Goal: Information Seeking & Learning: Check status

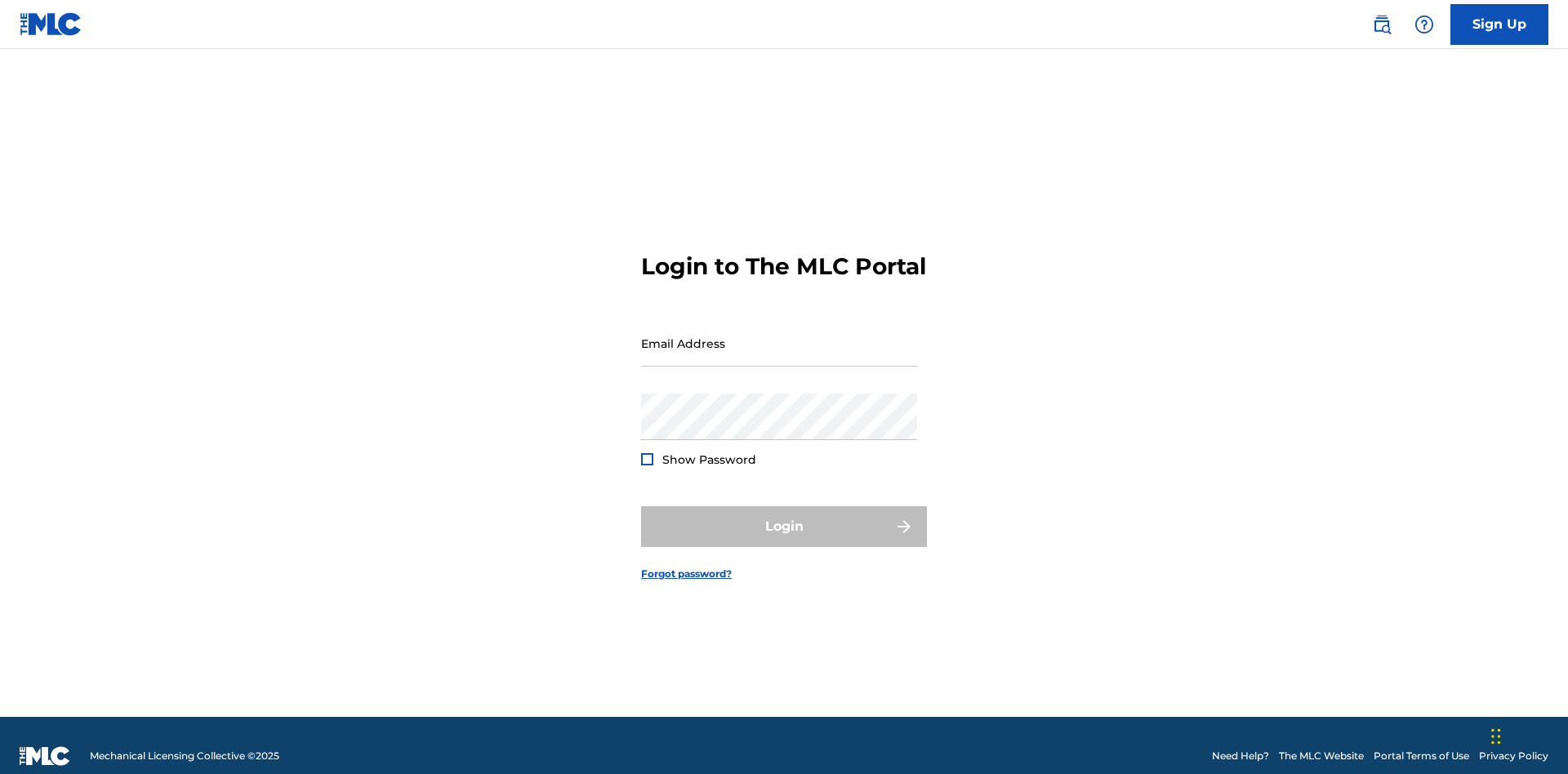
scroll to position [21, 0]
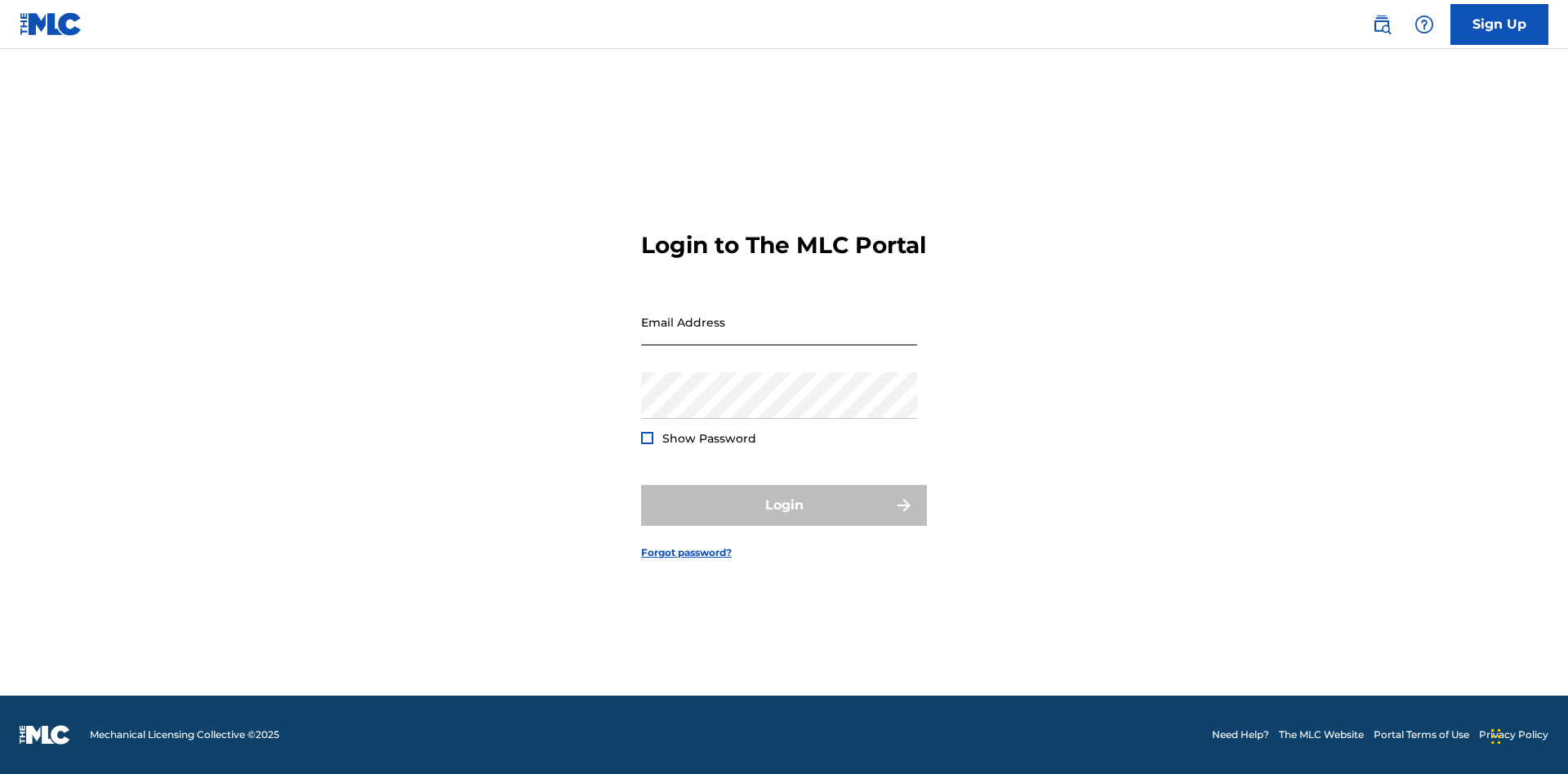
click at [779, 336] on input "Email Address" at bounding box center [779, 322] width 276 height 47
type input "[EMAIL_ADDRESS][DOMAIN_NAME]"
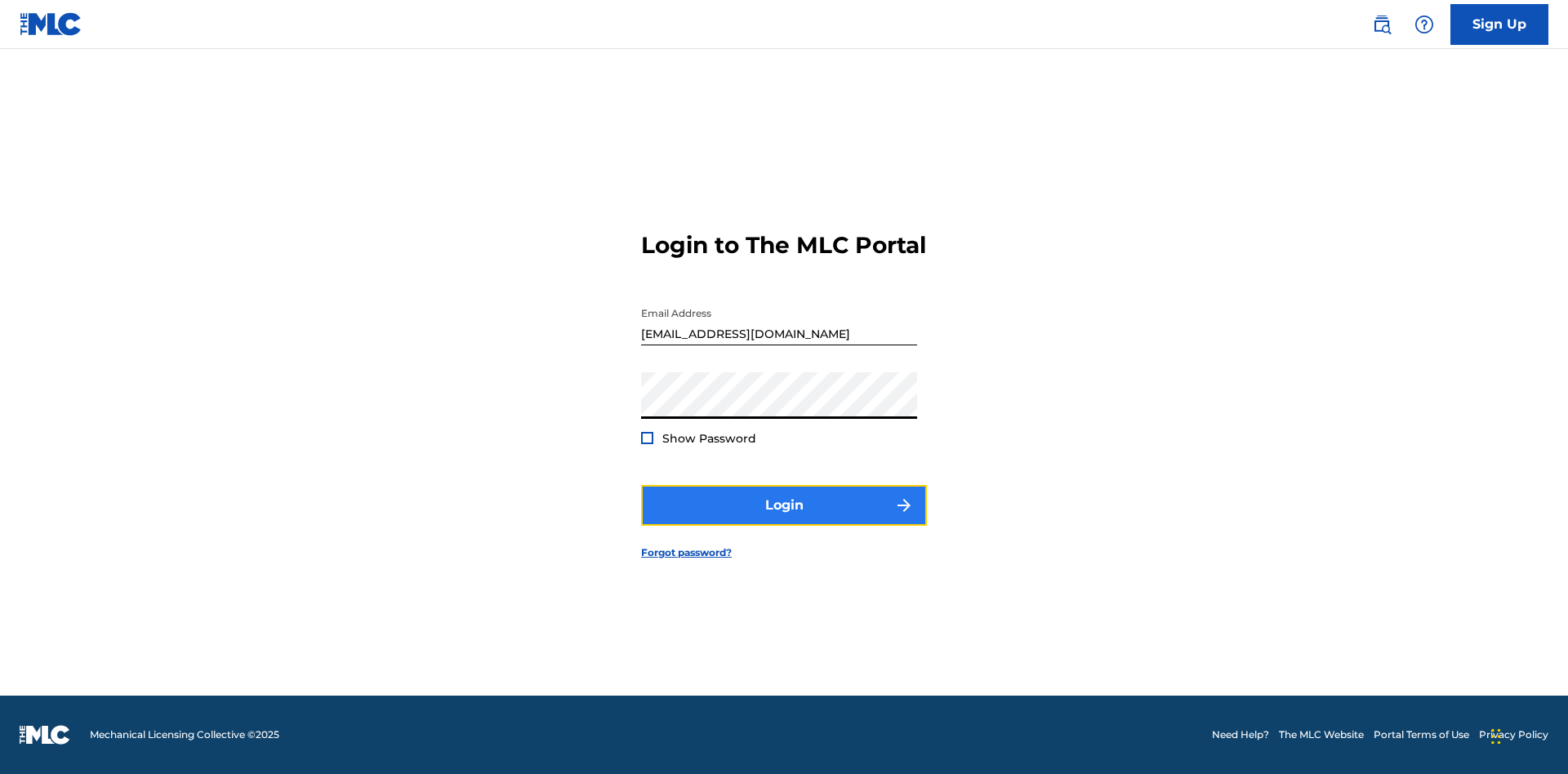
click at [784, 519] on button "Login" at bounding box center [784, 506] width 286 height 40
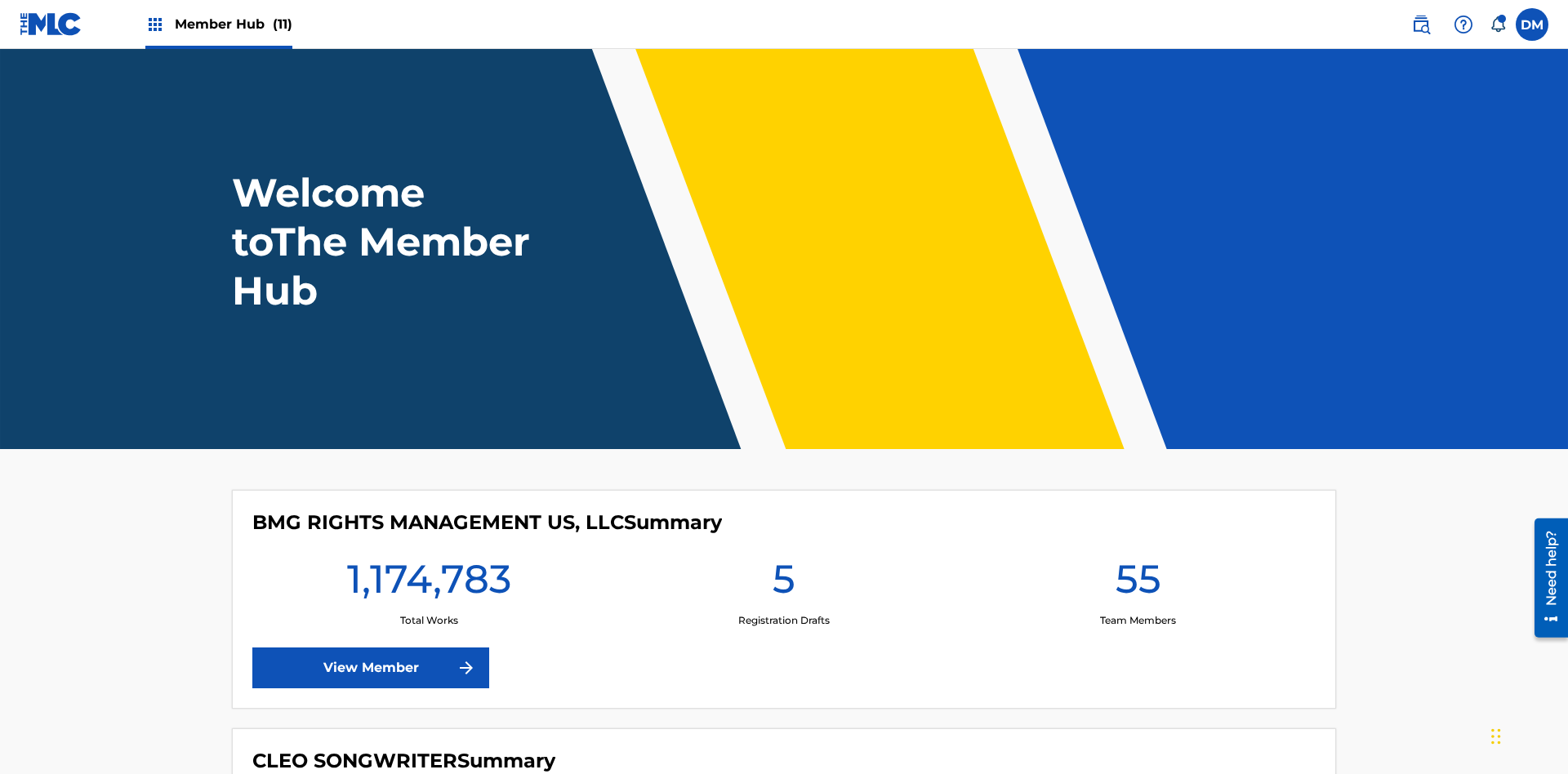
click at [233, 24] on span "Member Hub (11)" at bounding box center [234, 24] width 118 height 18
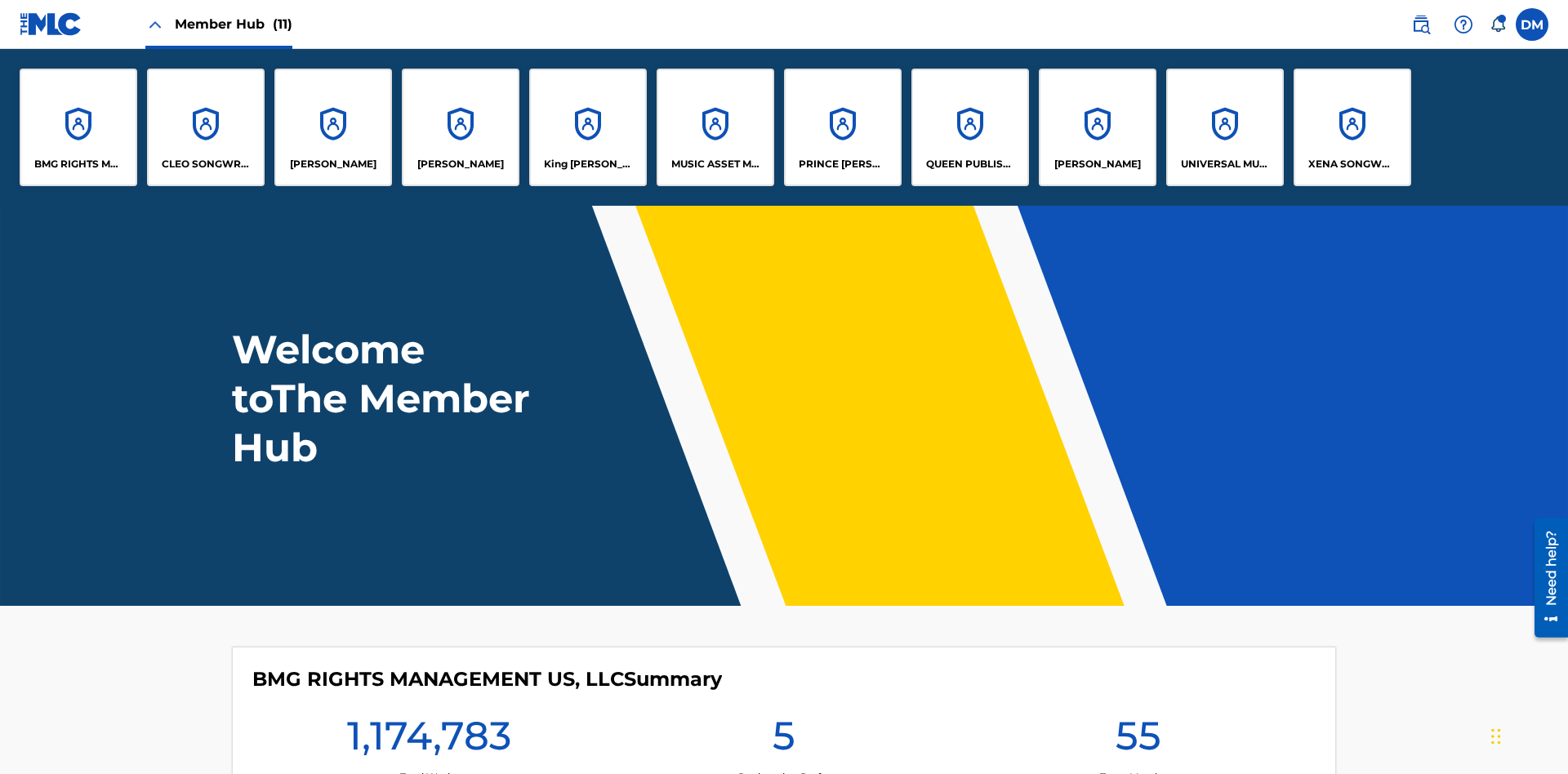
scroll to position [59, 0]
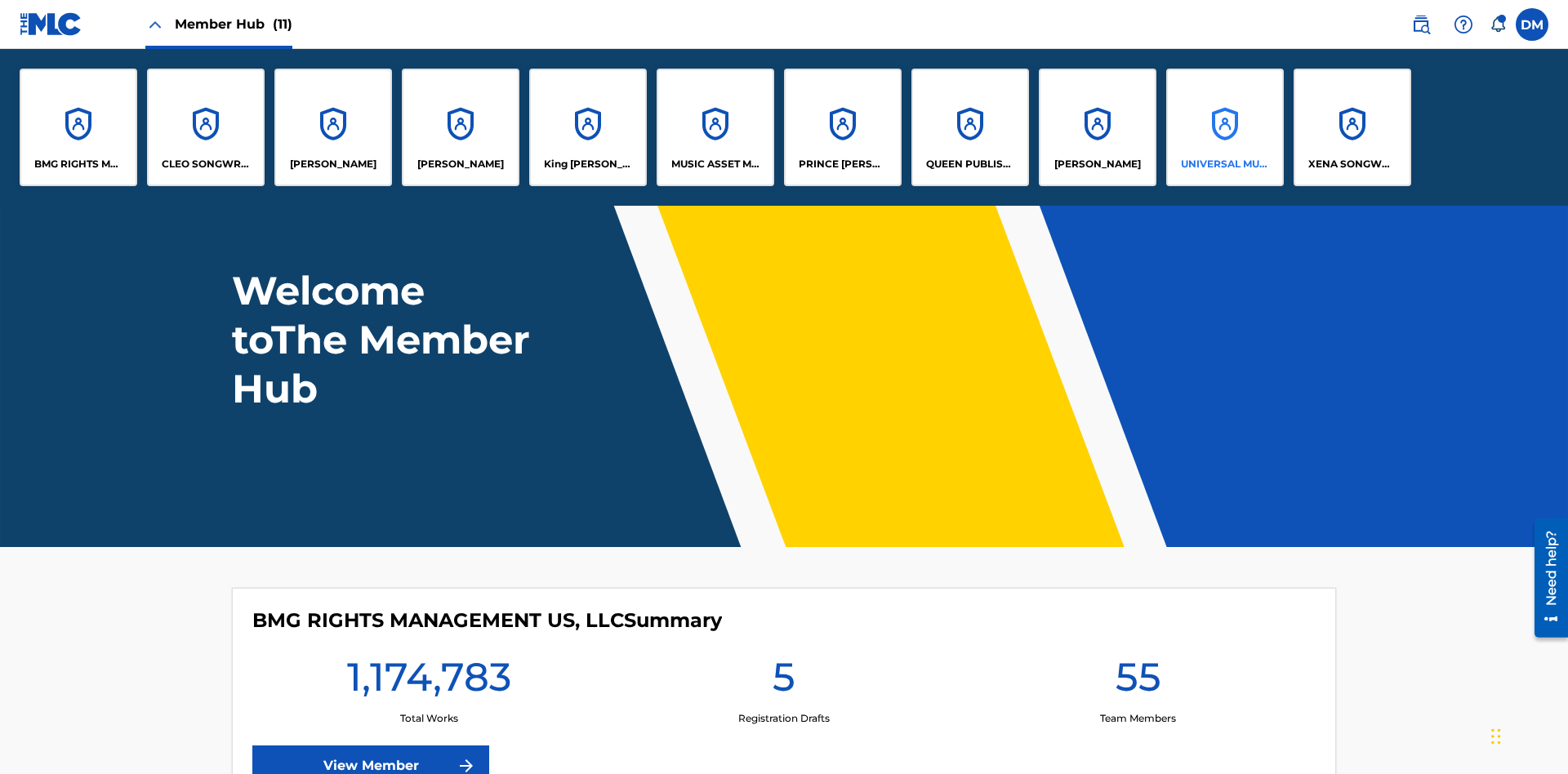
click at [1225, 165] on p "UNIVERSAL MUSIC PUB GROUP" at bounding box center [1225, 165] width 89 height 15
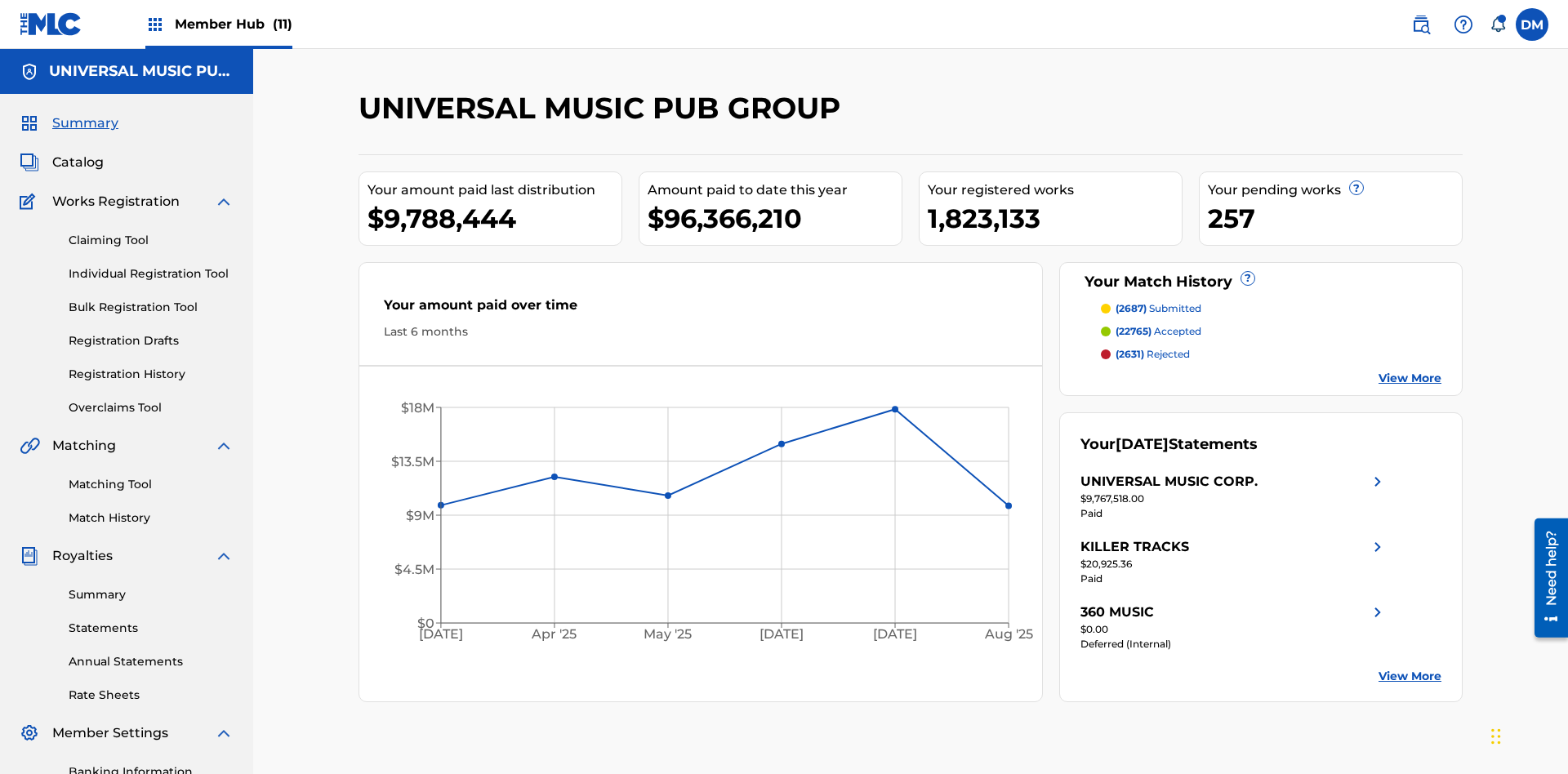
scroll to position [238, 0]
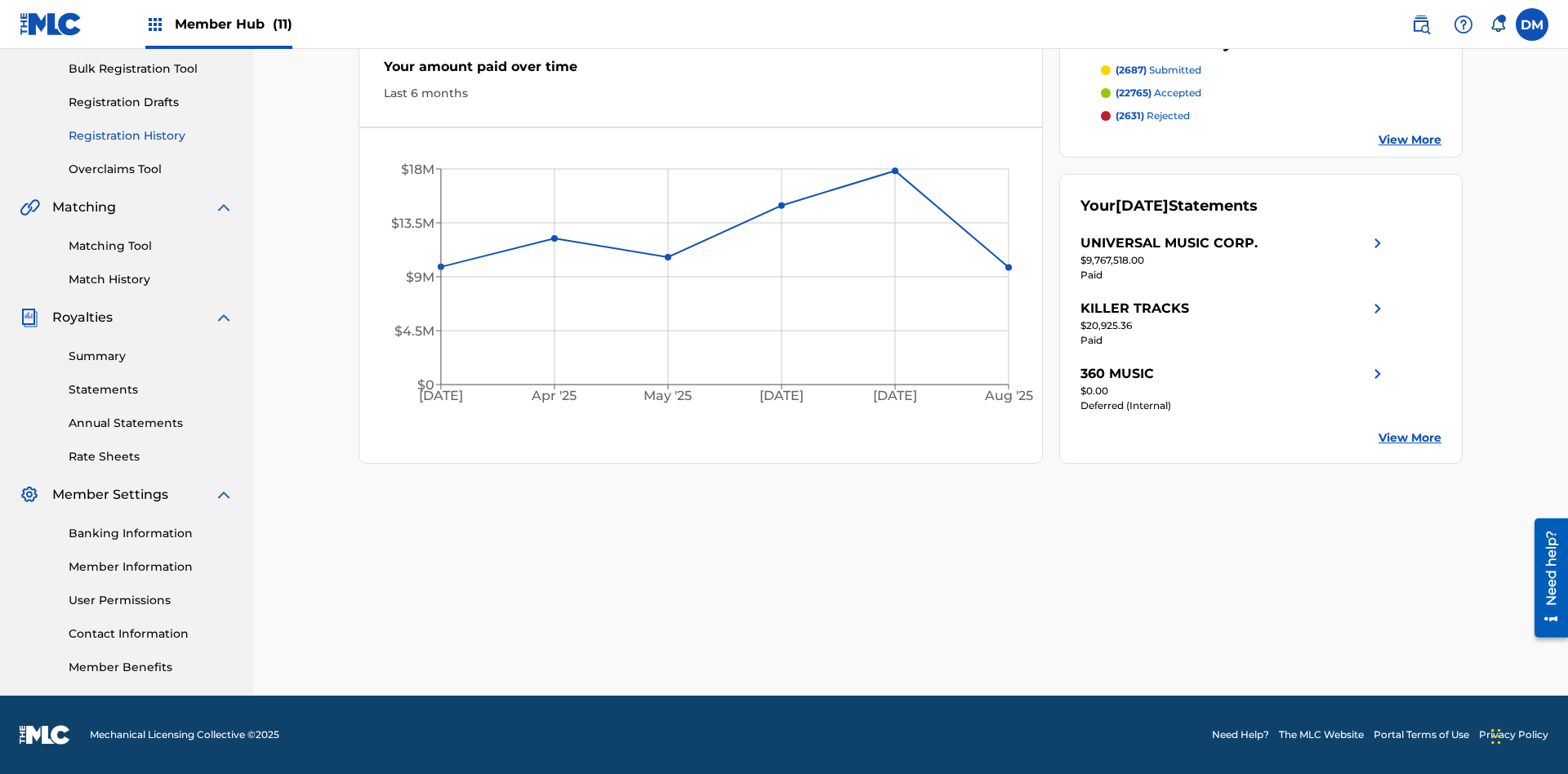
click at [151, 135] on link "Registration History" at bounding box center [151, 136] width 165 height 17
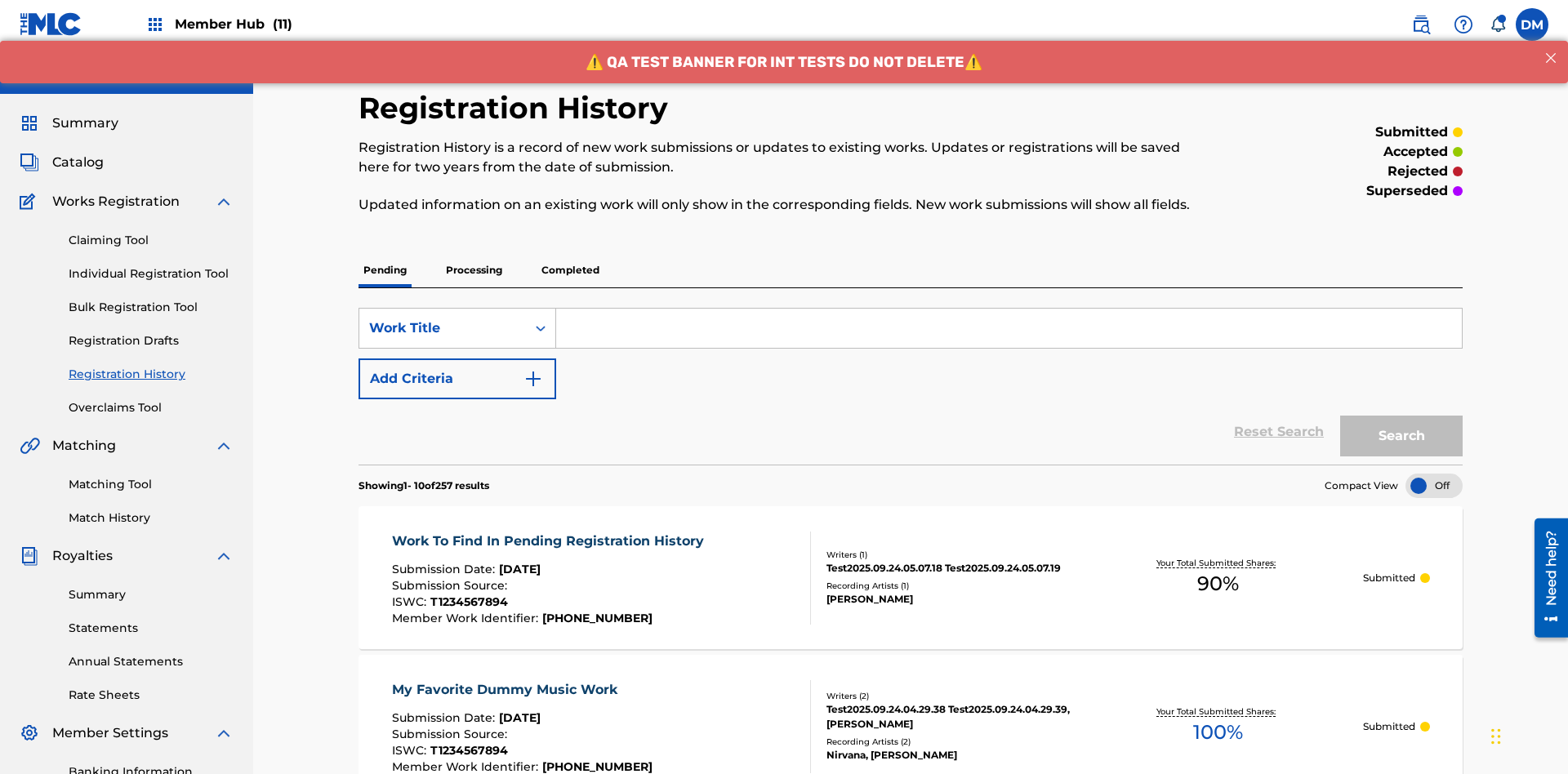
scroll to position [221, 0]
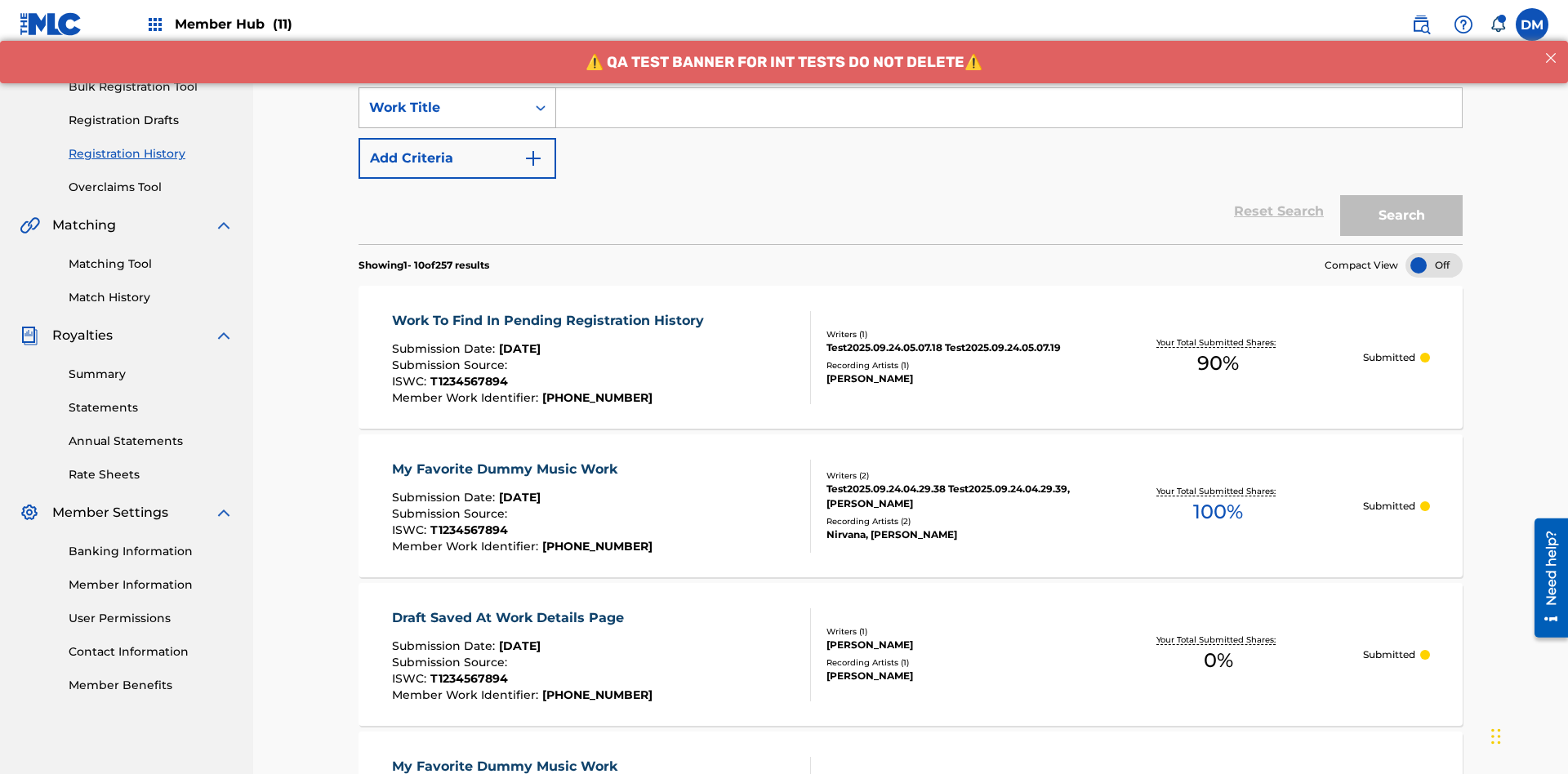
click at [442, 108] on div "Work Title" at bounding box center [442, 108] width 147 height 19
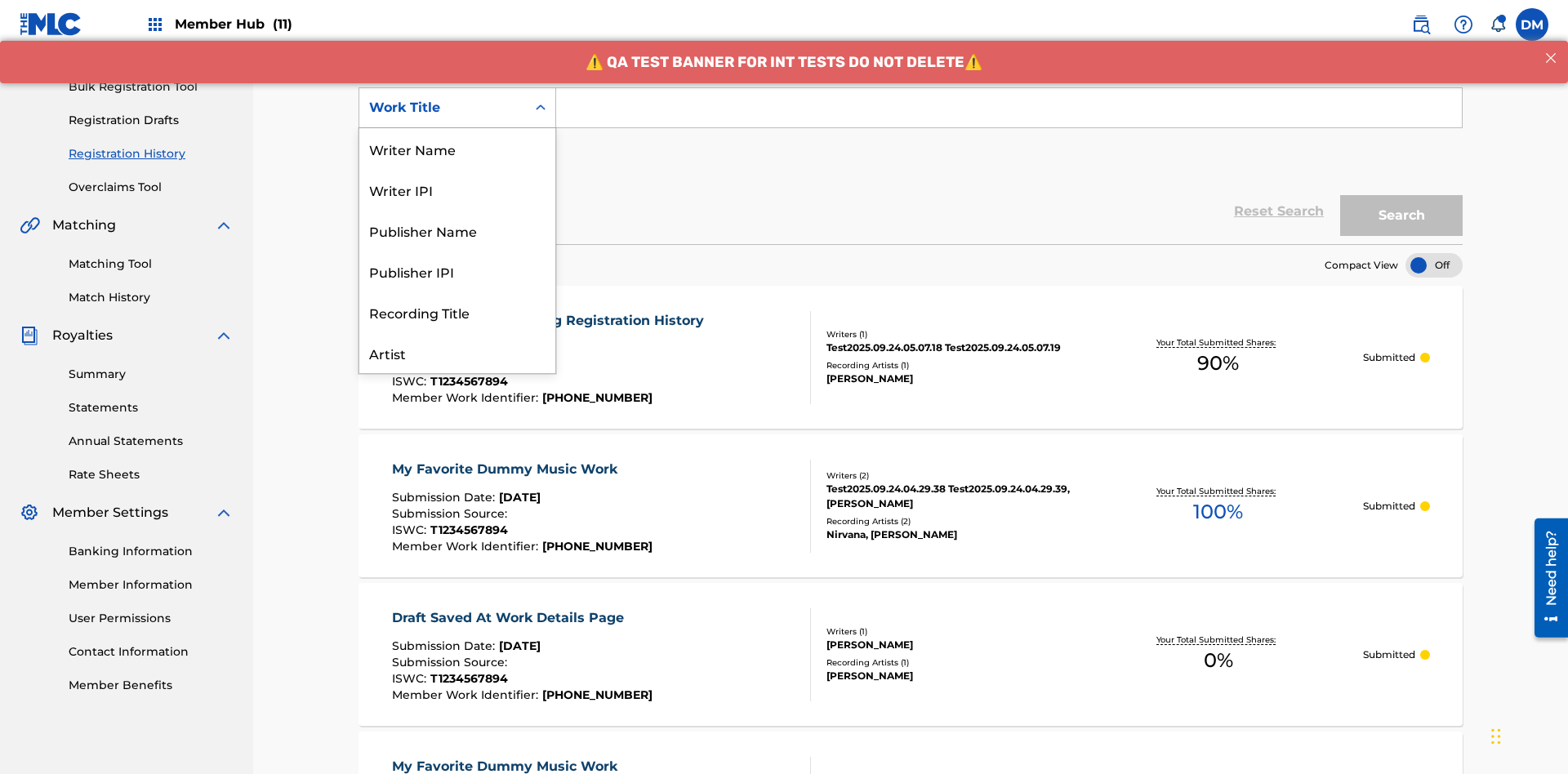
scroll to position [82, 0]
click at [457, 312] on div "ISRC" at bounding box center [457, 312] width 196 height 40
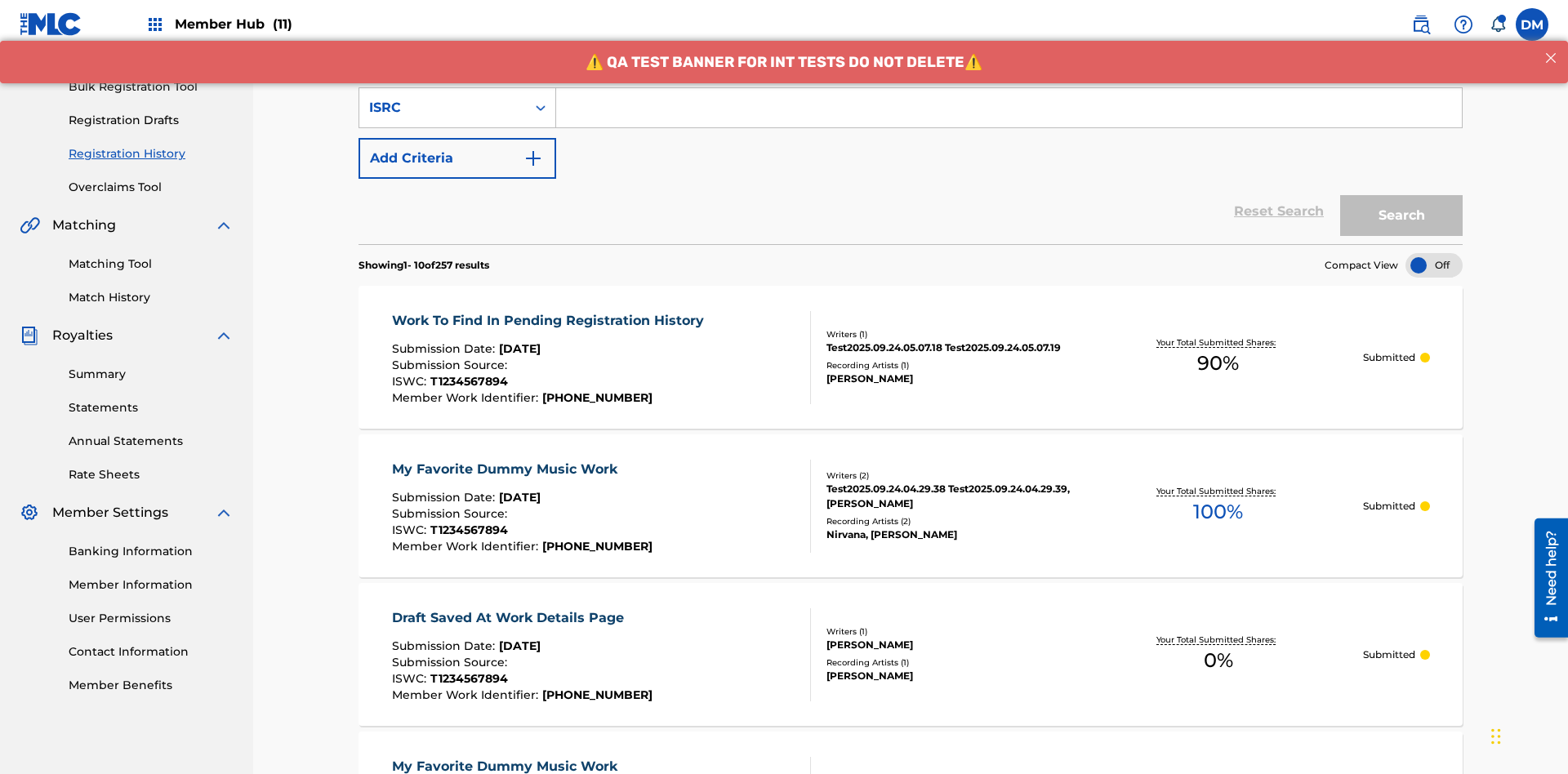
scroll to position [211, 0]
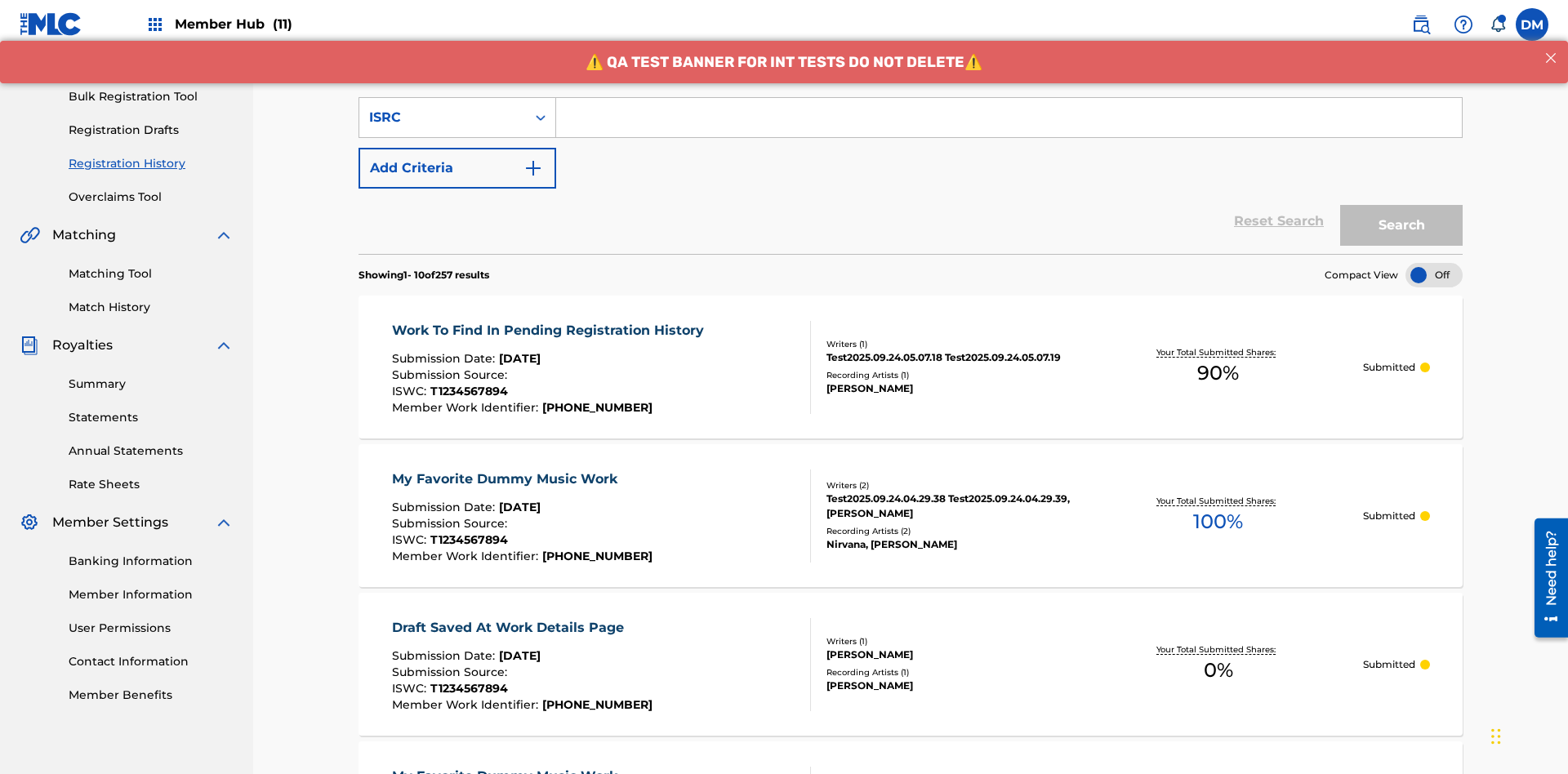
click at [1009, 118] on input "Search Form" at bounding box center [1009, 118] width 906 height 40
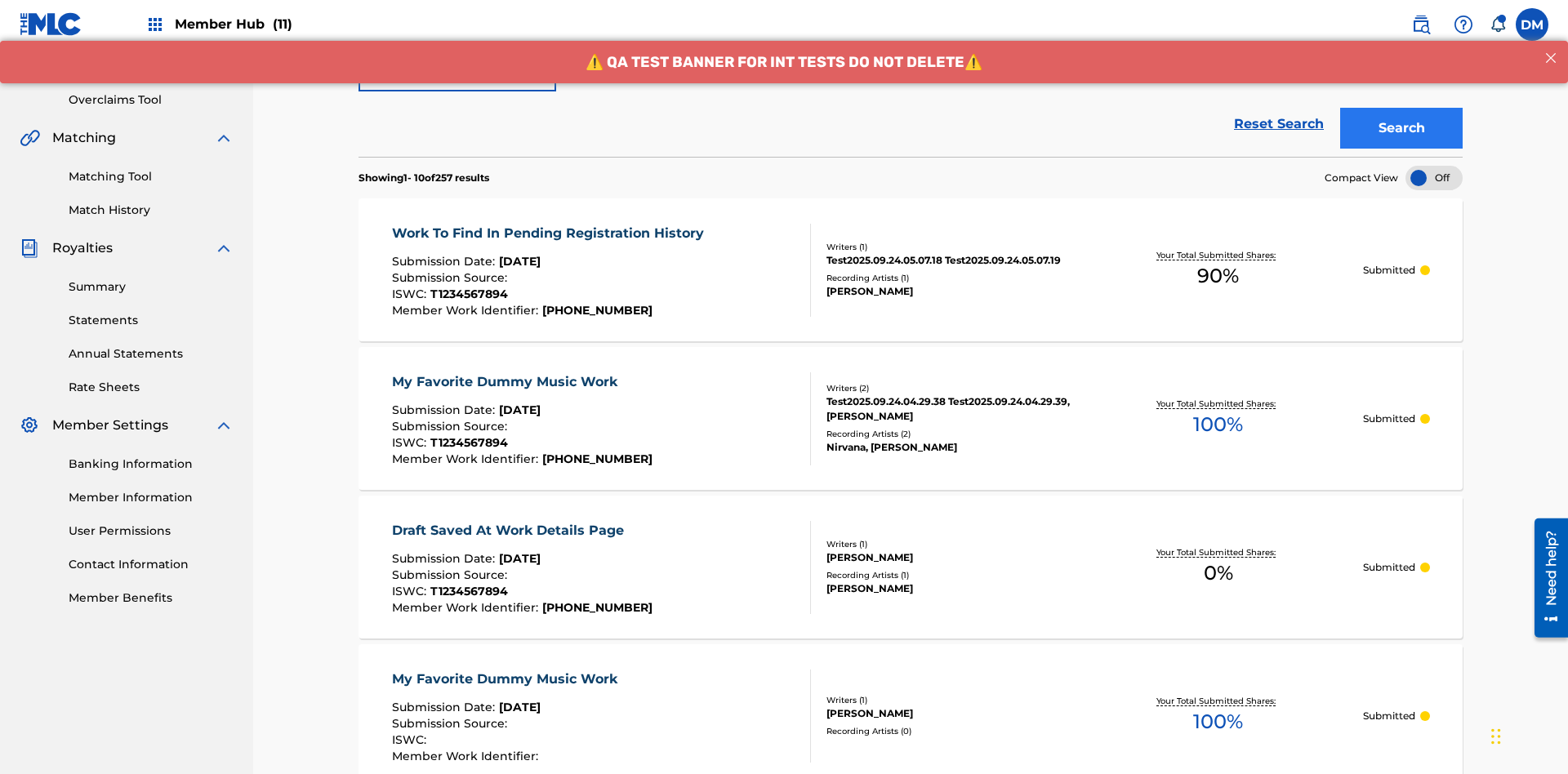
type input "AA3123123123"
click at [1402, 119] on button "Search" at bounding box center [1402, 130] width 122 height 40
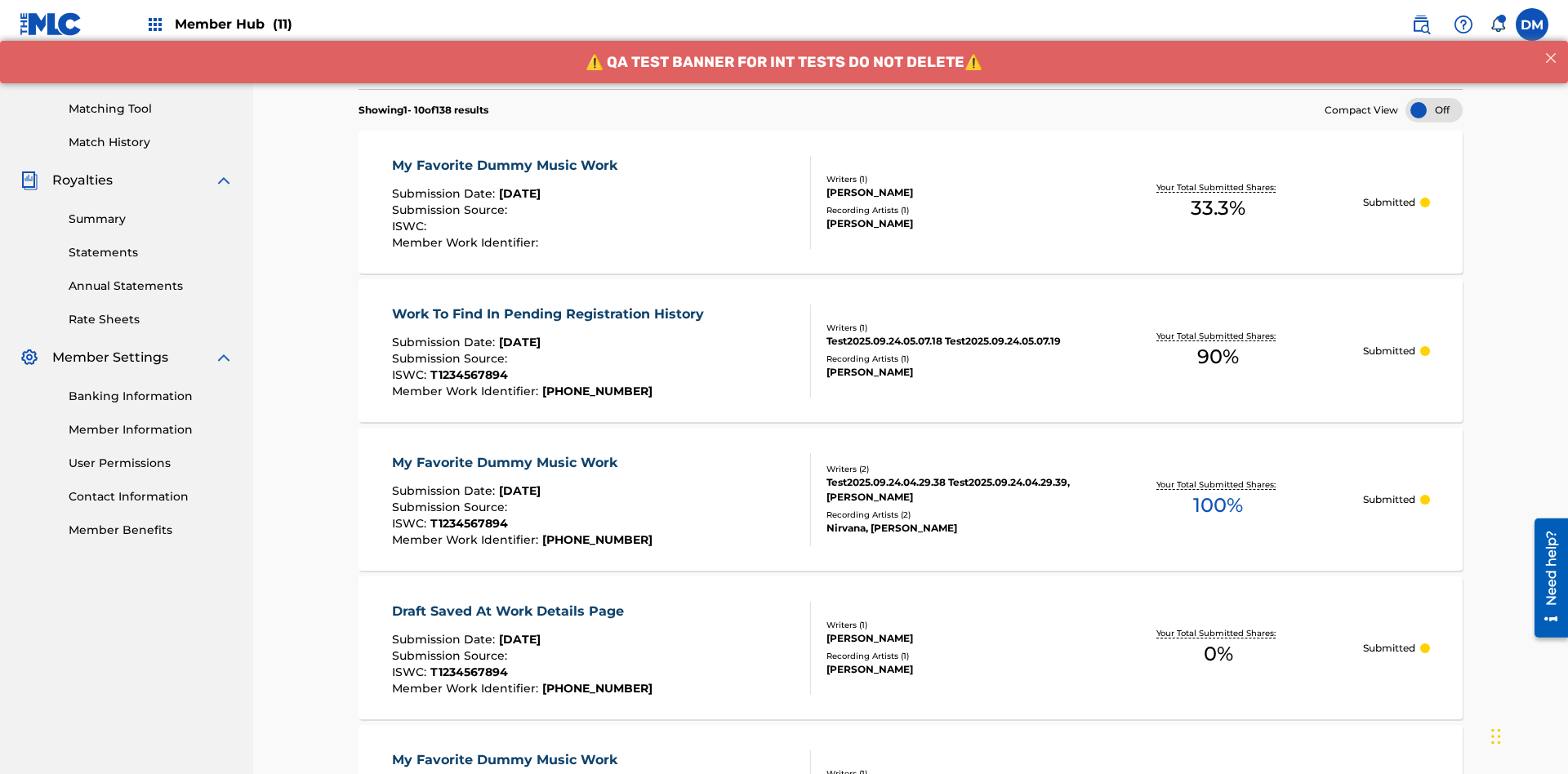
scroll to position [433, 0]
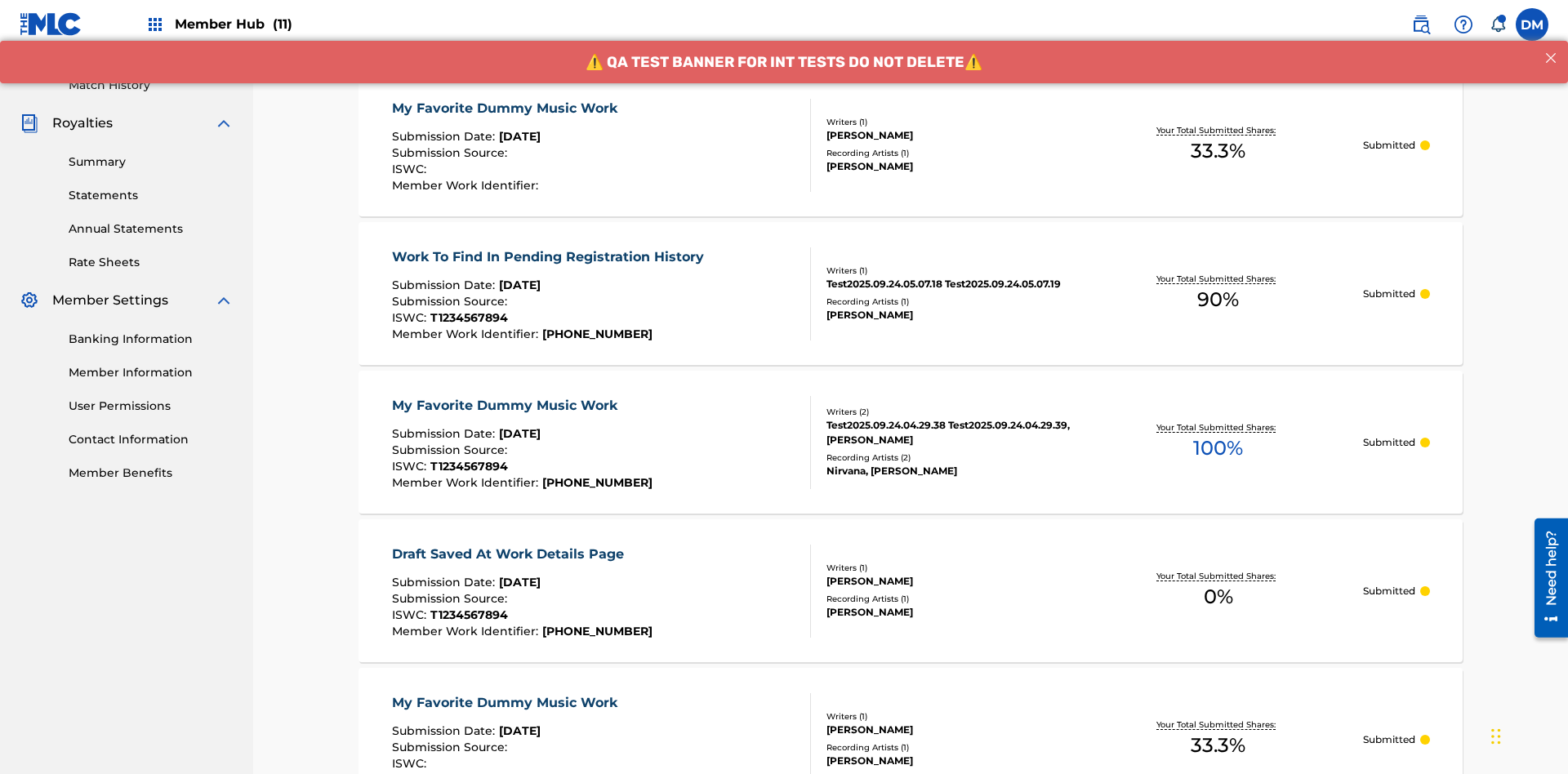
click at [507, 108] on div "My Favorite Dummy Music Work" at bounding box center [509, 108] width 234 height 19
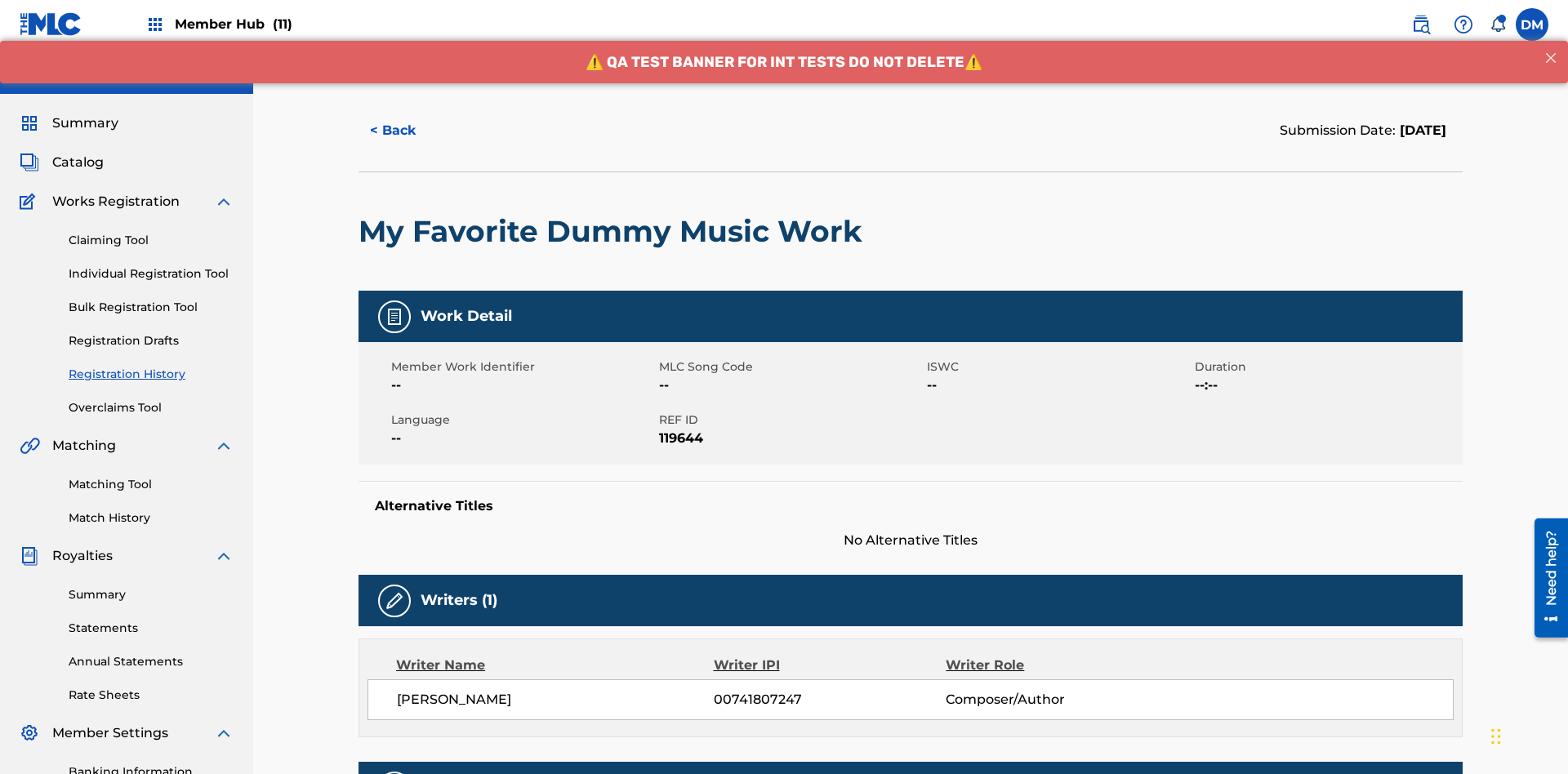
scroll to position [481, 0]
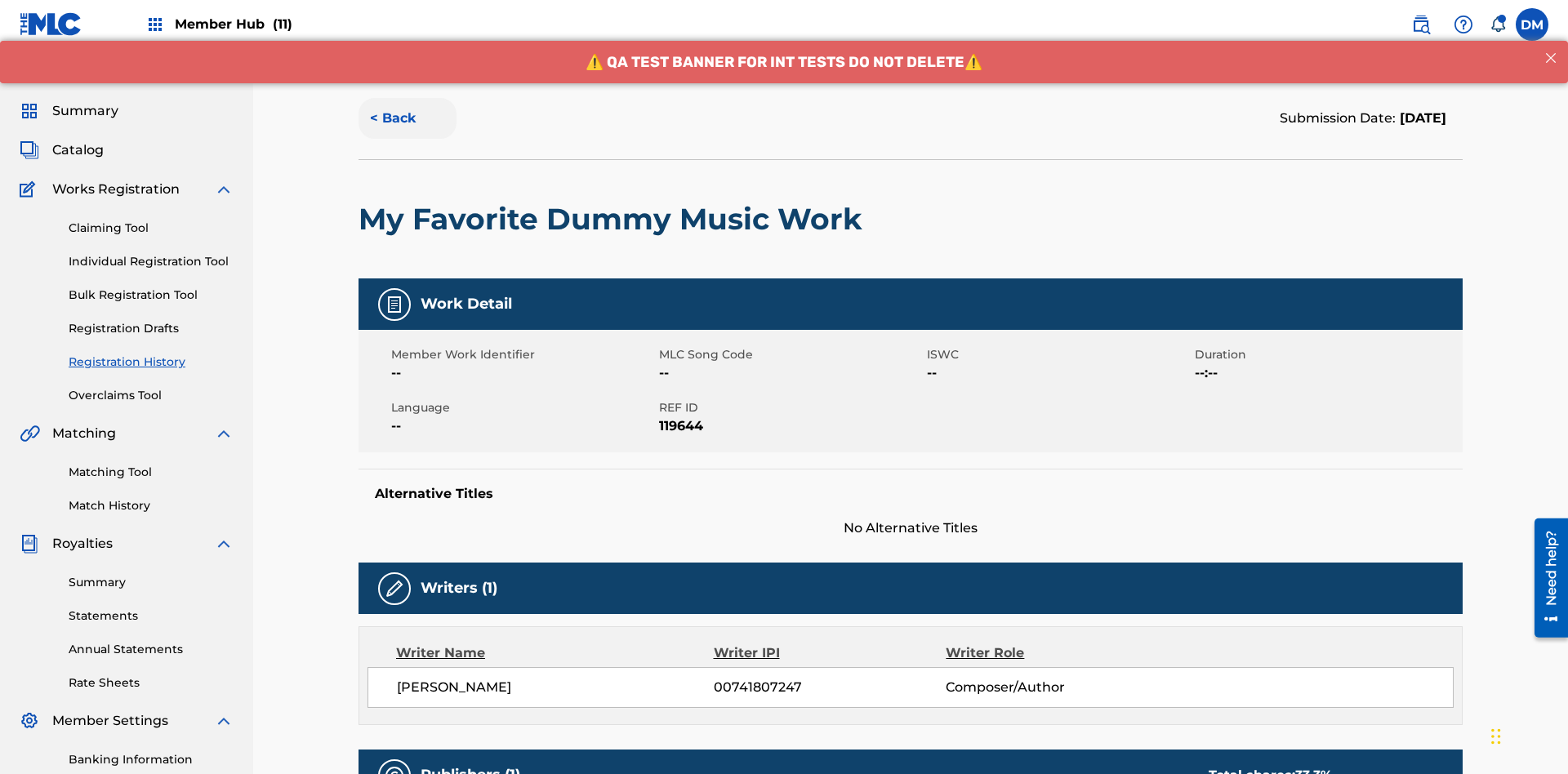
click at [407, 119] on button "< Back" at bounding box center [407, 119] width 98 height 40
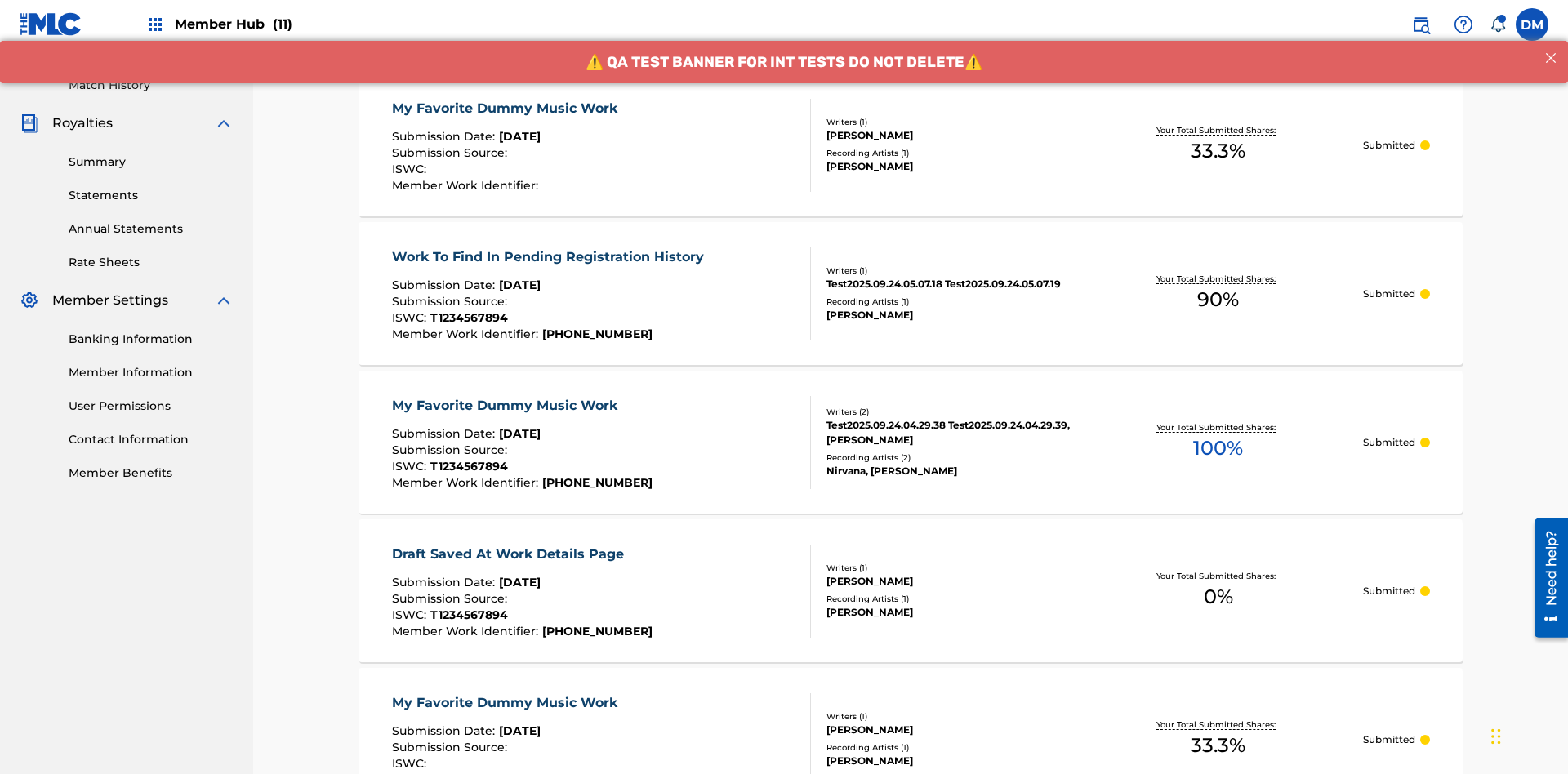
scroll to position [221, 0]
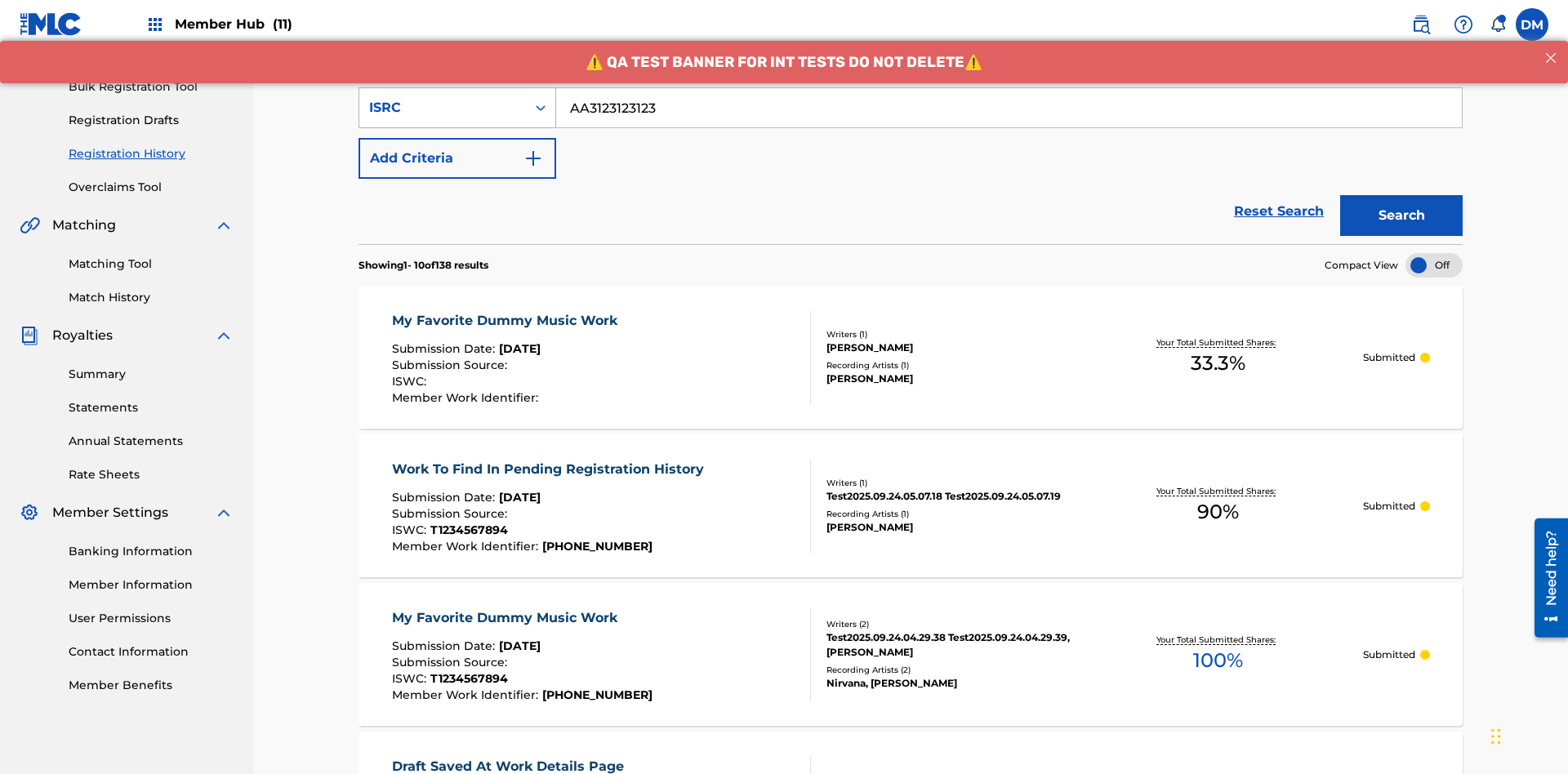
click at [442, 108] on div "ISRC" at bounding box center [442, 108] width 147 height 19
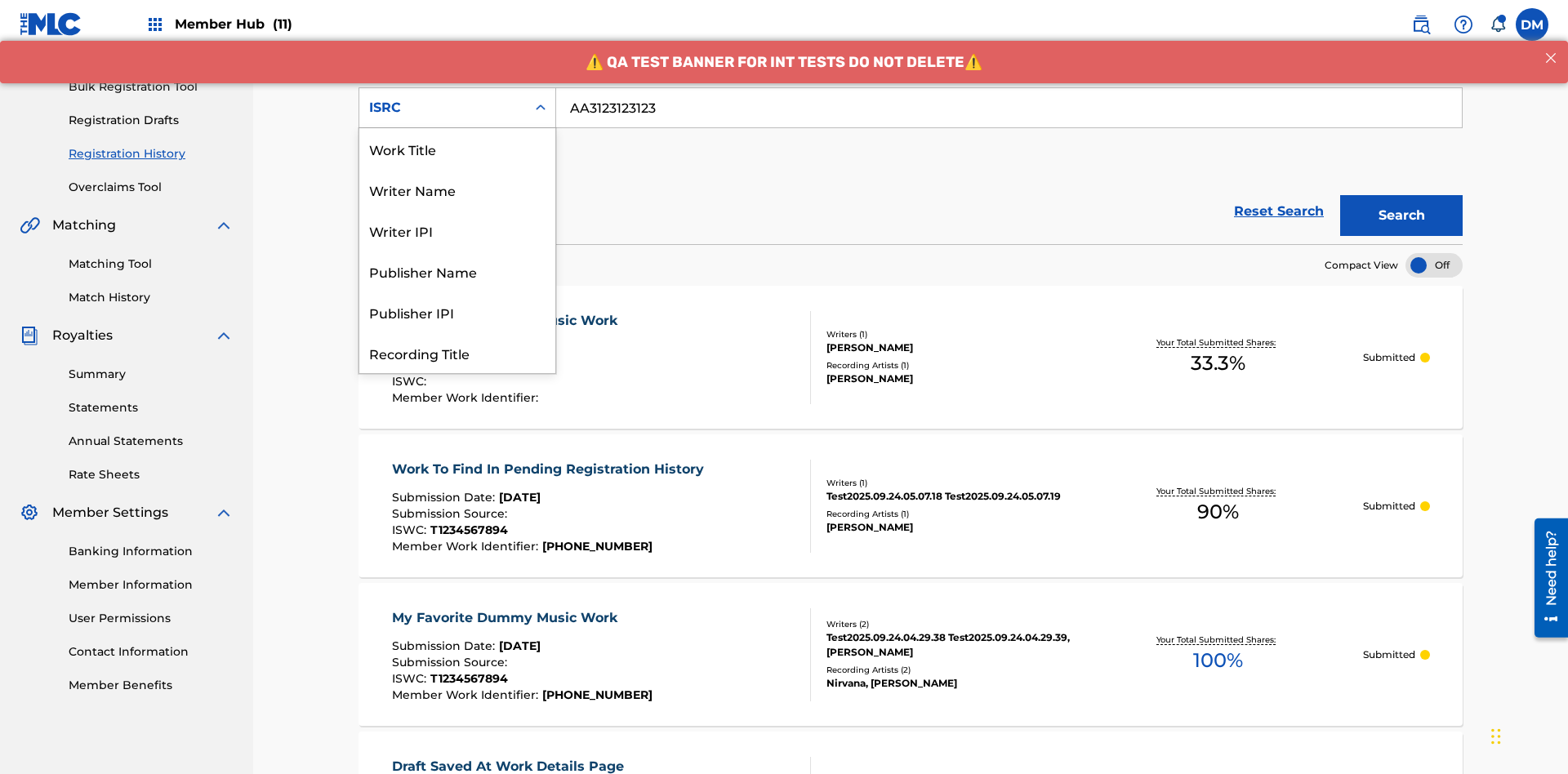
scroll to position [82, 0]
click at [457, 271] on div "Recording Title" at bounding box center [457, 271] width 196 height 40
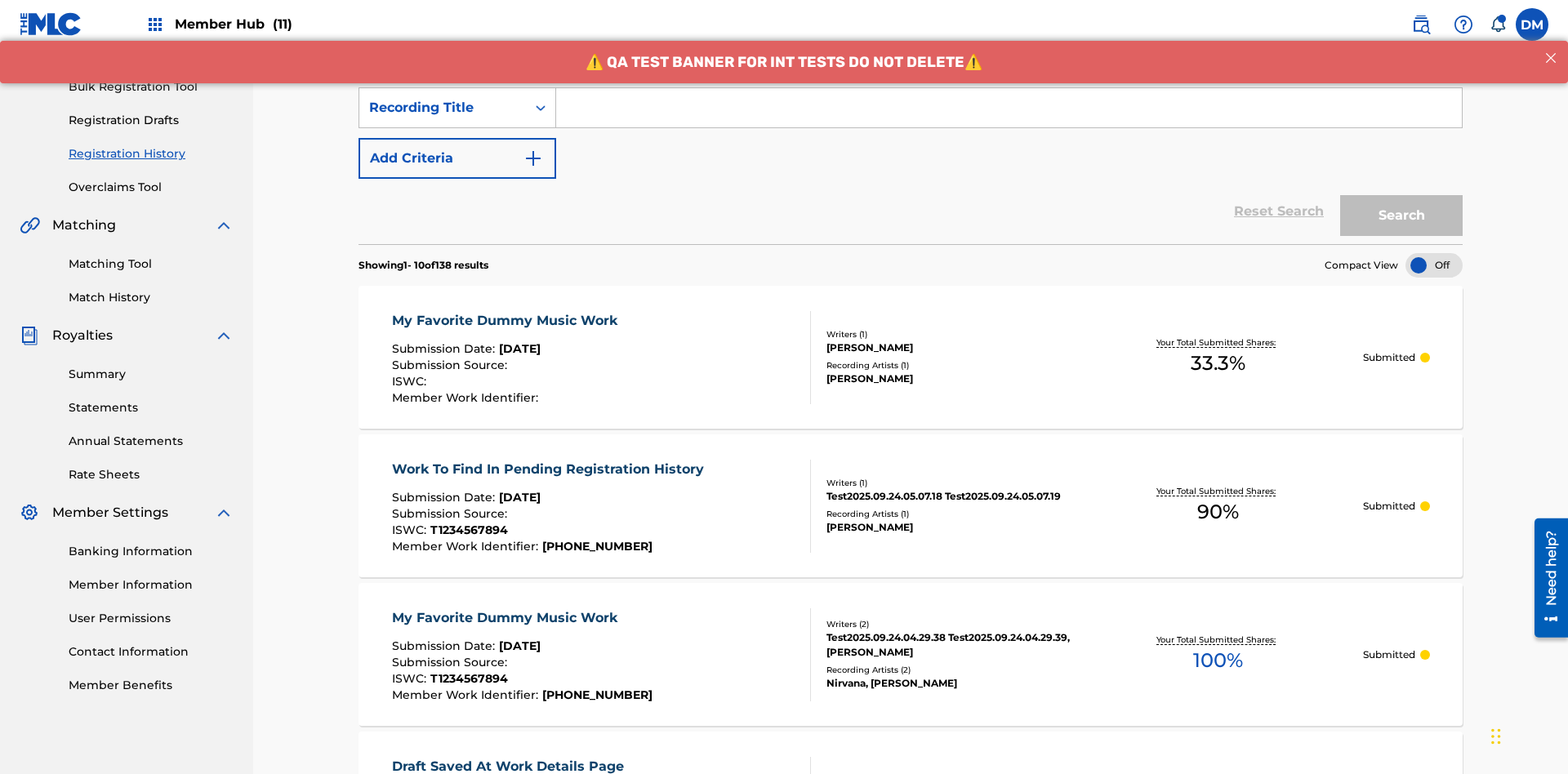
scroll to position [211, 0]
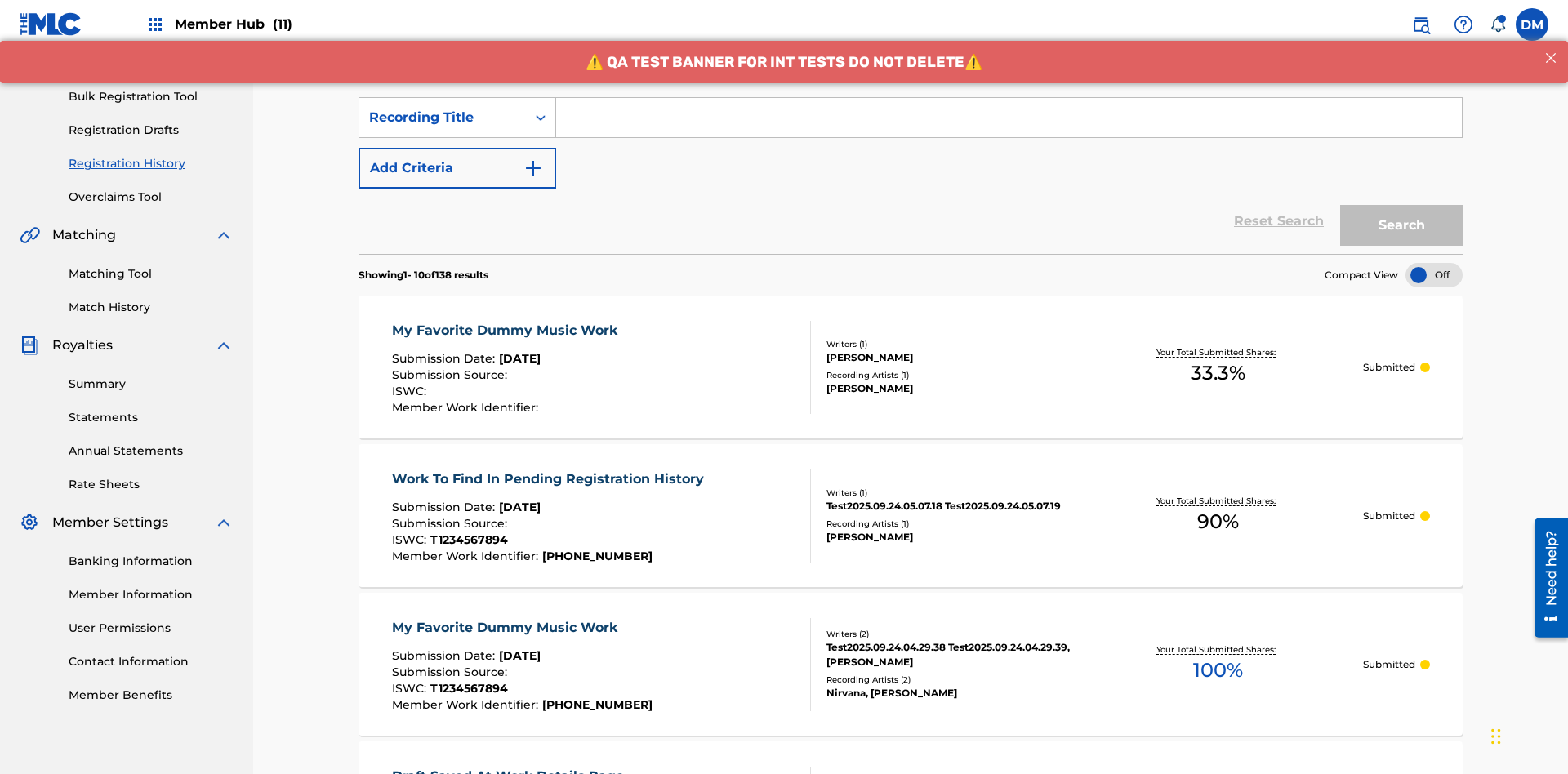
click at [1009, 118] on input "Search Form" at bounding box center [1009, 118] width 906 height 40
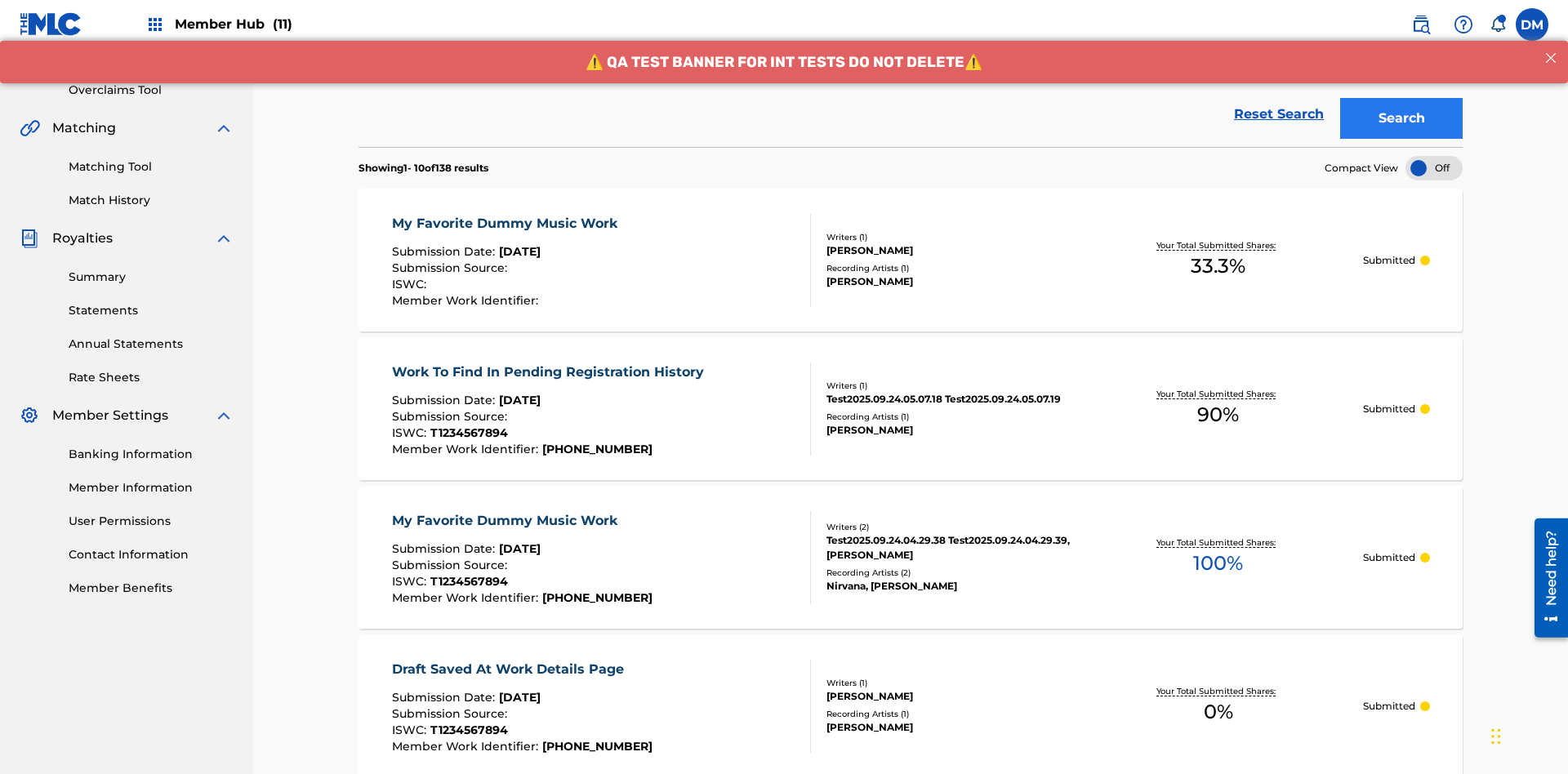
type input "Best Song Ever"
click at [1402, 119] on button "Search" at bounding box center [1402, 119] width 122 height 40
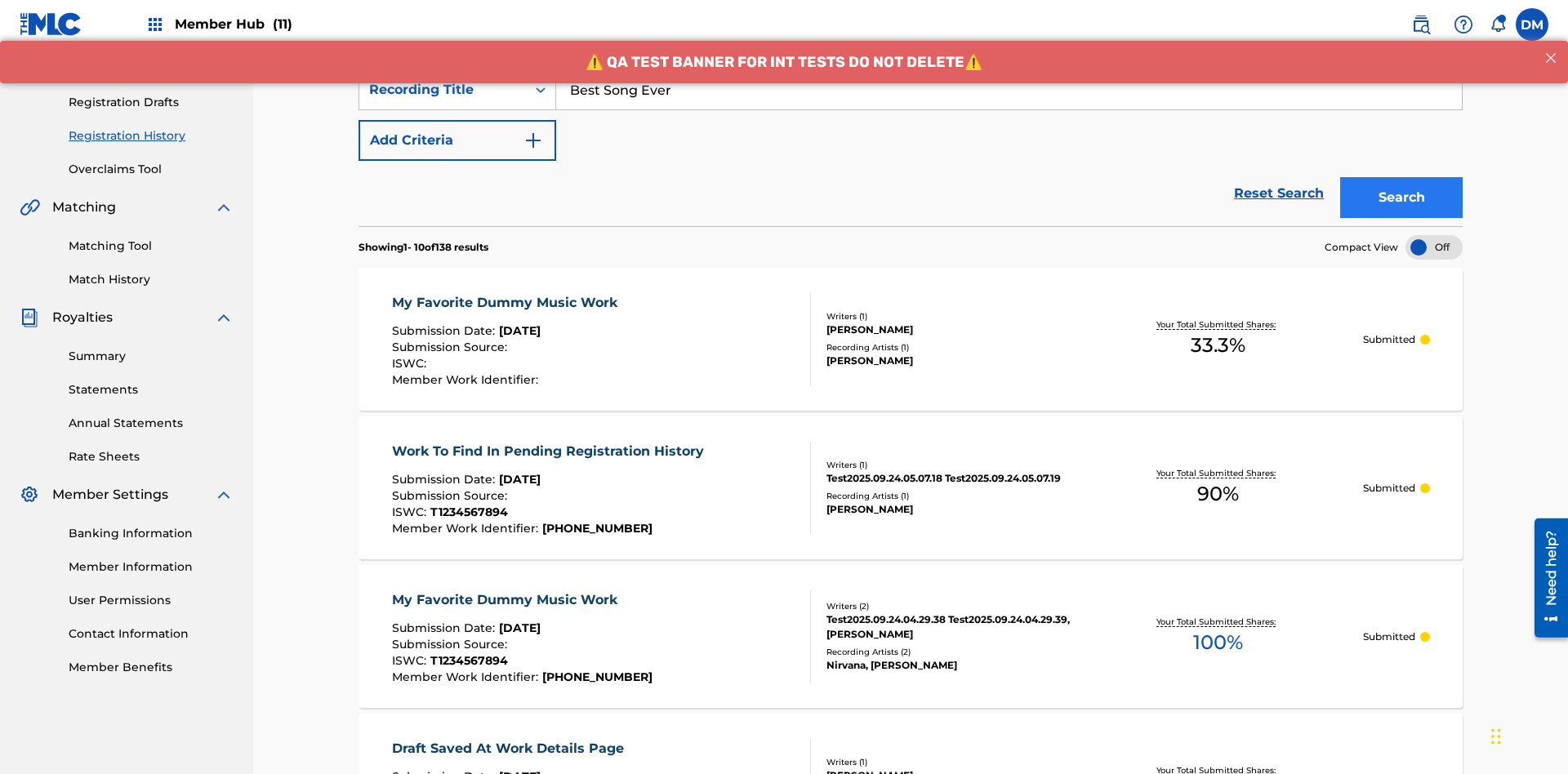
scroll to position [433, 0]
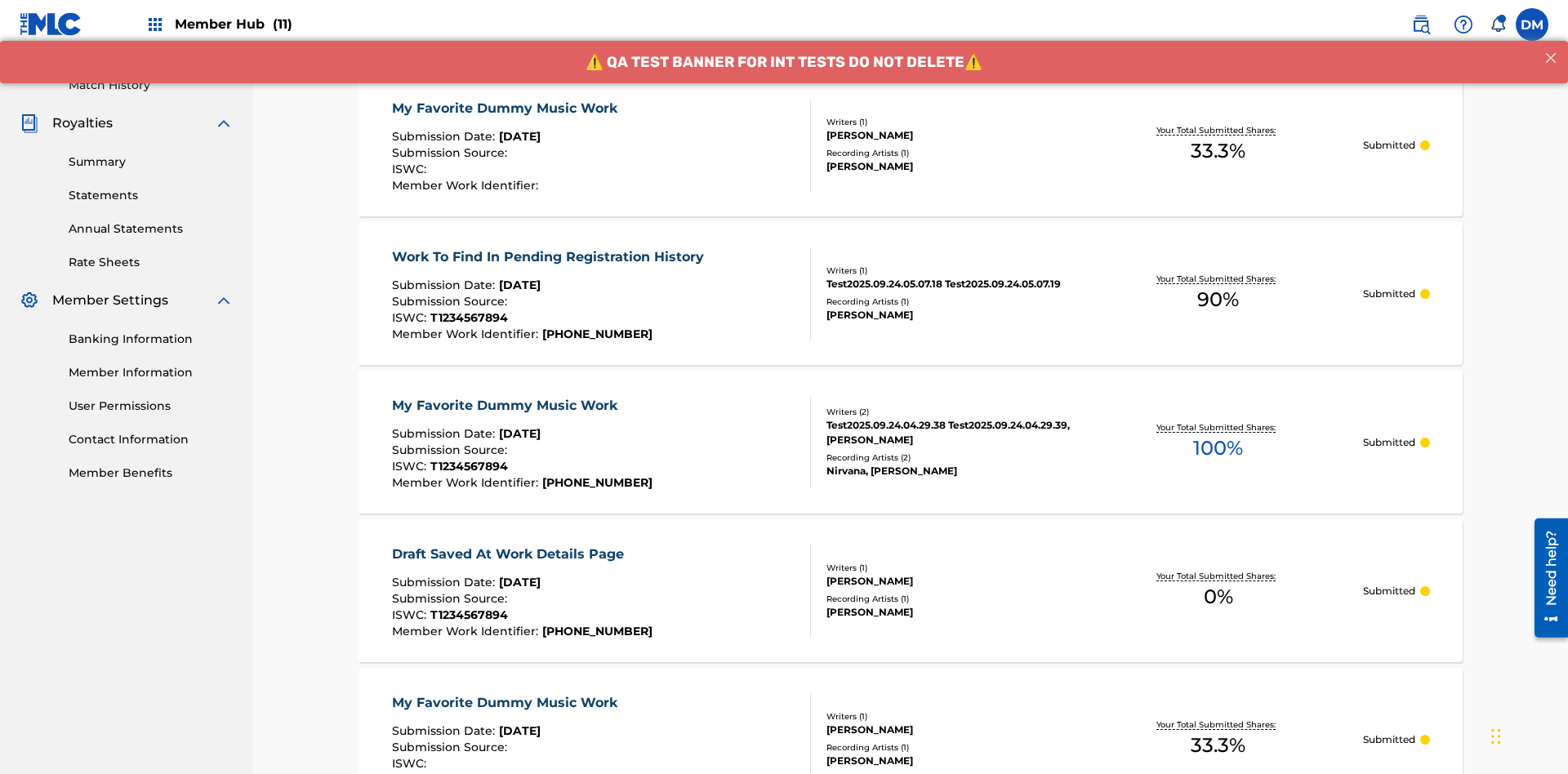
click at [507, 108] on div "My Favorite Dummy Music Work" at bounding box center [509, 108] width 234 height 19
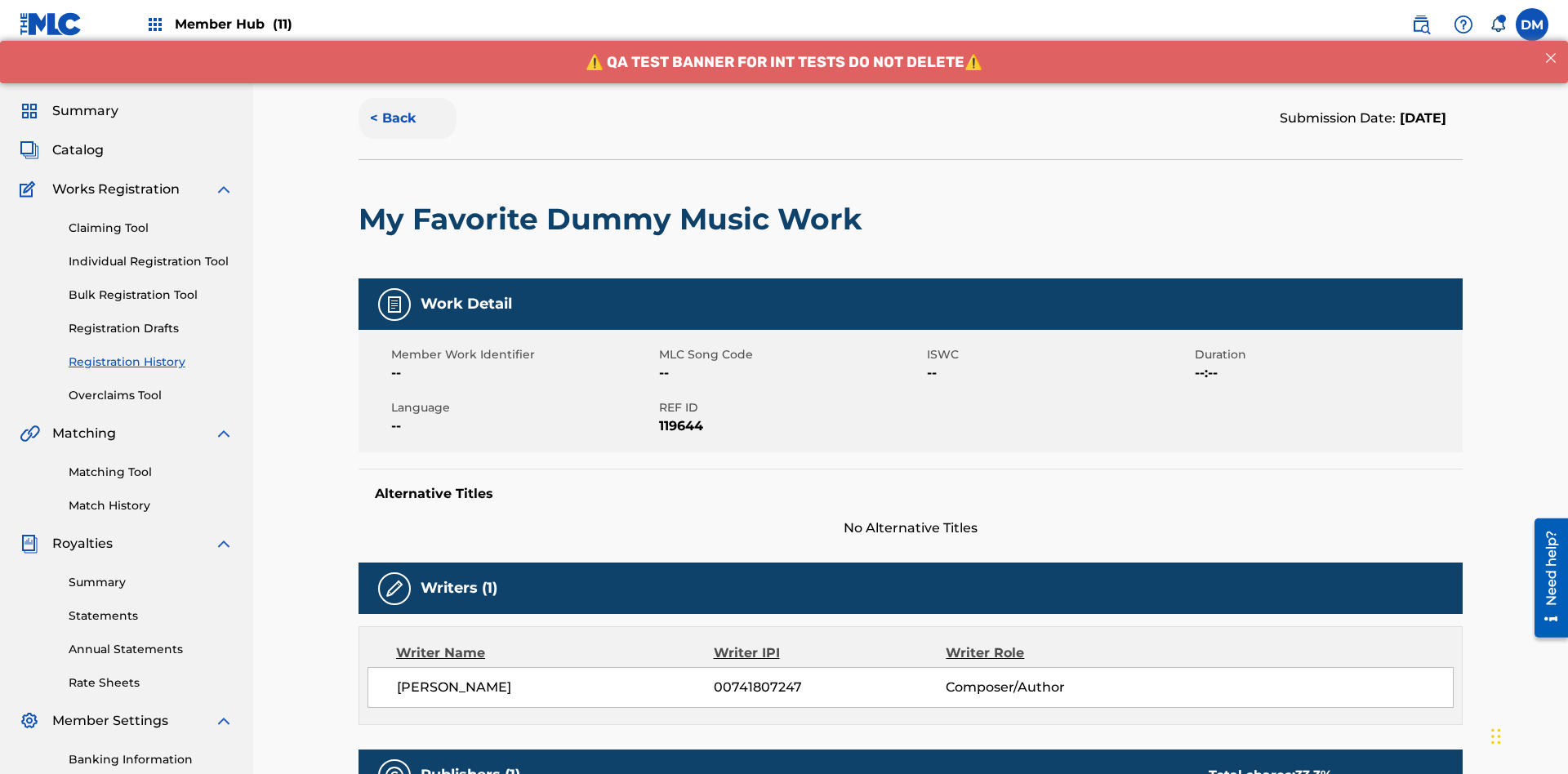
click at [407, 119] on button "< Back" at bounding box center [407, 119] width 98 height 40
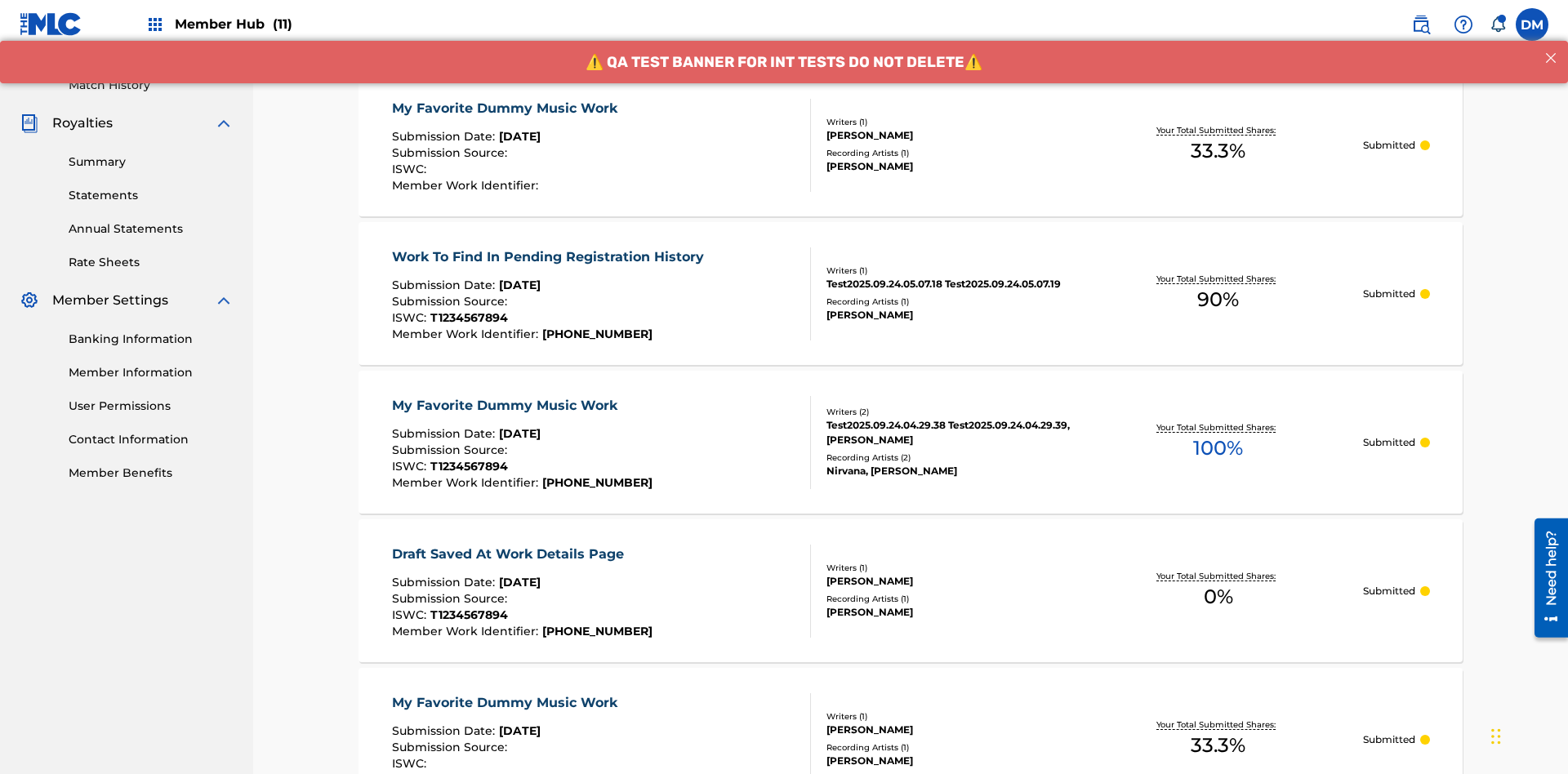
scroll to position [221, 0]
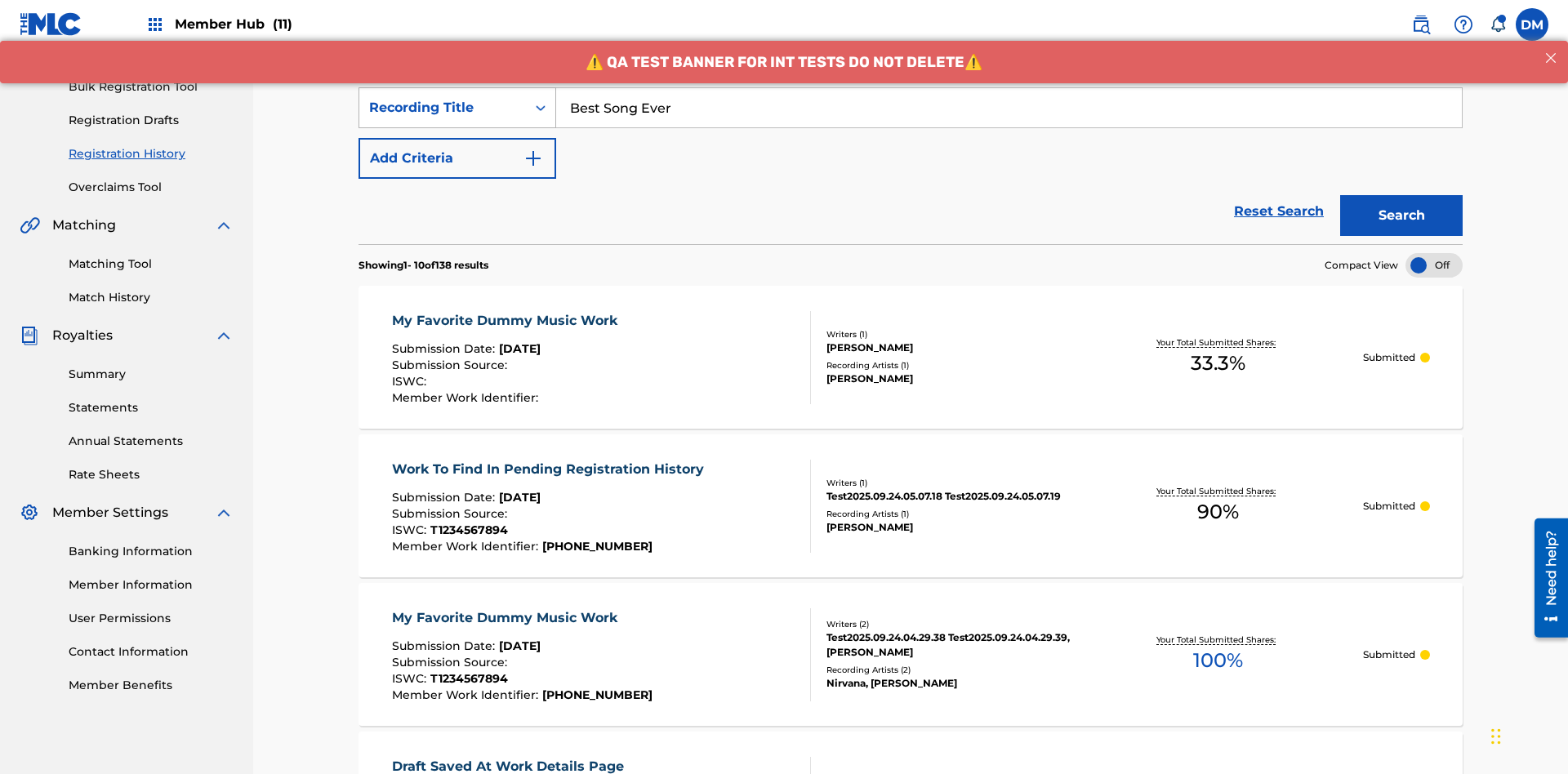
click at [442, 108] on div "Recording Title" at bounding box center [442, 108] width 147 height 19
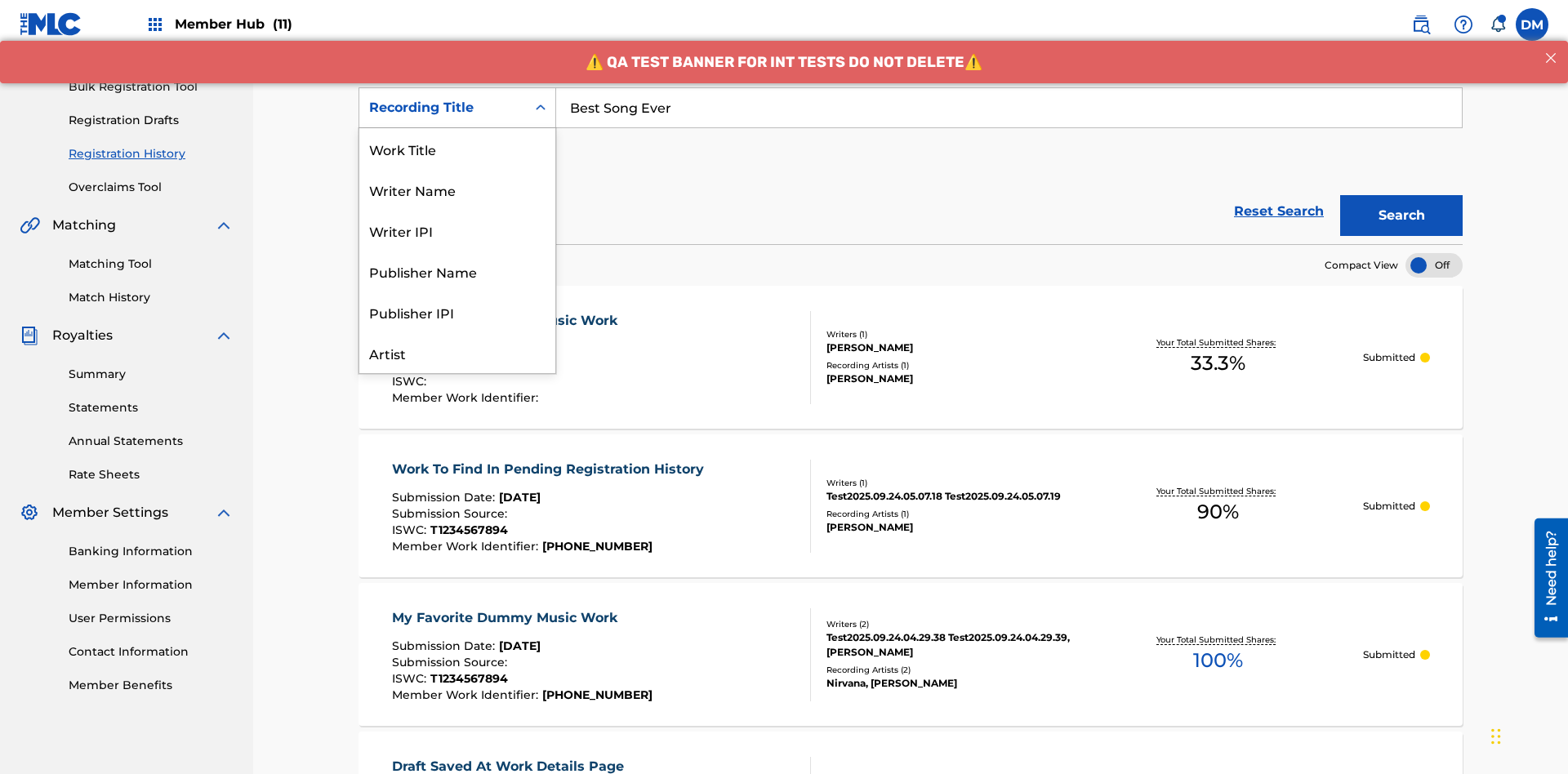
scroll to position [82, 0]
click at [457, 87] on div "Work Title" at bounding box center [457, 67] width 196 height 40
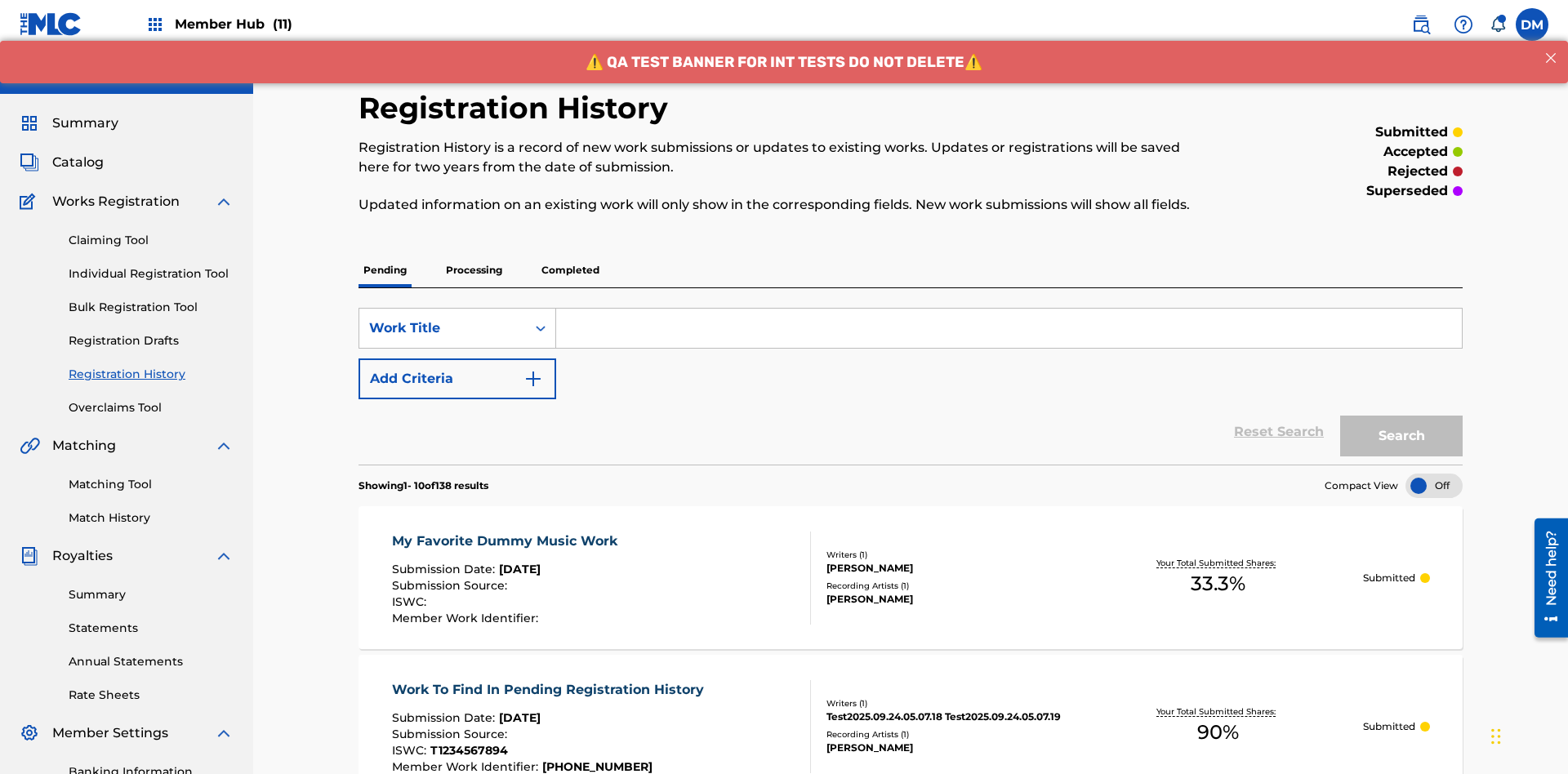
scroll to position [211, 0]
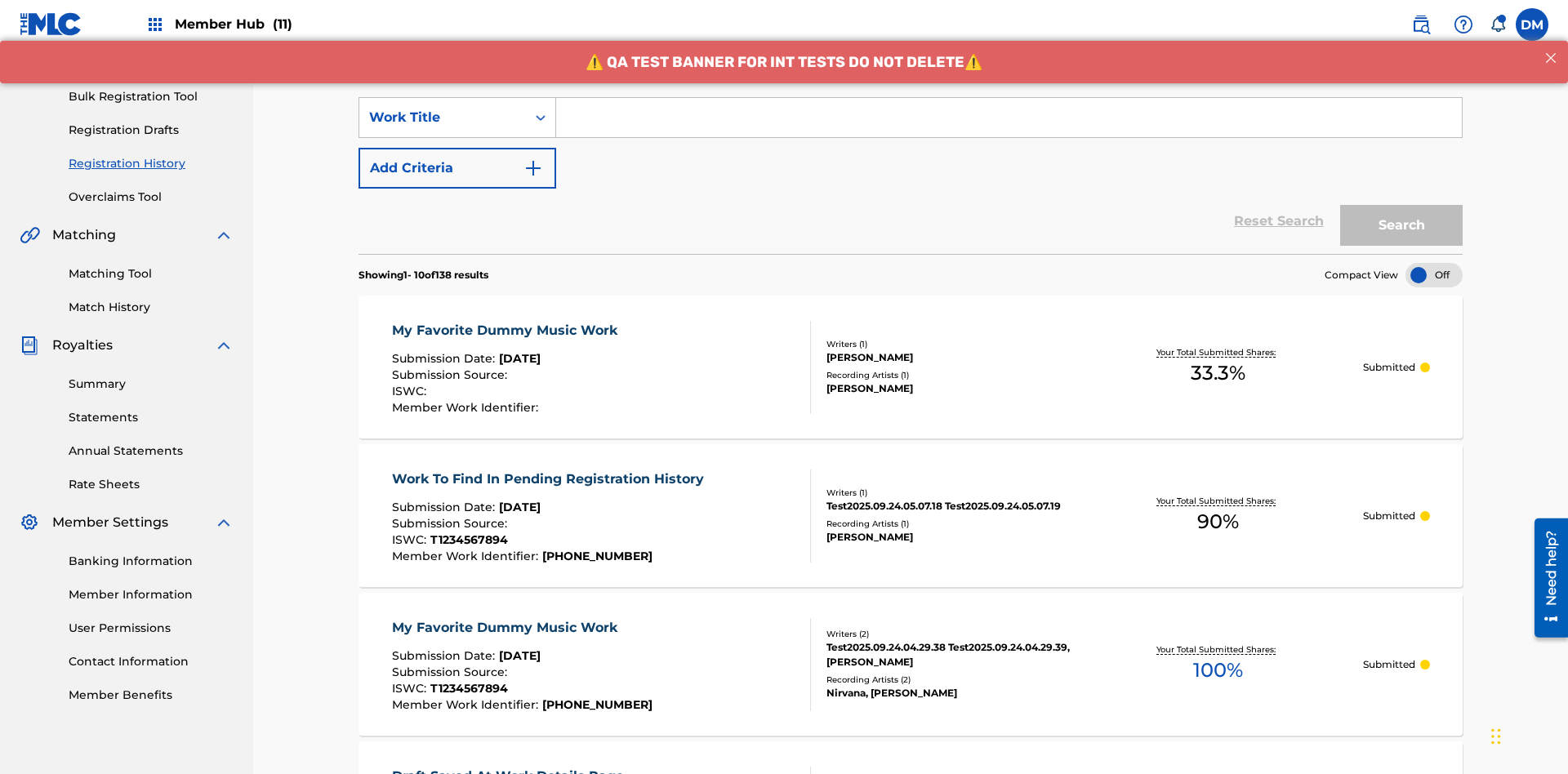
click at [1009, 118] on input "Search Form" at bounding box center [1009, 118] width 906 height 40
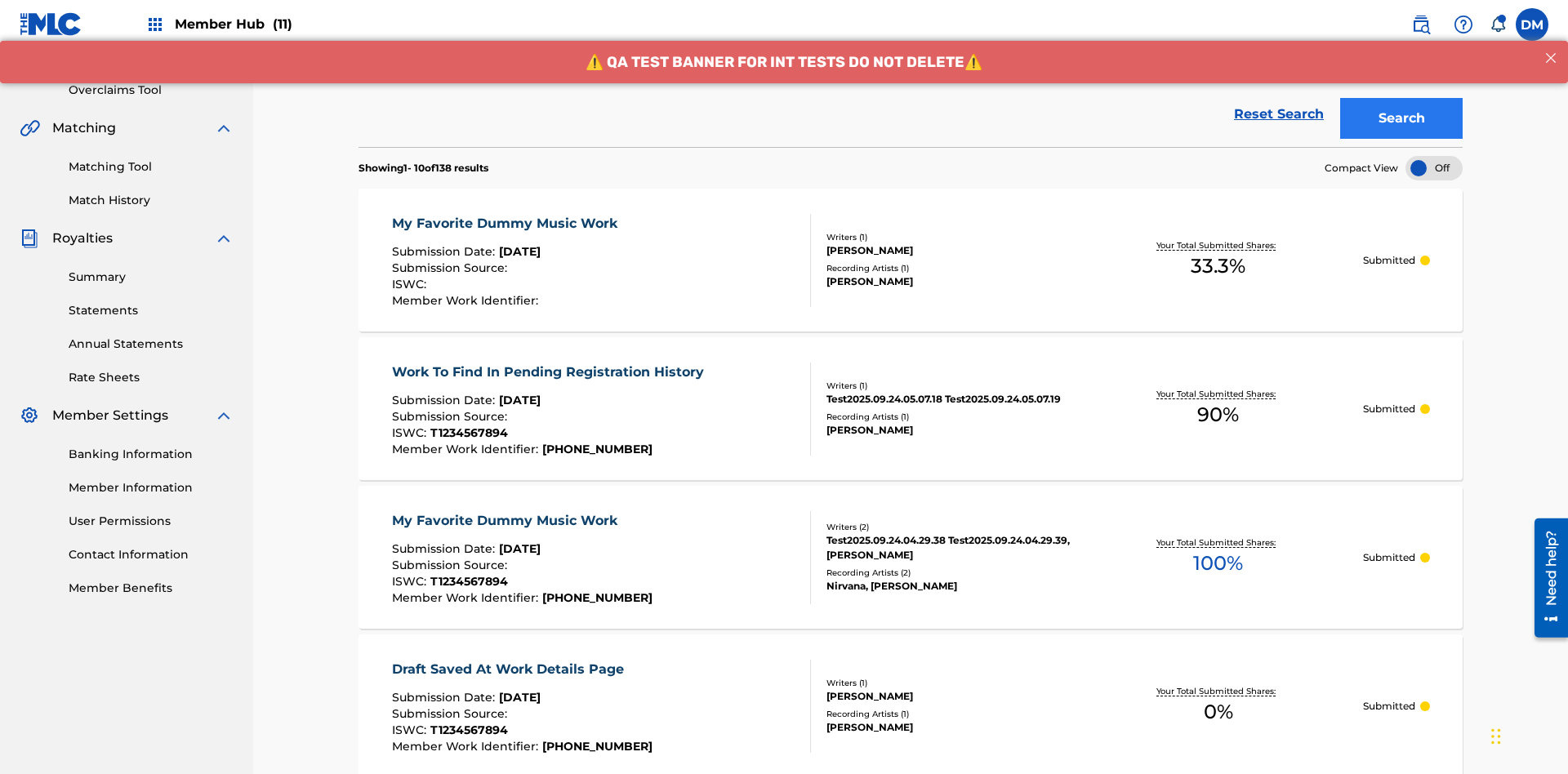
type input "MY FAVORITE DUMMY MUSIC WORK"
click at [1402, 119] on button "Search" at bounding box center [1402, 119] width 122 height 40
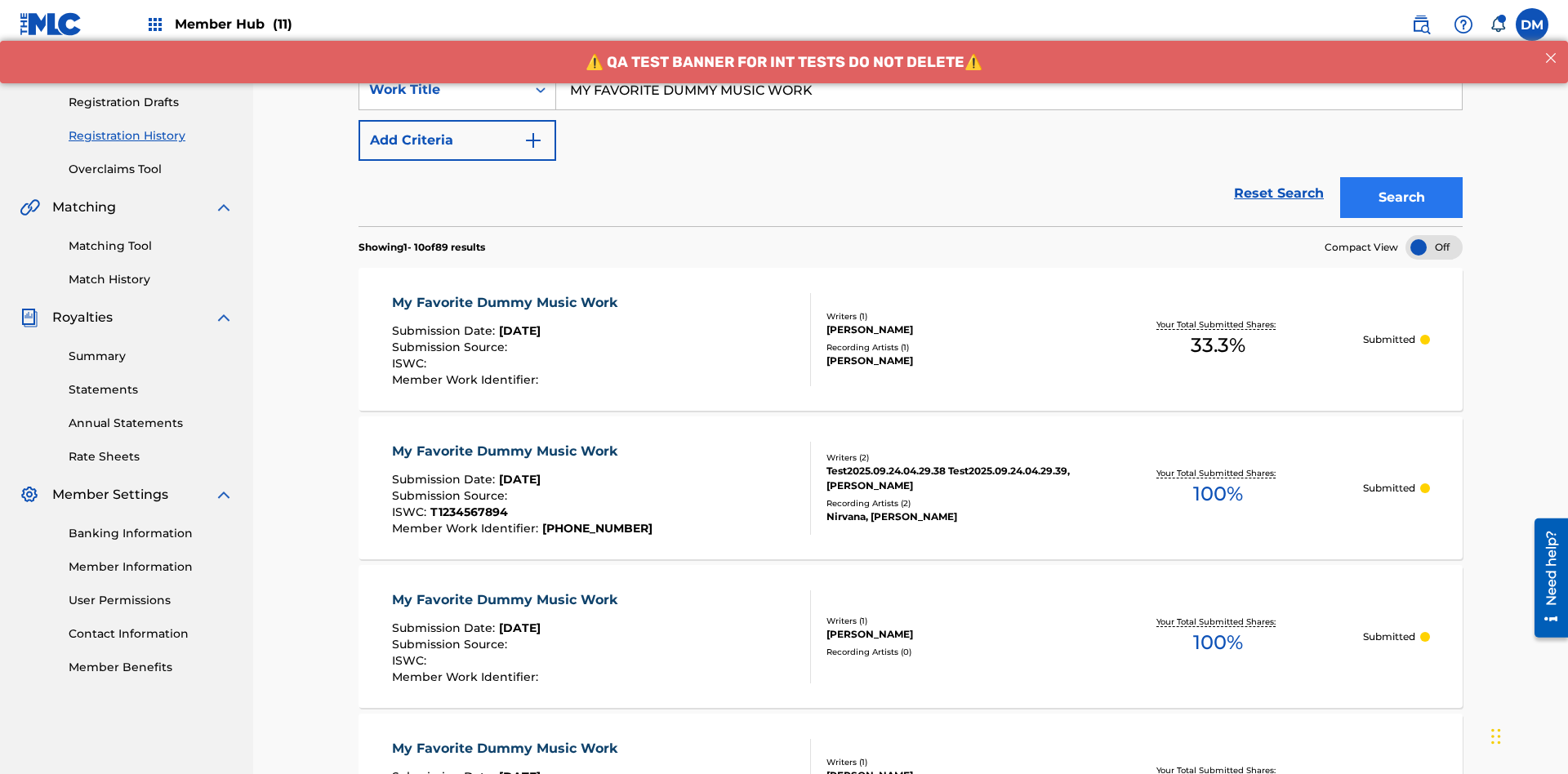
scroll to position [433, 0]
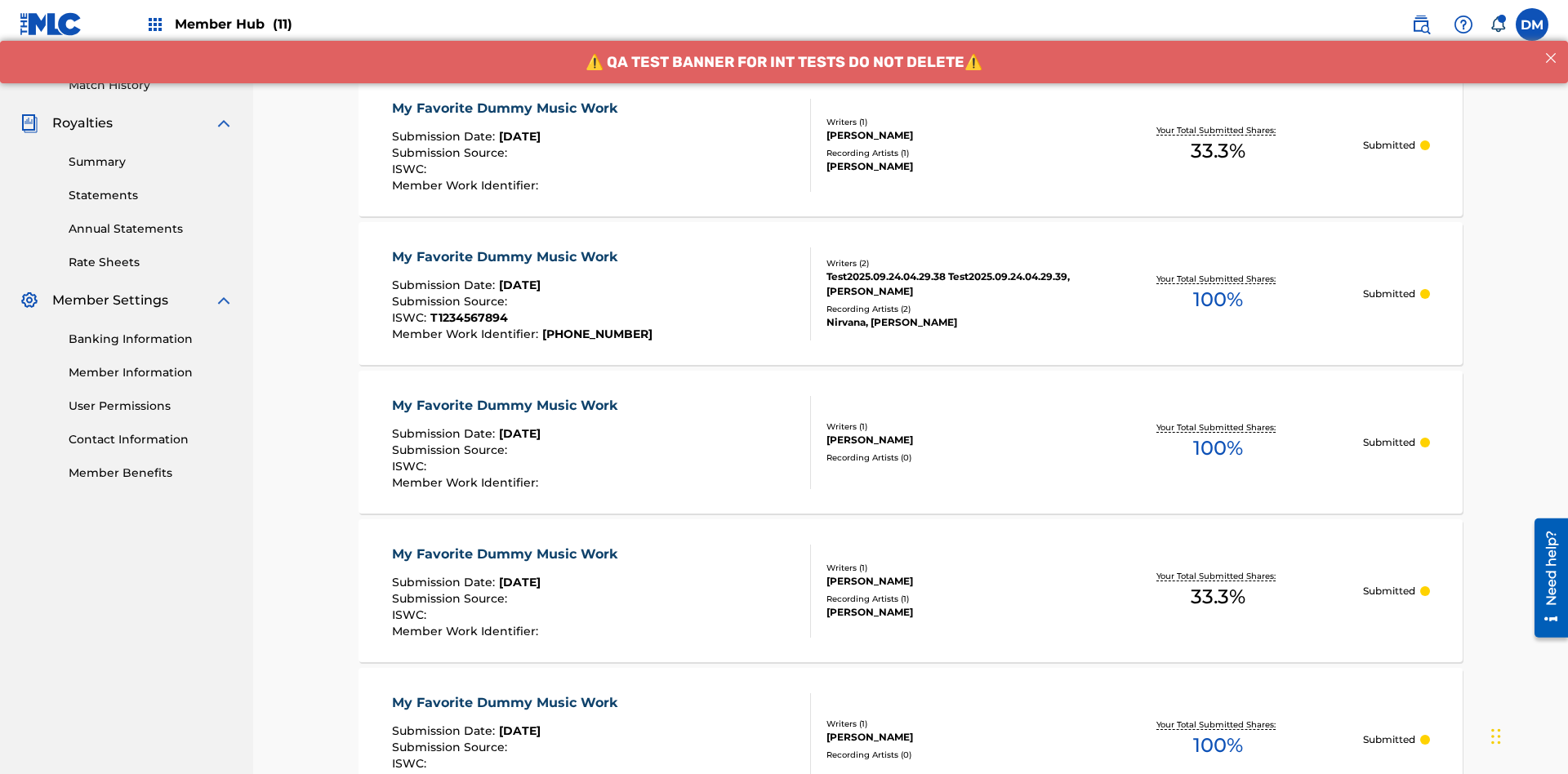
click at [507, 108] on div "My Favorite Dummy Music Work" at bounding box center [509, 108] width 234 height 19
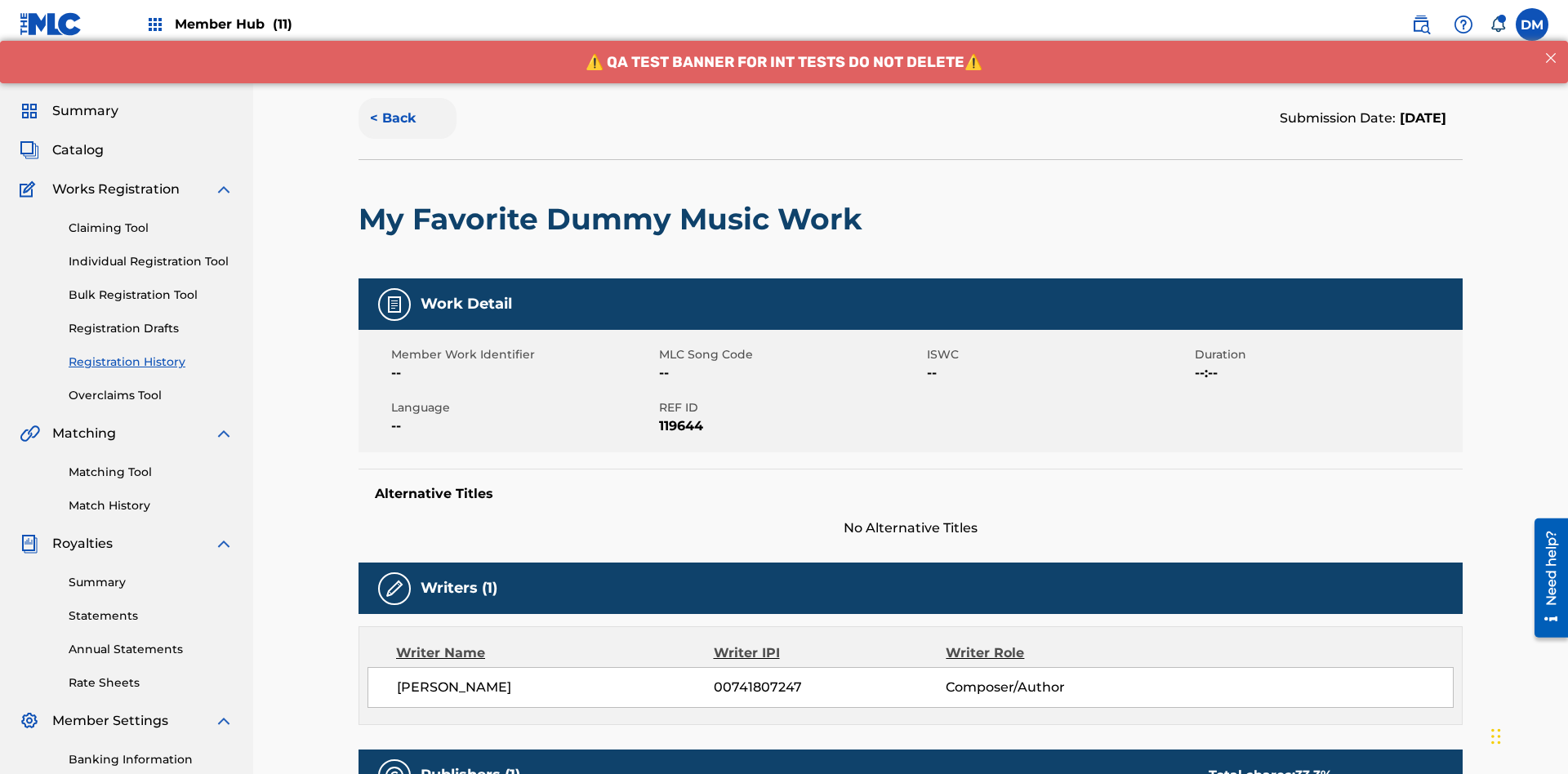
click at [407, 119] on button "< Back" at bounding box center [407, 119] width 98 height 40
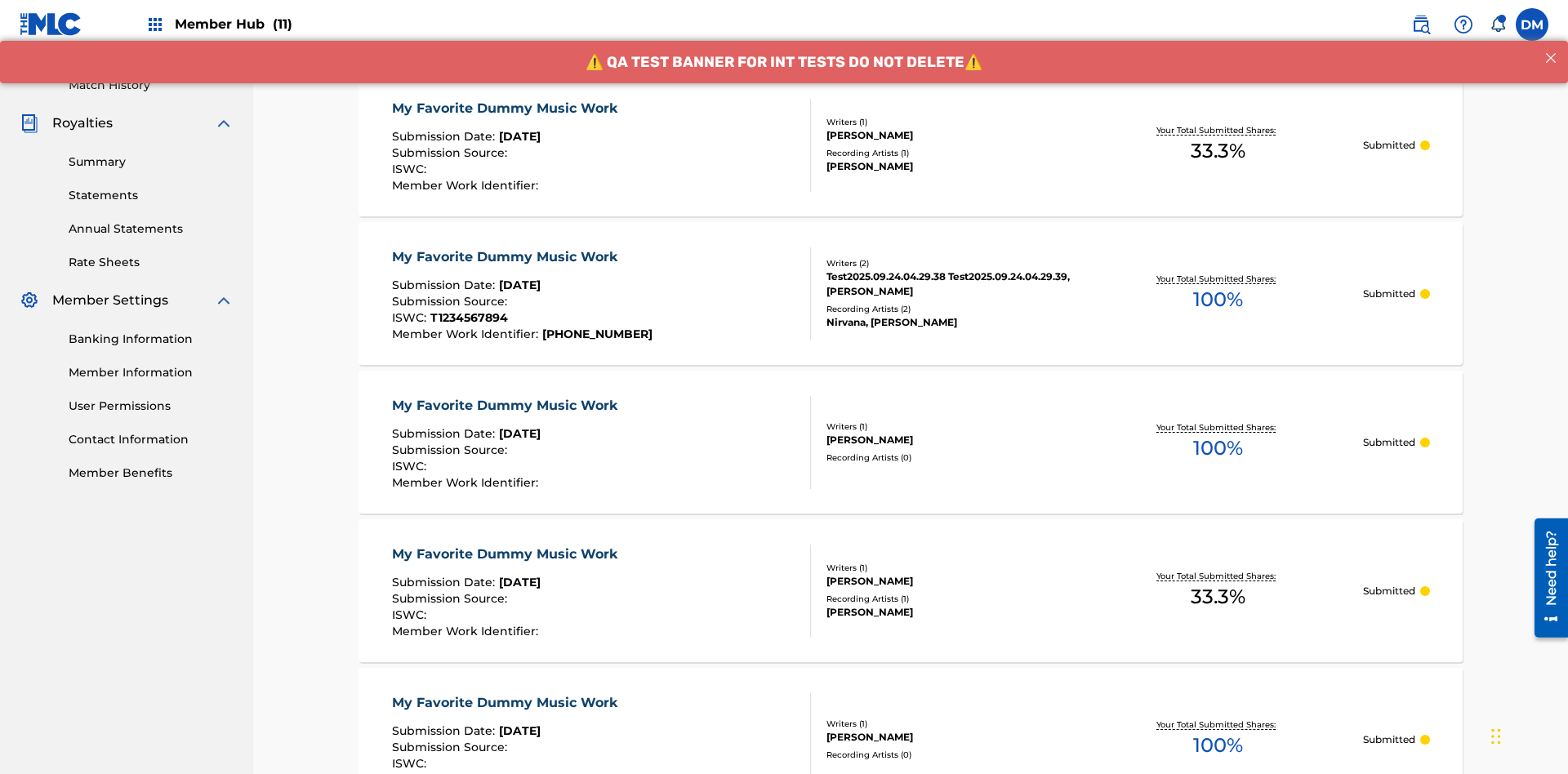
scroll to position [221, 0]
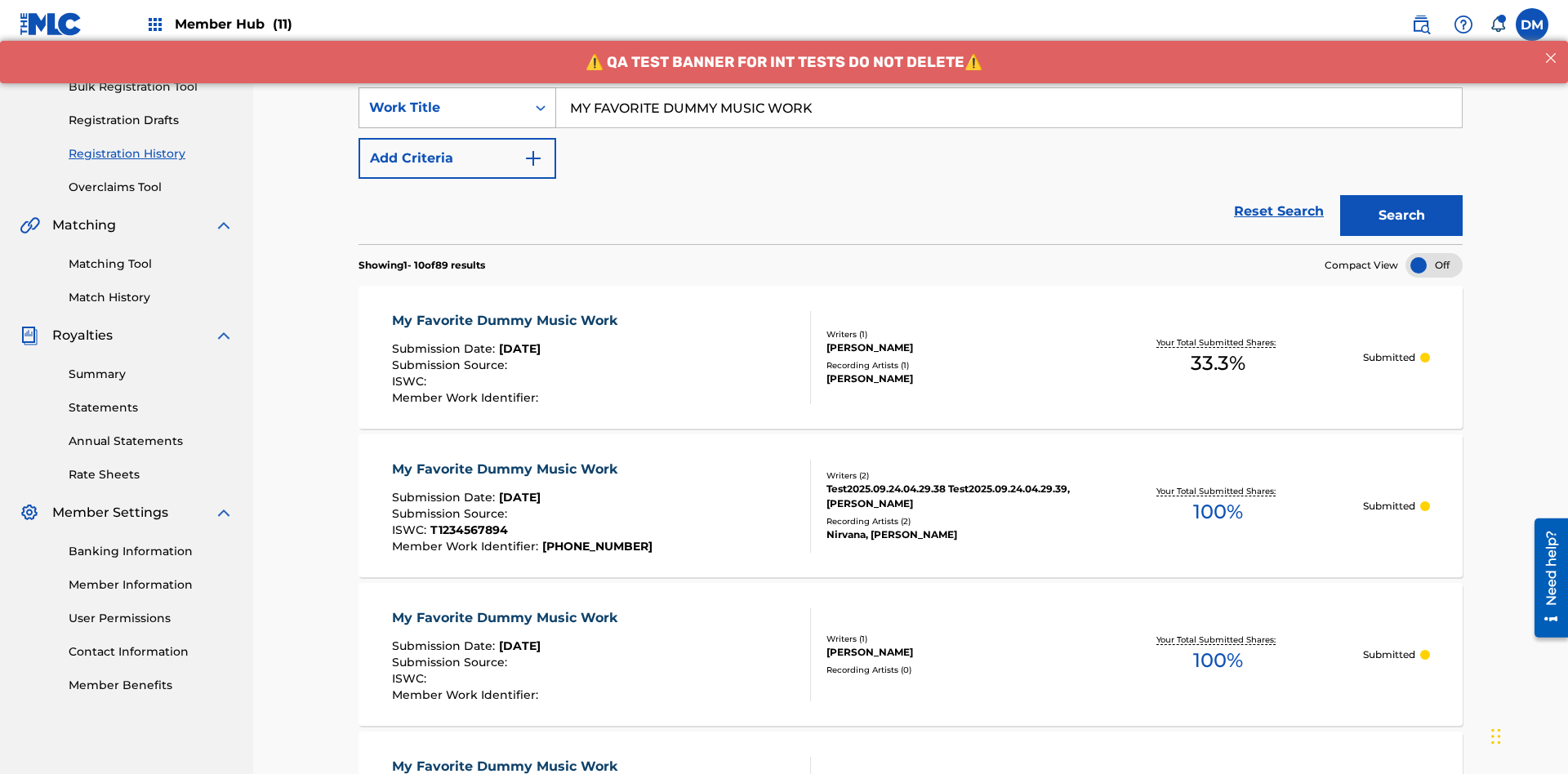
click at [442, 108] on div "Work Title" at bounding box center [442, 108] width 147 height 19
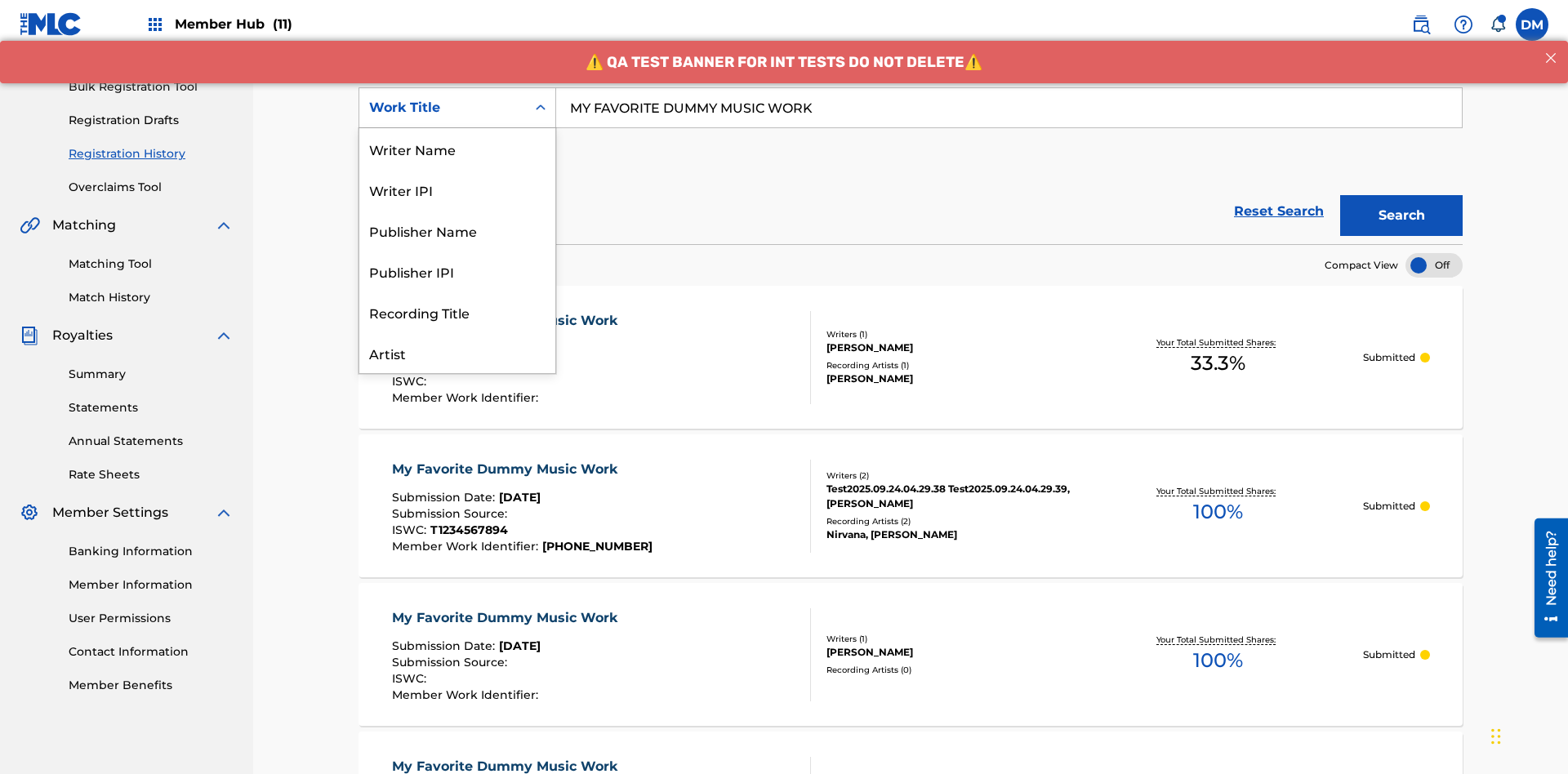
scroll to position [82, 0]
click at [457, 87] on div "Writer Name" at bounding box center [457, 67] width 196 height 40
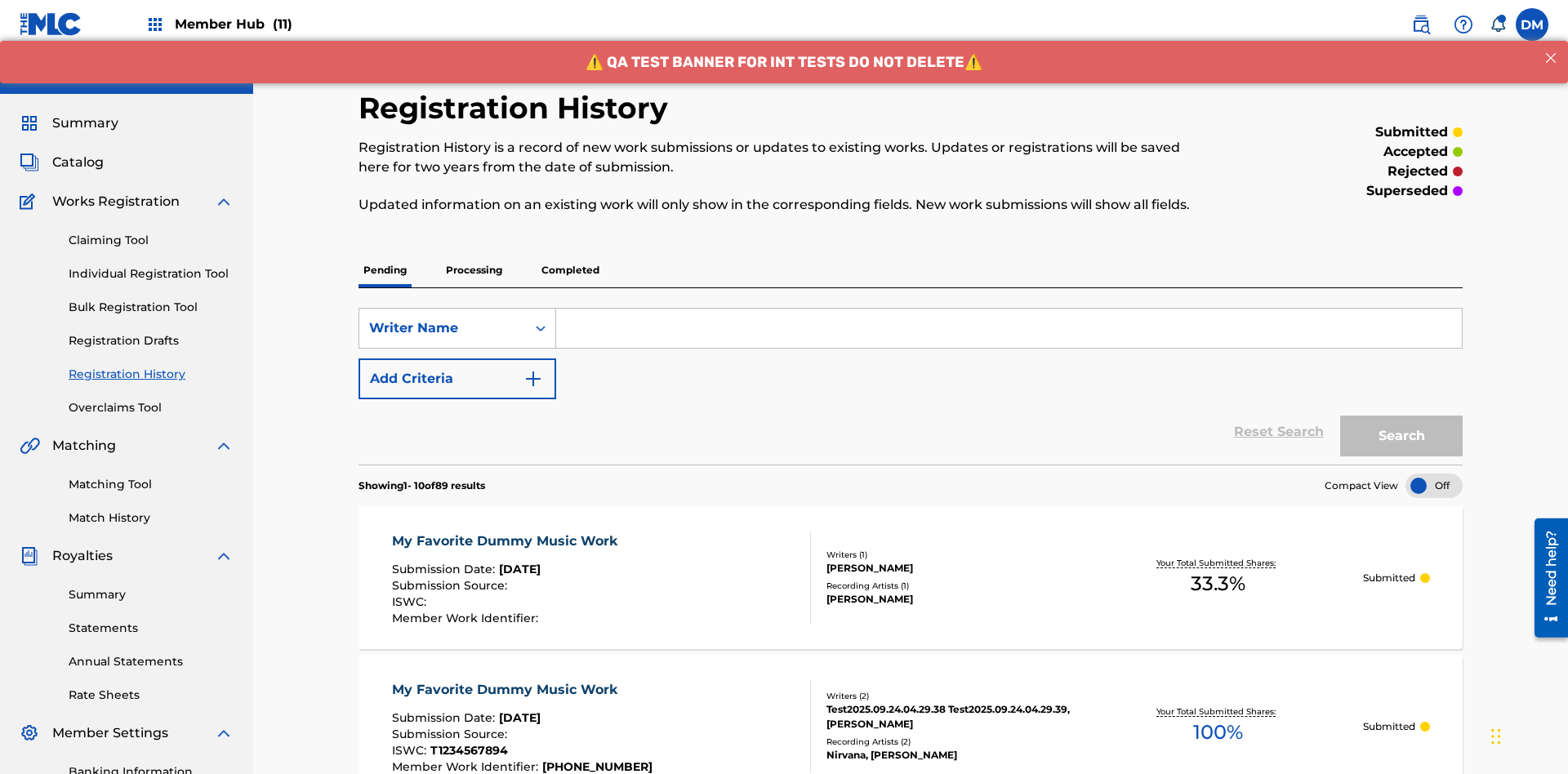
scroll to position [211, 0]
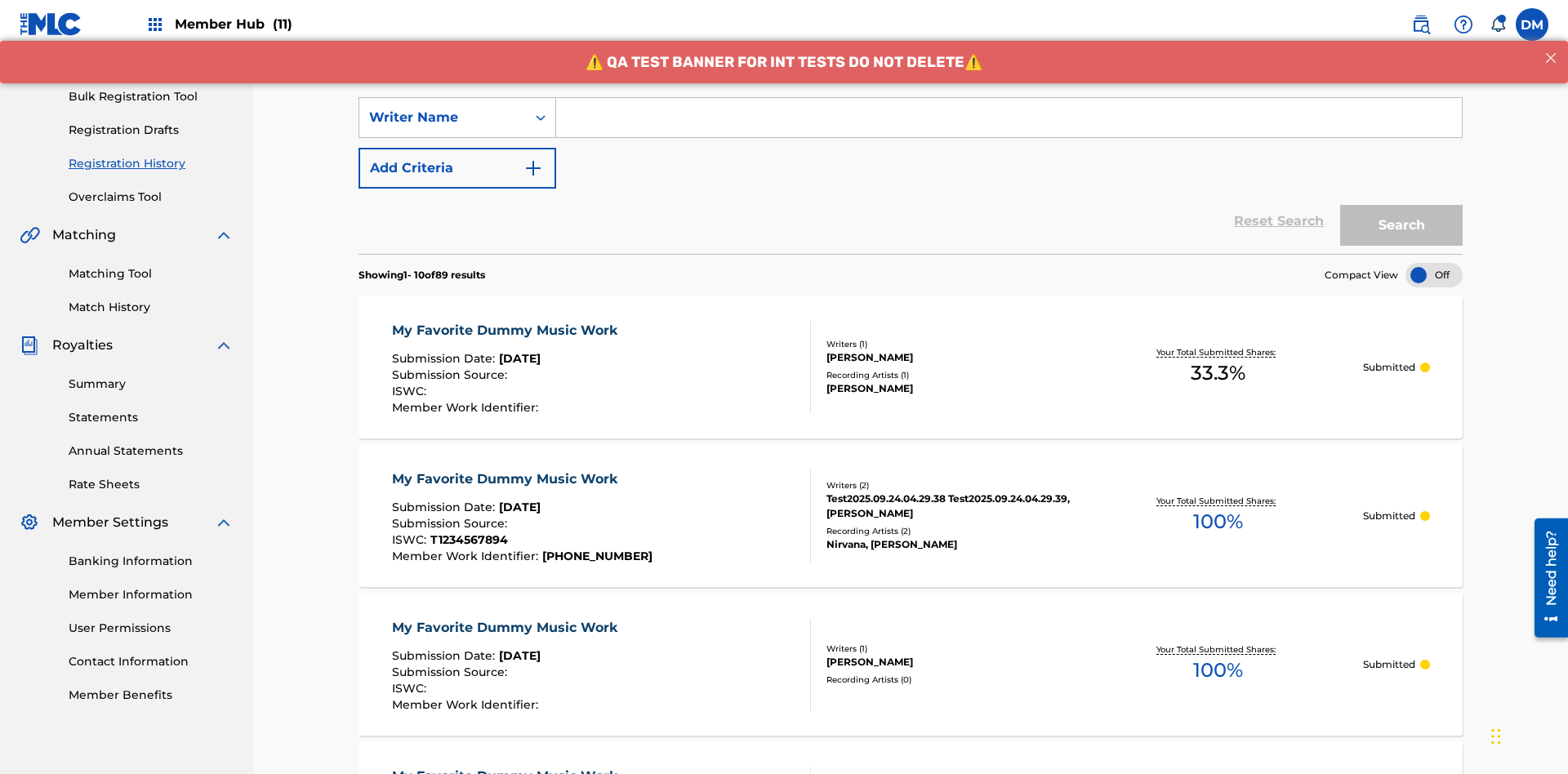
click at [1009, 118] on input "Search Form" at bounding box center [1009, 118] width 906 height 40
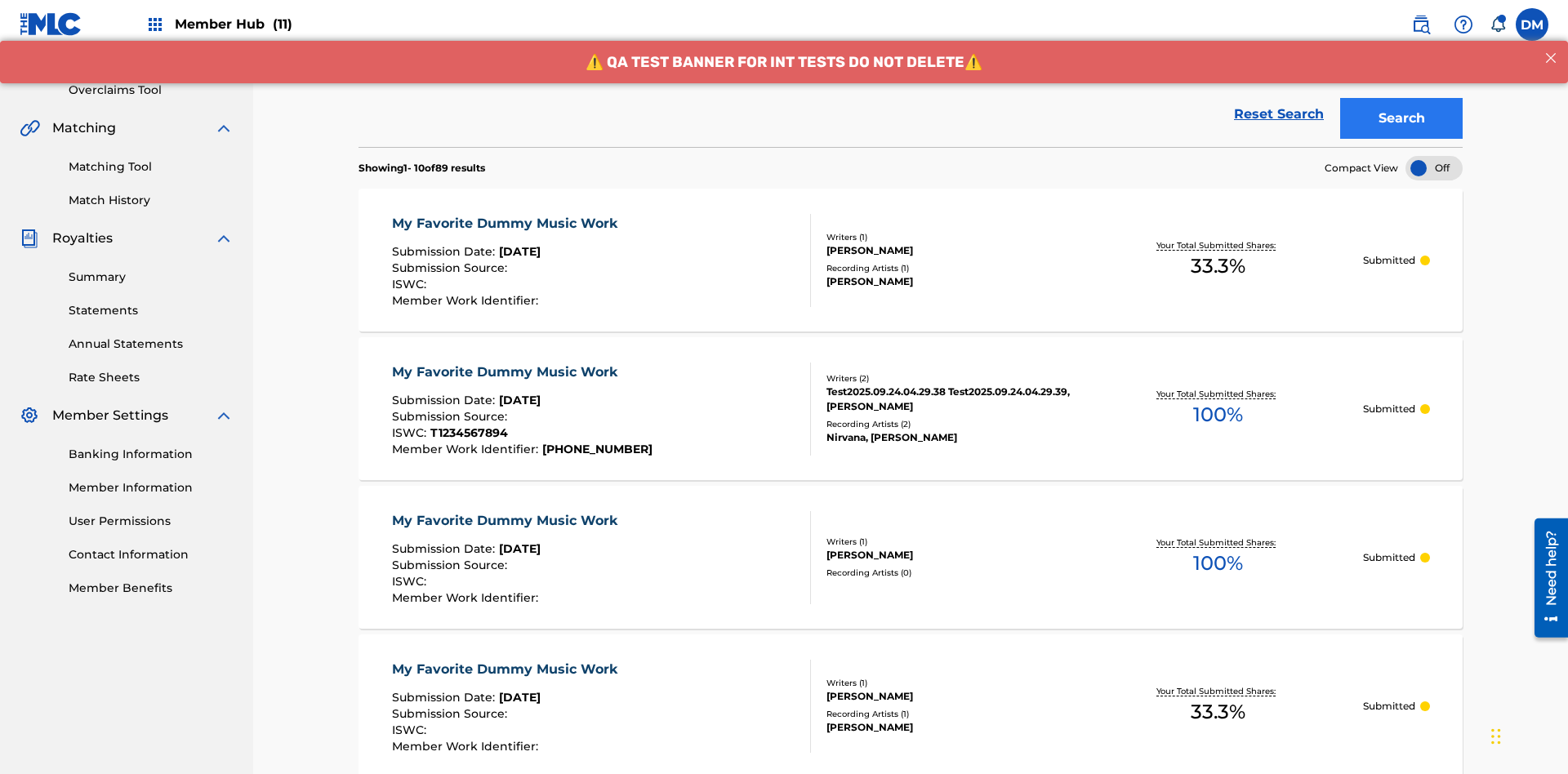
type input "[PERSON_NAME]"
click at [1402, 119] on button "Search" at bounding box center [1402, 119] width 122 height 40
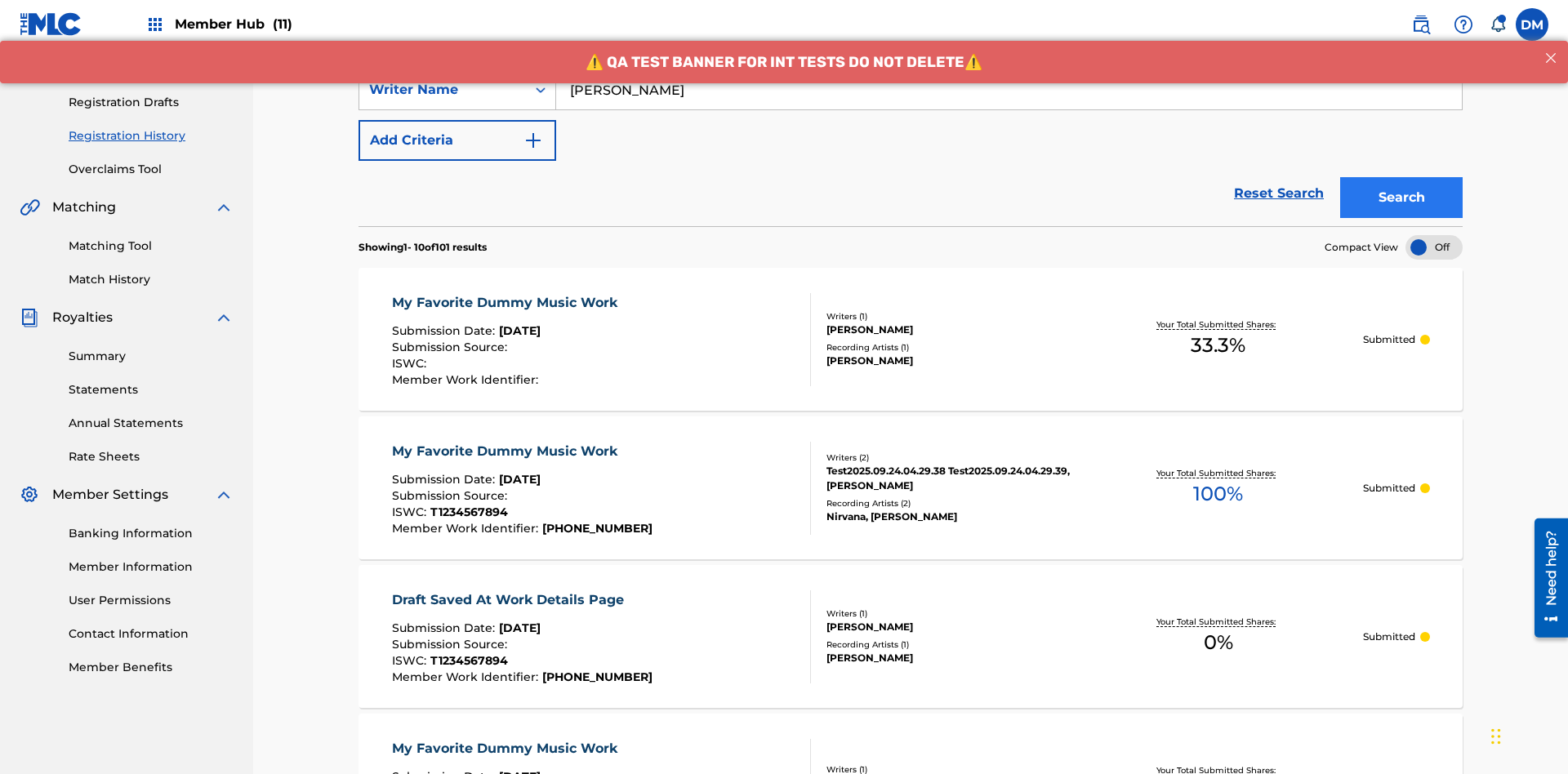
scroll to position [433, 0]
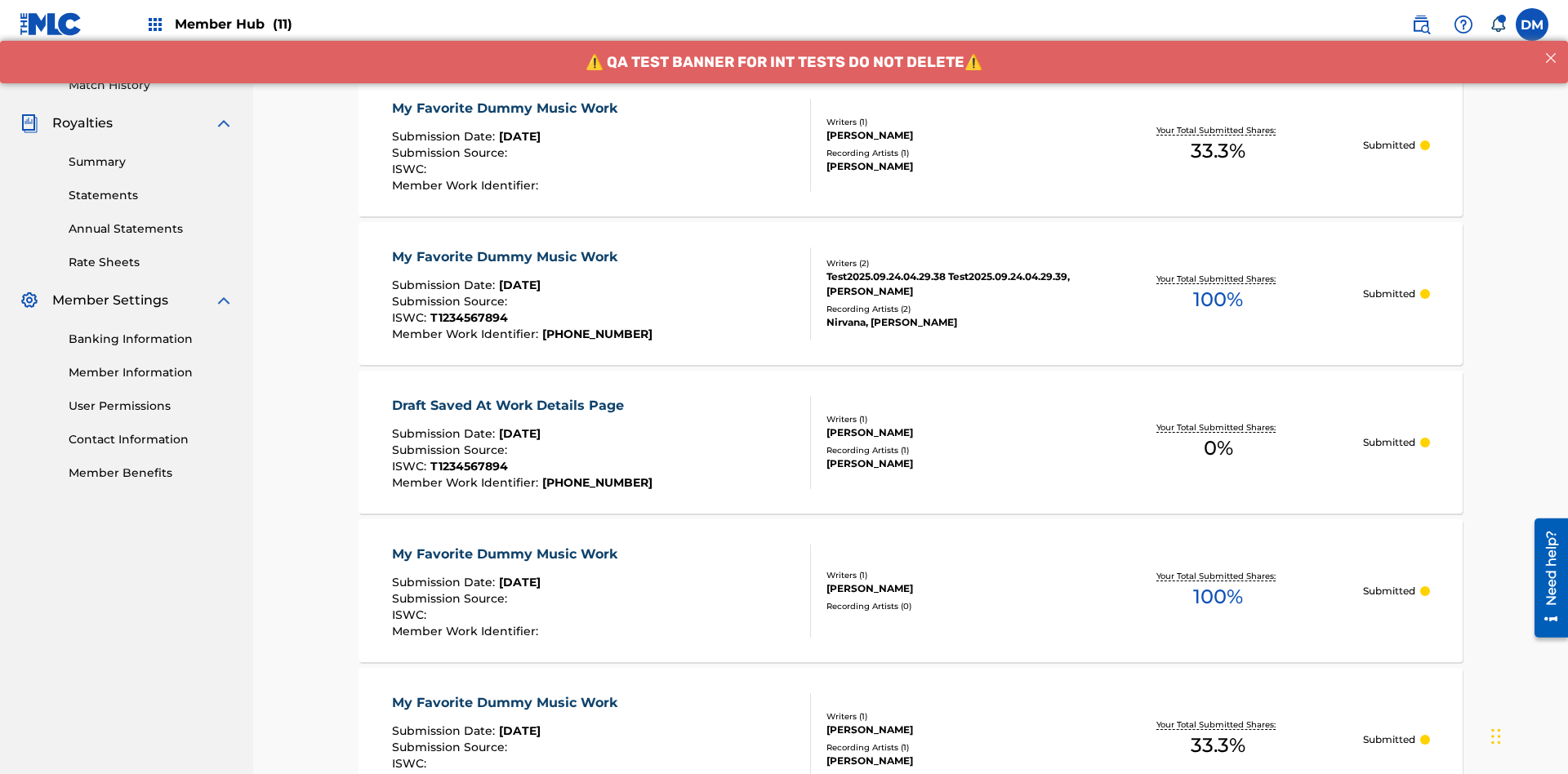
click at [507, 108] on div "My Favorite Dummy Music Work" at bounding box center [509, 108] width 234 height 19
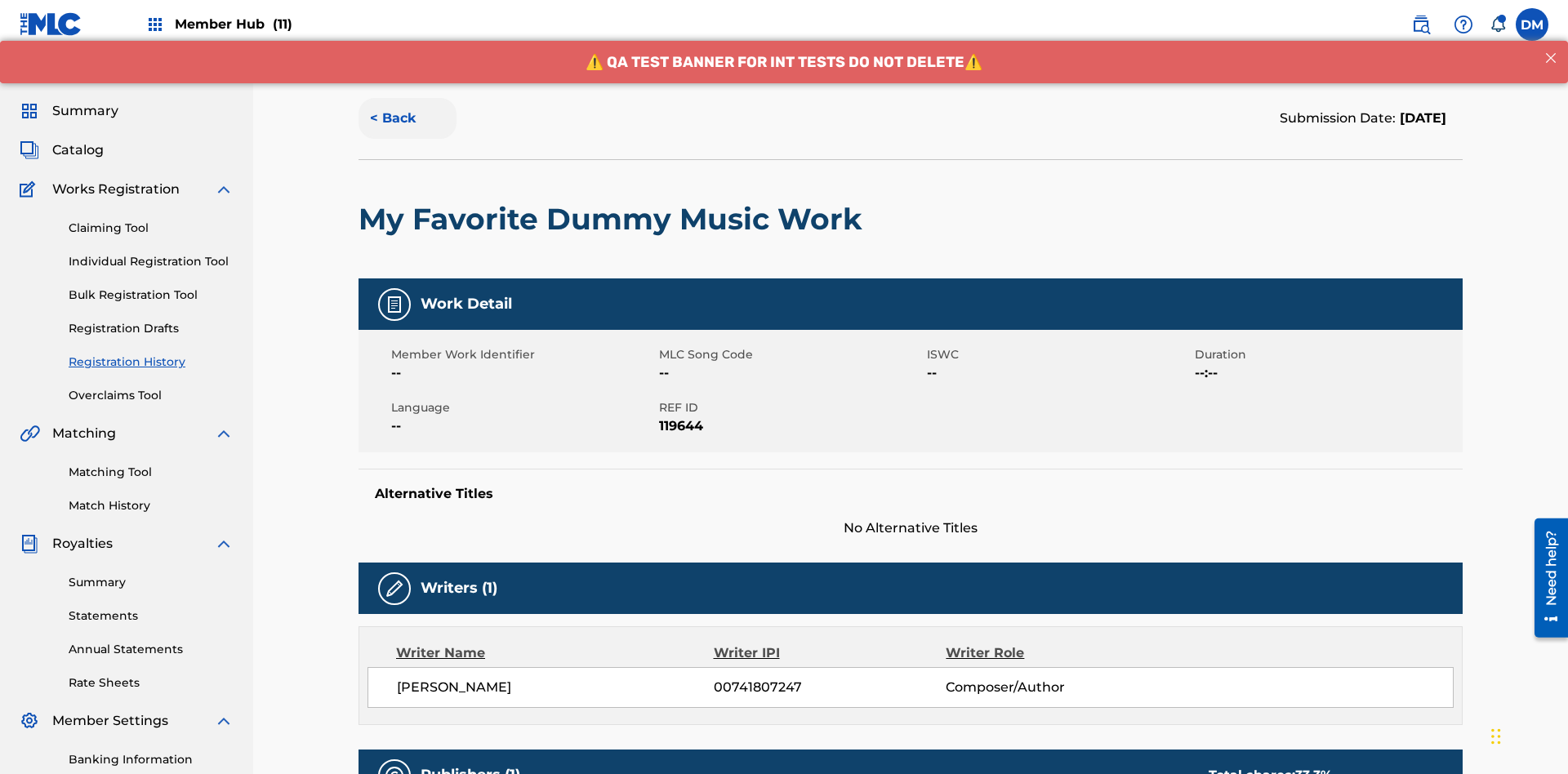
click at [407, 119] on button "< Back" at bounding box center [407, 119] width 98 height 40
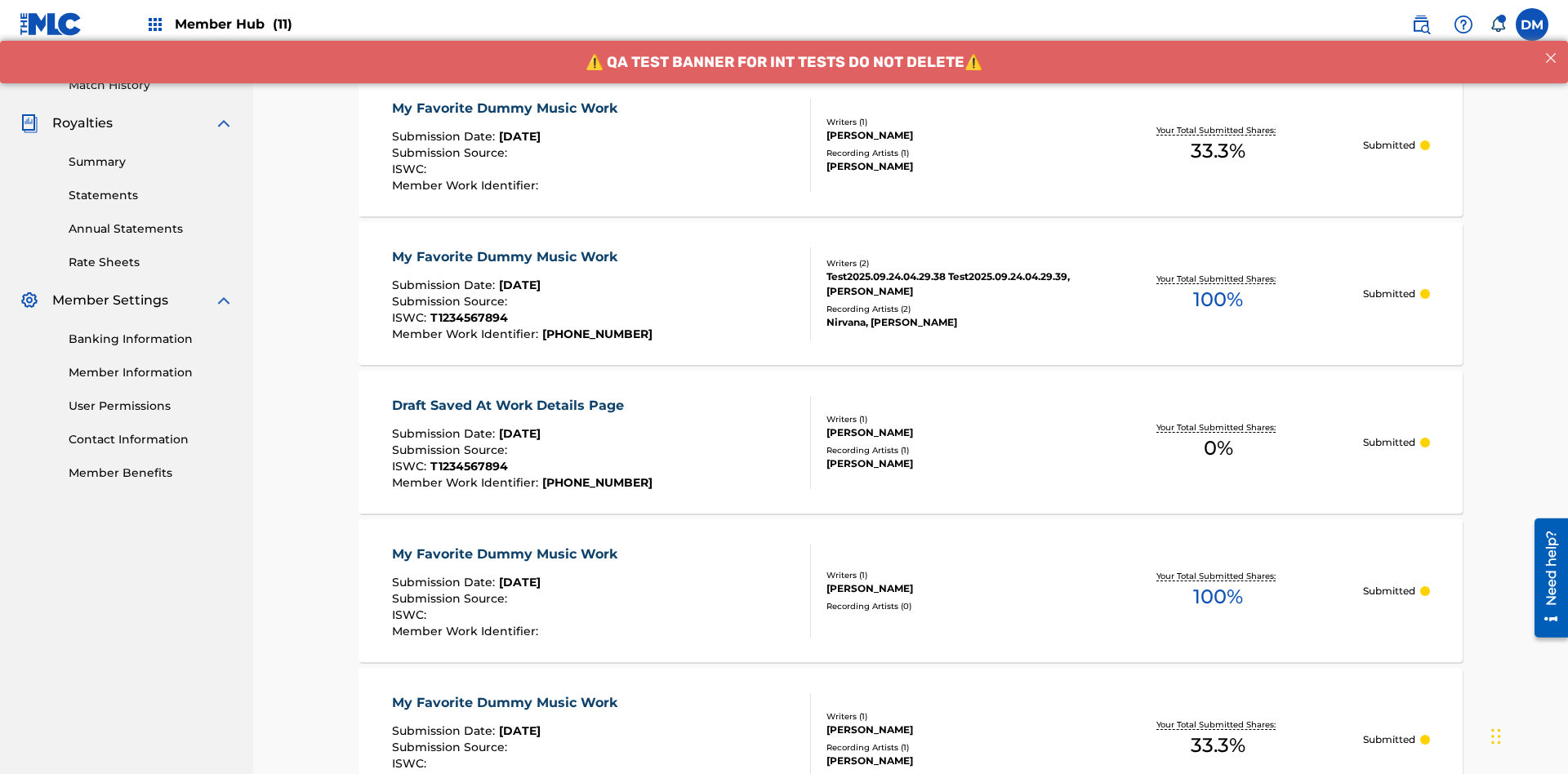
scroll to position [221, 0]
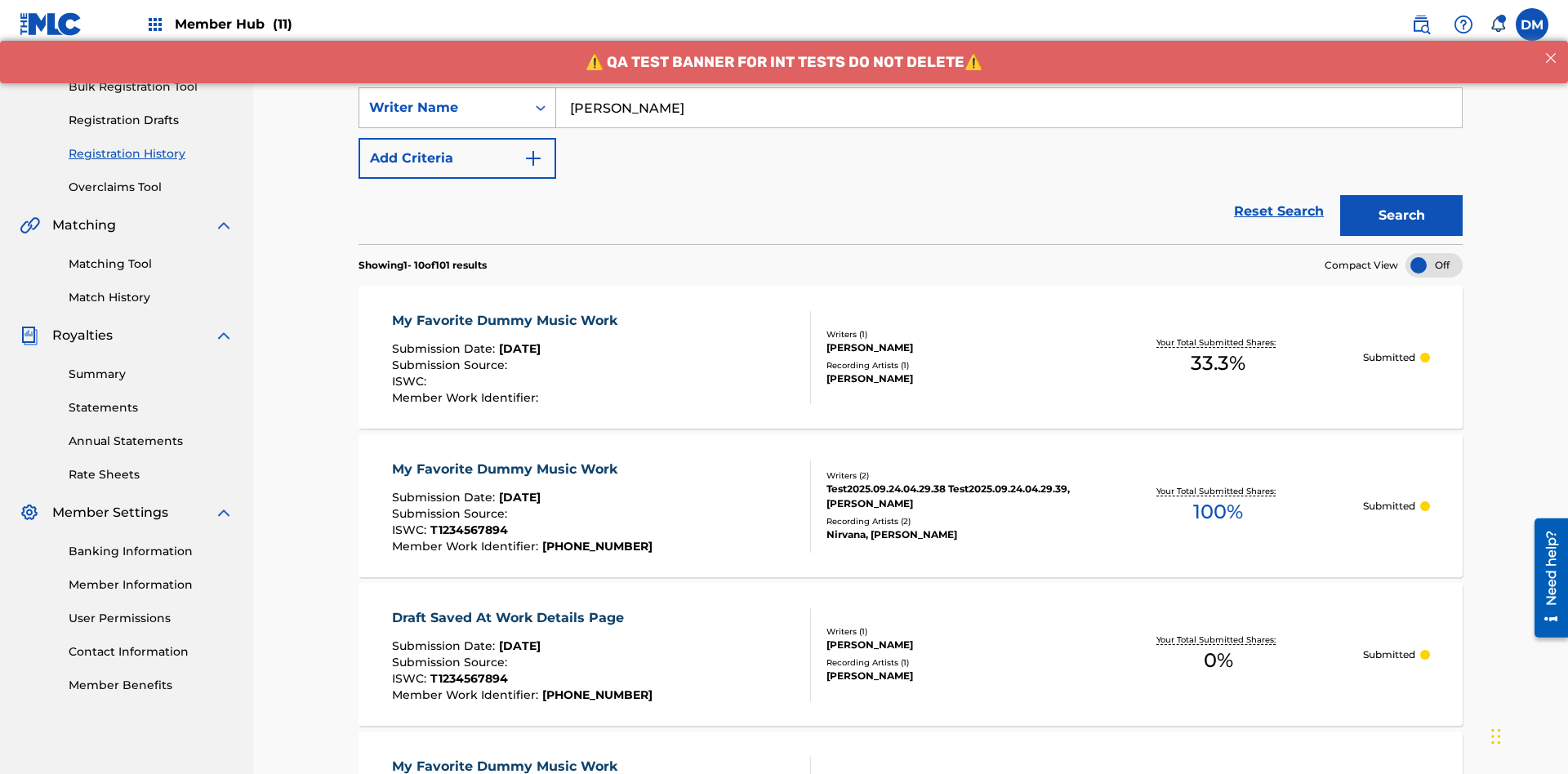
click at [442, 108] on div "Writer Name" at bounding box center [442, 108] width 147 height 19
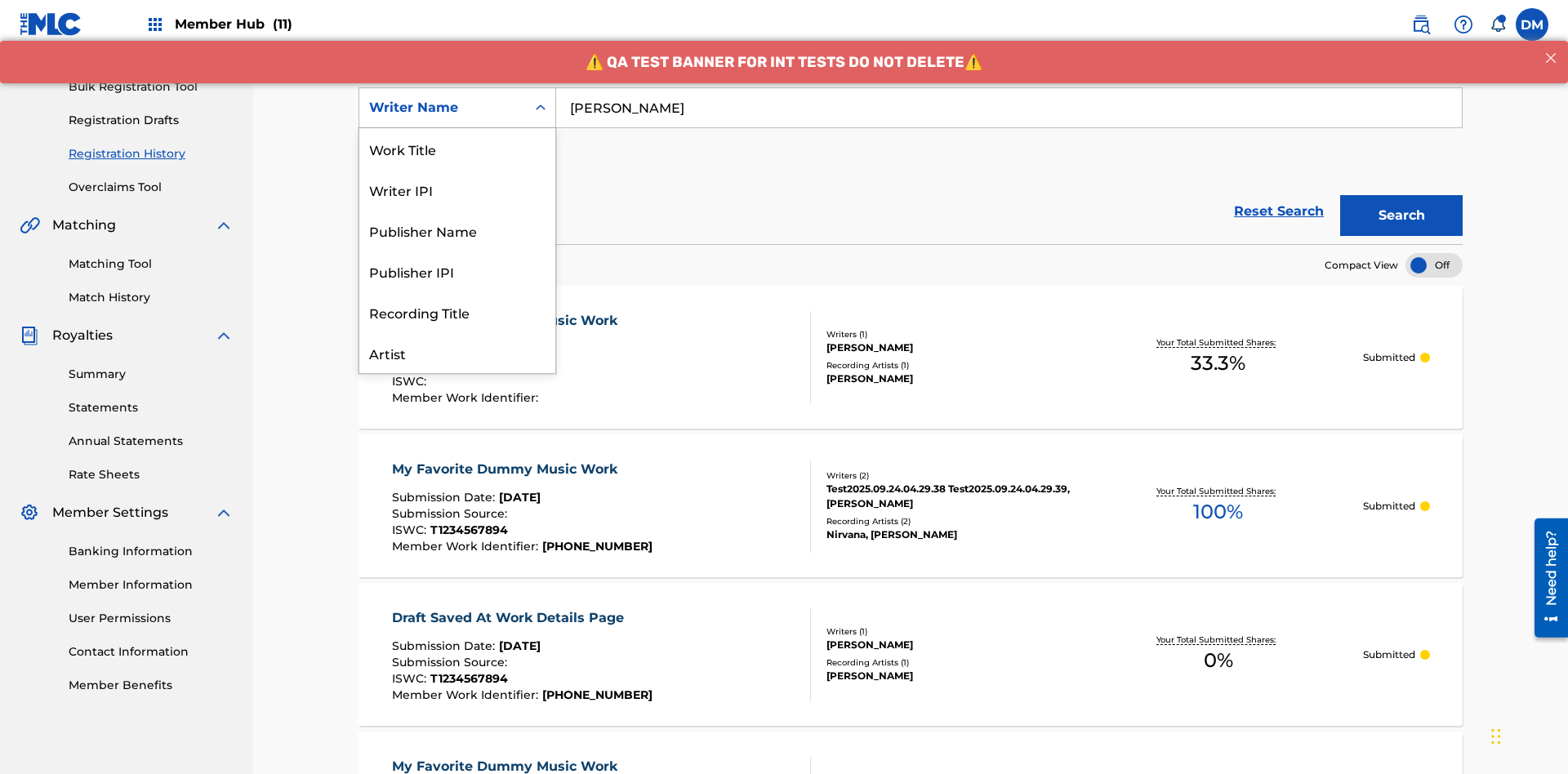
scroll to position [82, 0]
click at [457, 128] on div "Writer IPI" at bounding box center [457, 108] width 196 height 40
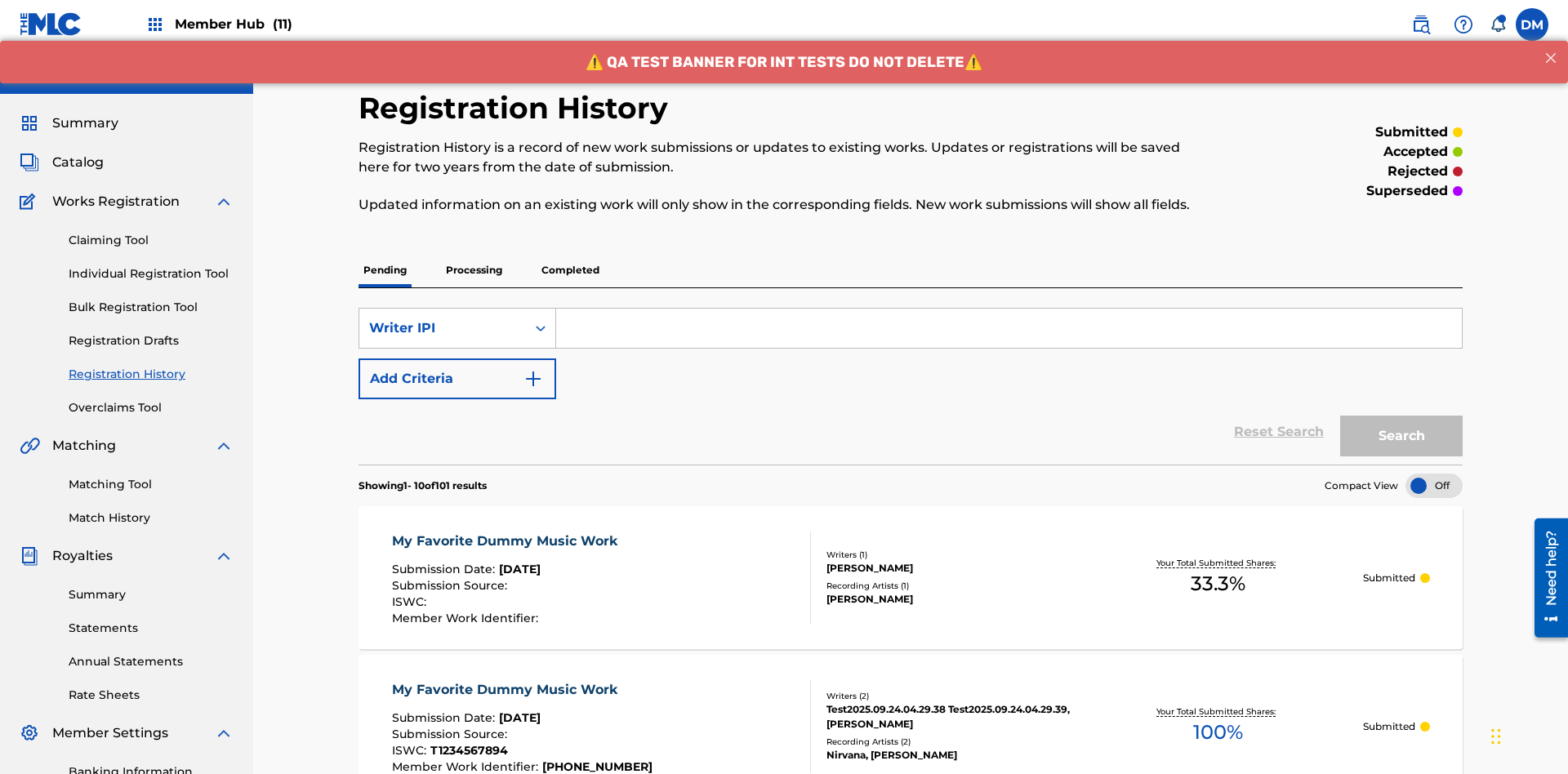
scroll to position [211, 0]
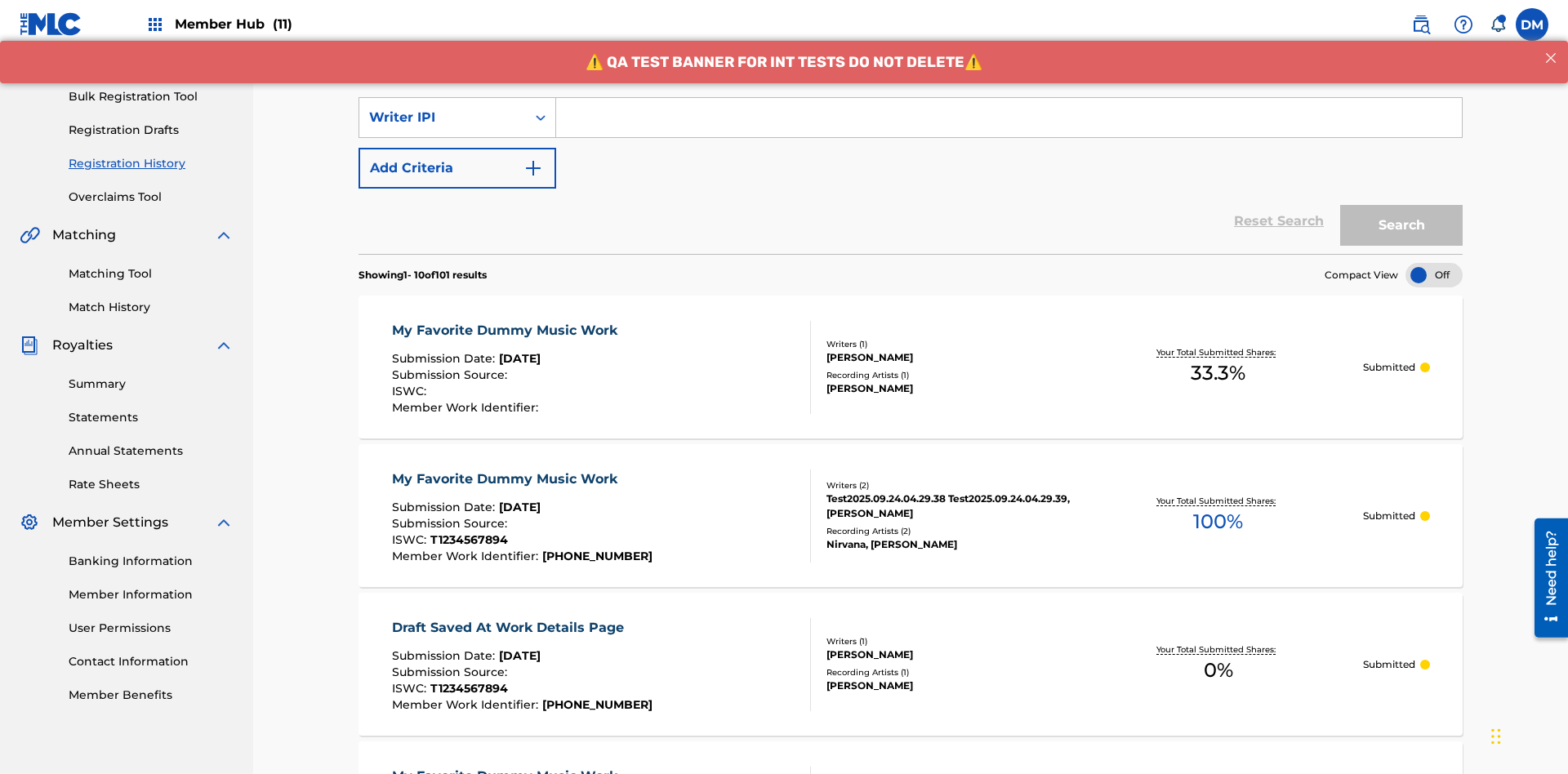
click at [1009, 118] on input "Search Form" at bounding box center [1009, 118] width 906 height 40
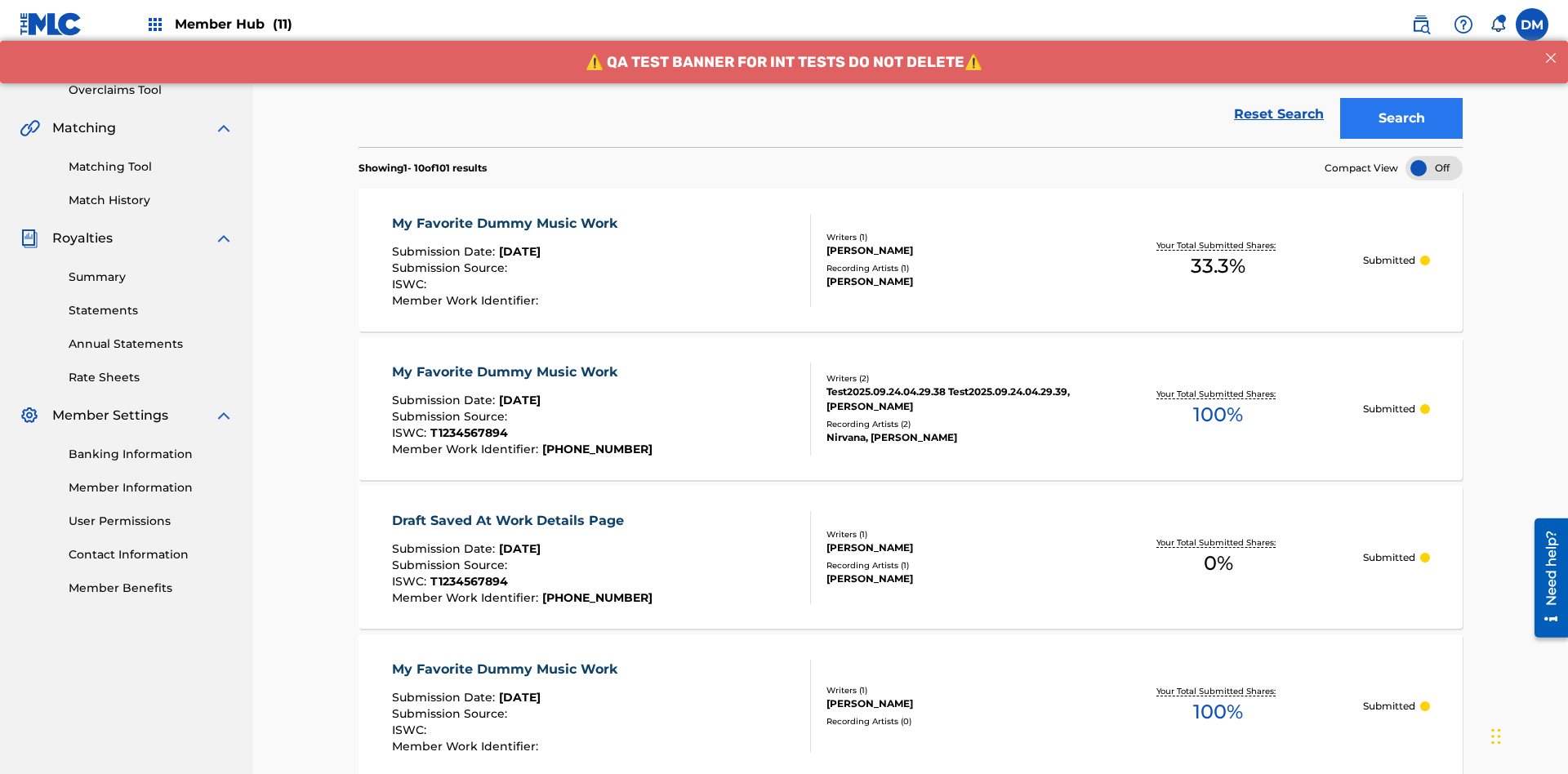
type input "00741807247"
click at [1402, 119] on button "Search" at bounding box center [1402, 119] width 122 height 40
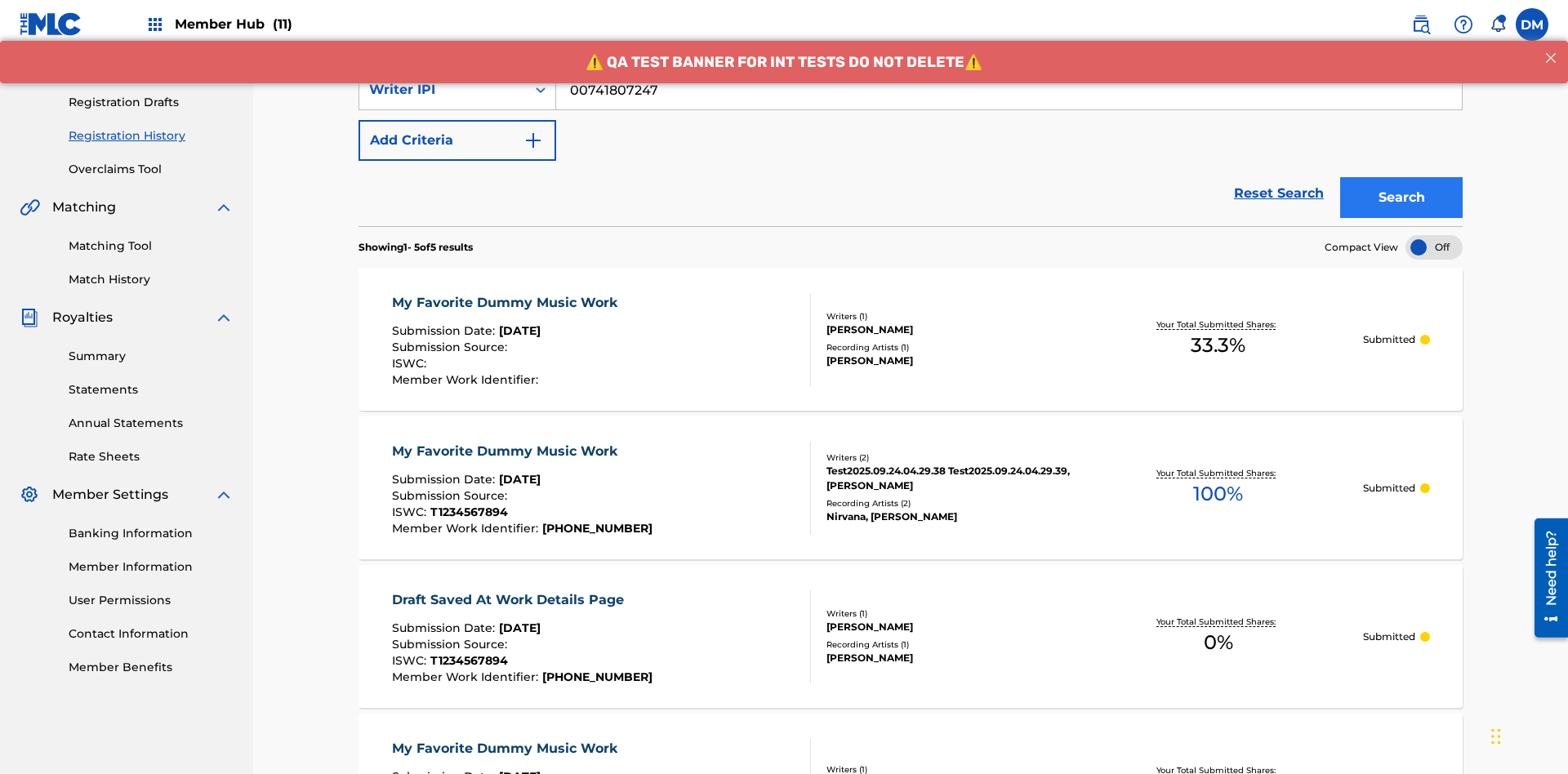
scroll to position [0, 0]
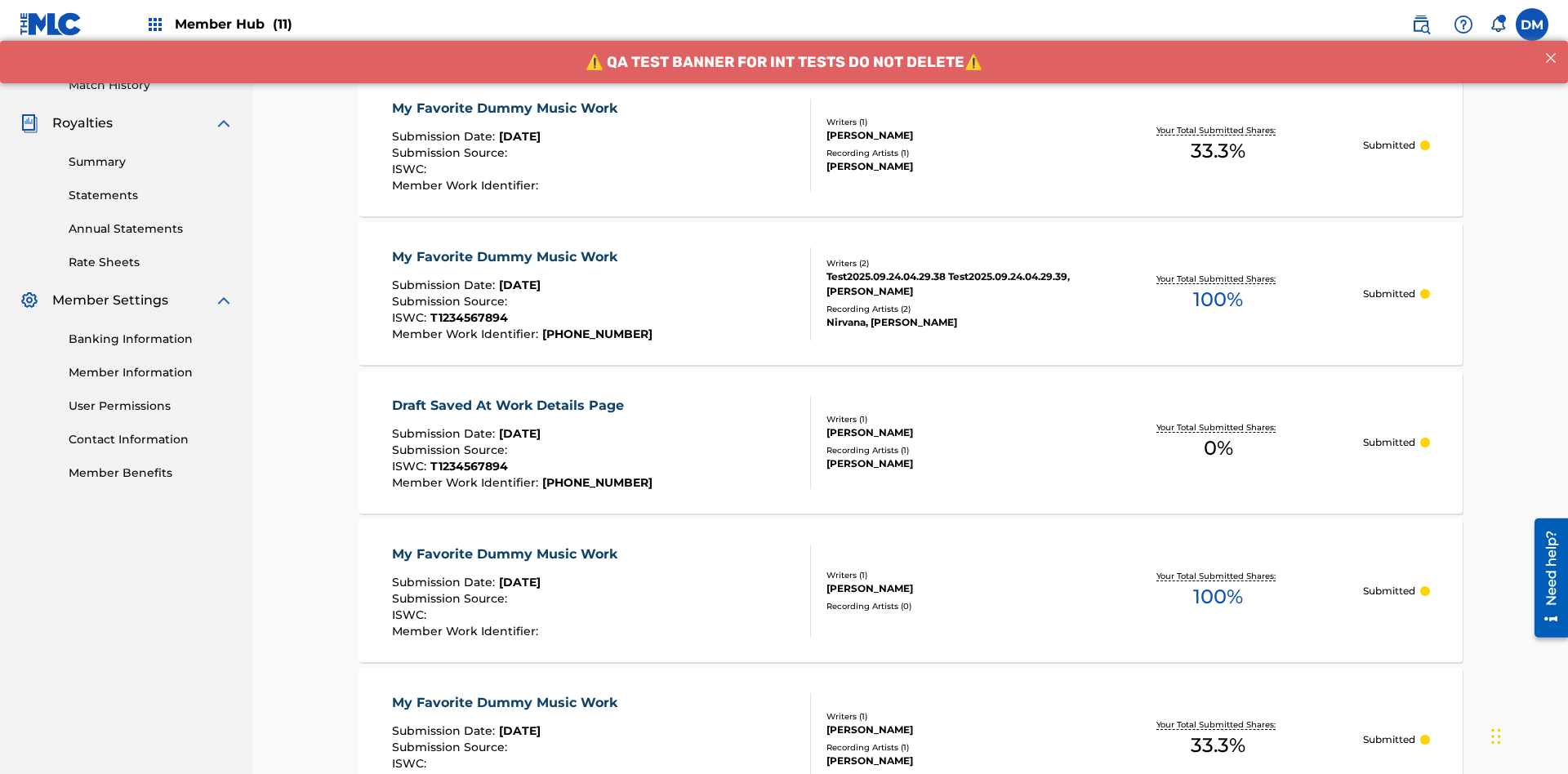
click at [507, 108] on div "My Favorite Dummy Music Work" at bounding box center [509, 108] width 234 height 19
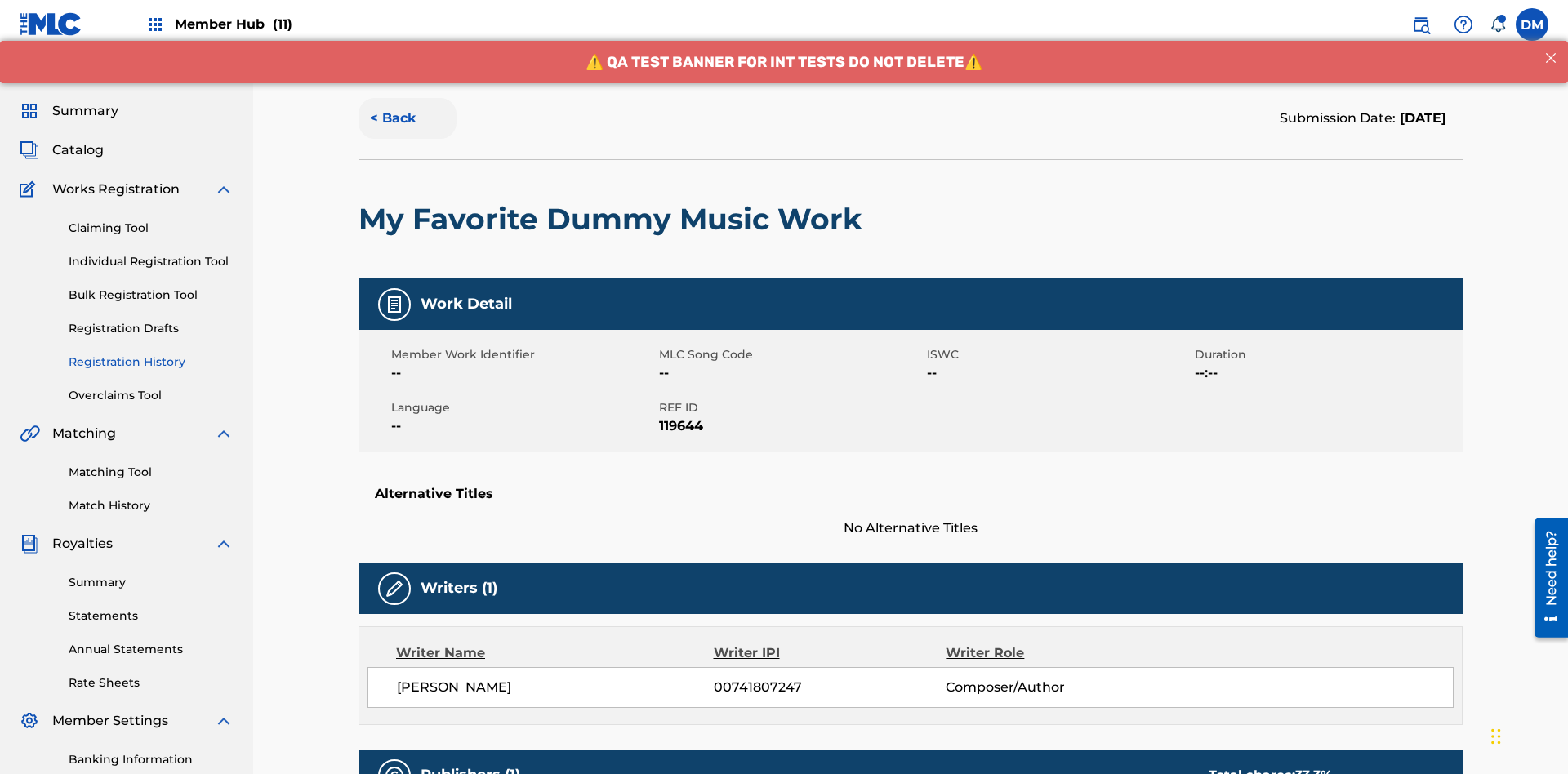
click at [407, 119] on button "< Back" at bounding box center [407, 119] width 98 height 40
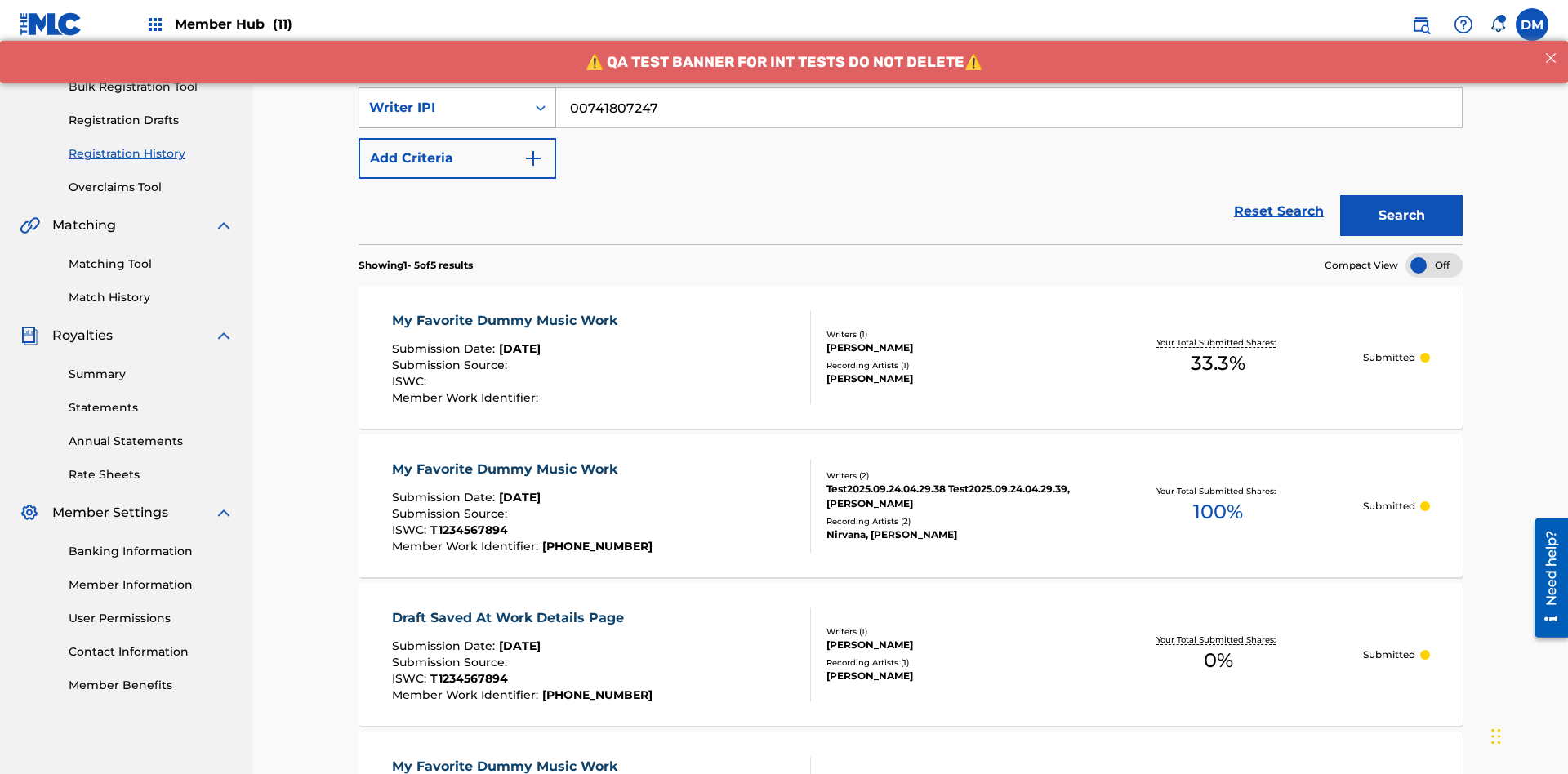
click at [442, 108] on div "Writer IPI" at bounding box center [442, 108] width 147 height 19
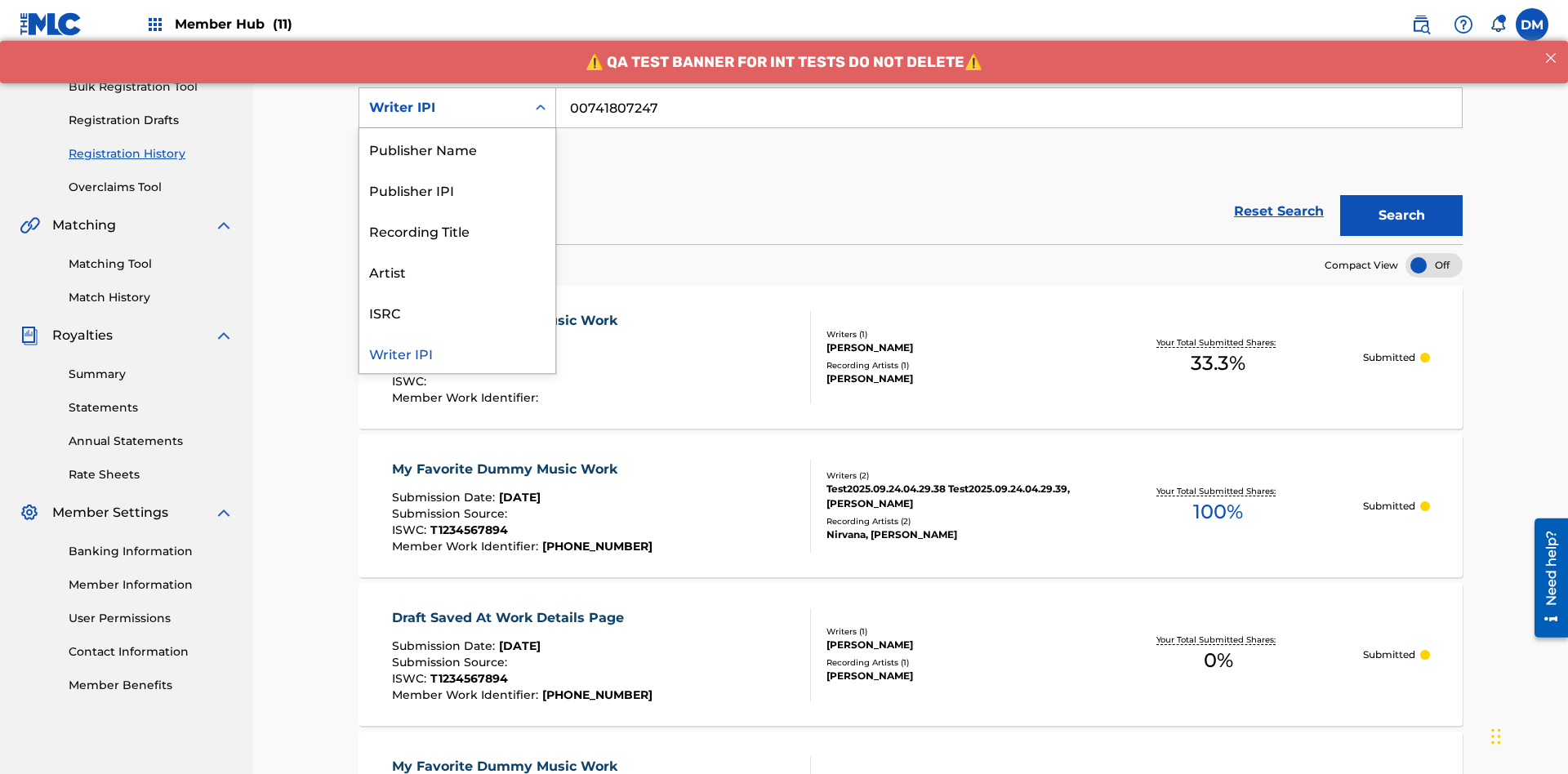
click at [457, 149] on div "Publisher Name" at bounding box center [457, 148] width 196 height 40
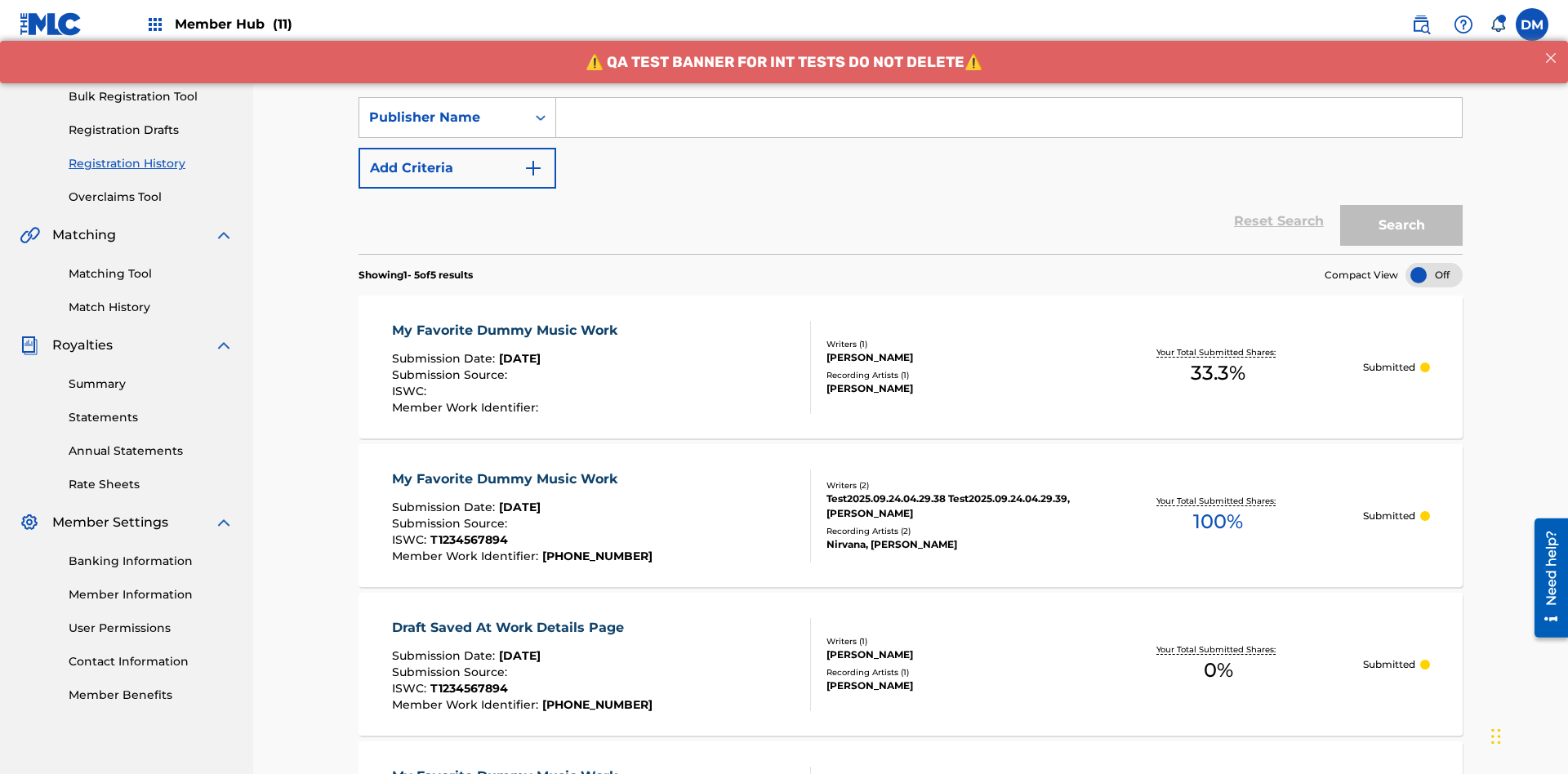
click at [1009, 118] on input "Search Form" at bounding box center [1009, 118] width 906 height 40
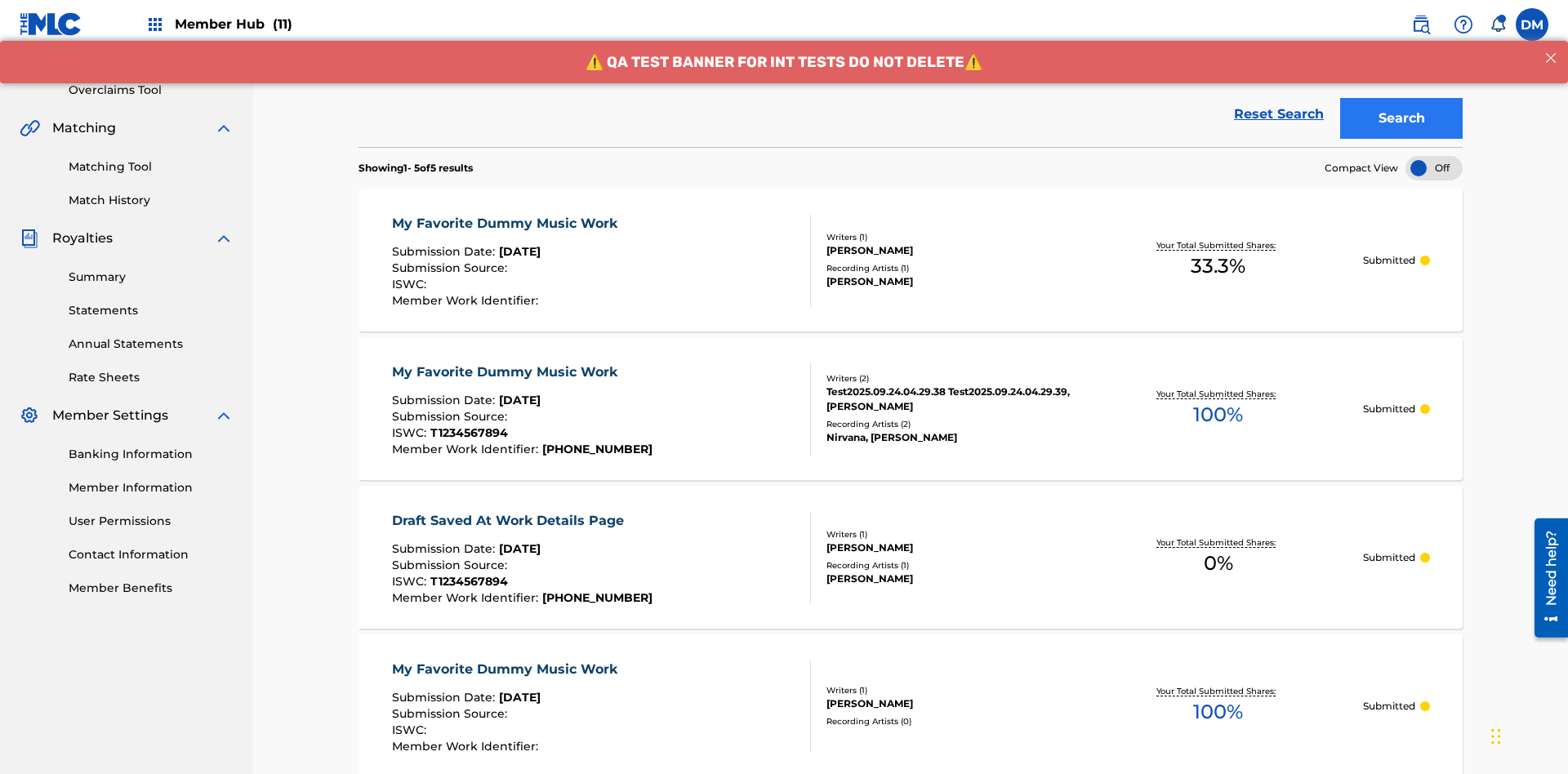
type input "CALACA"
click at [1402, 119] on button "Search" at bounding box center [1402, 119] width 122 height 40
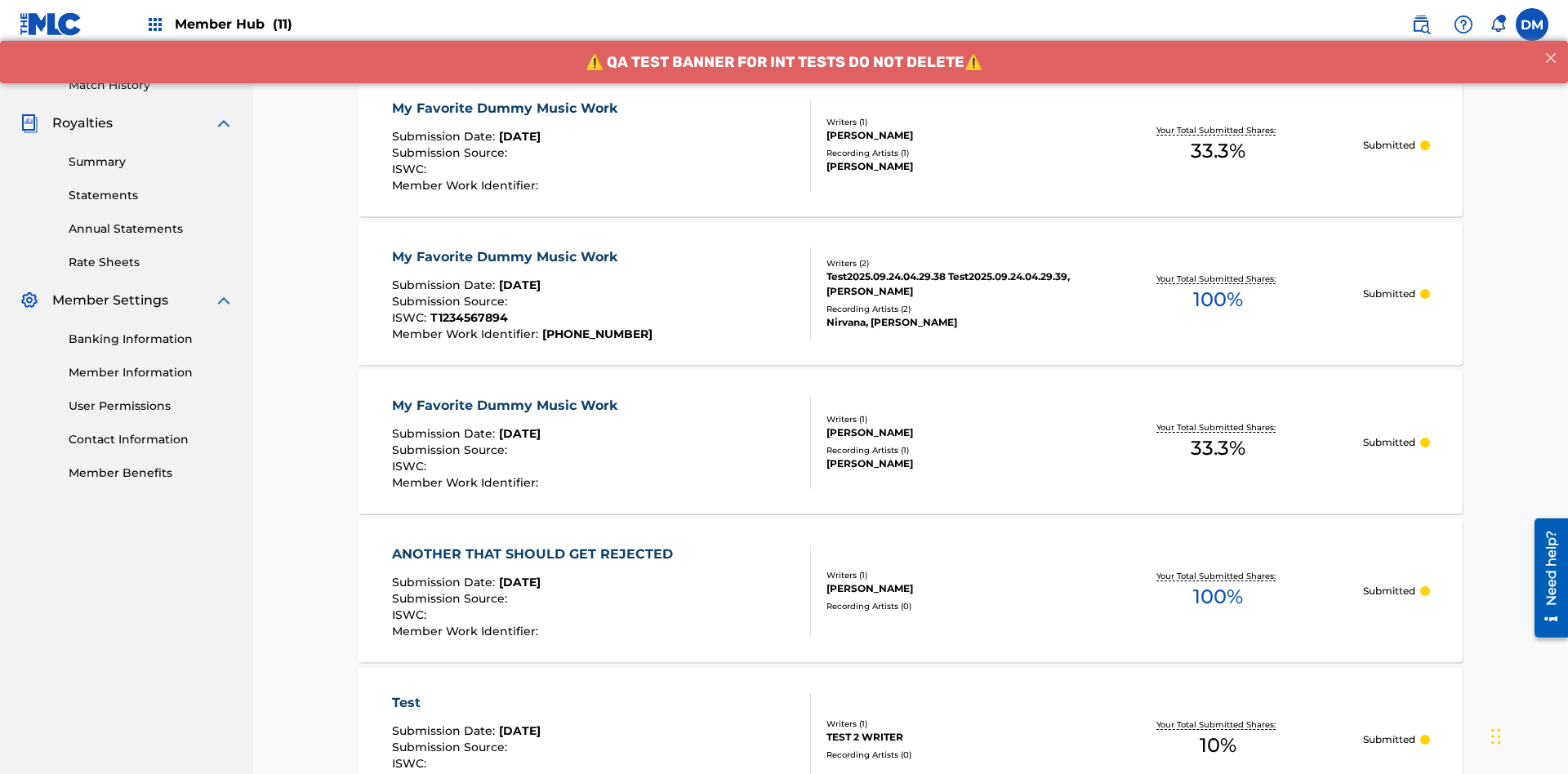
click at [507, 108] on div "My Favorite Dummy Music Work" at bounding box center [509, 108] width 234 height 19
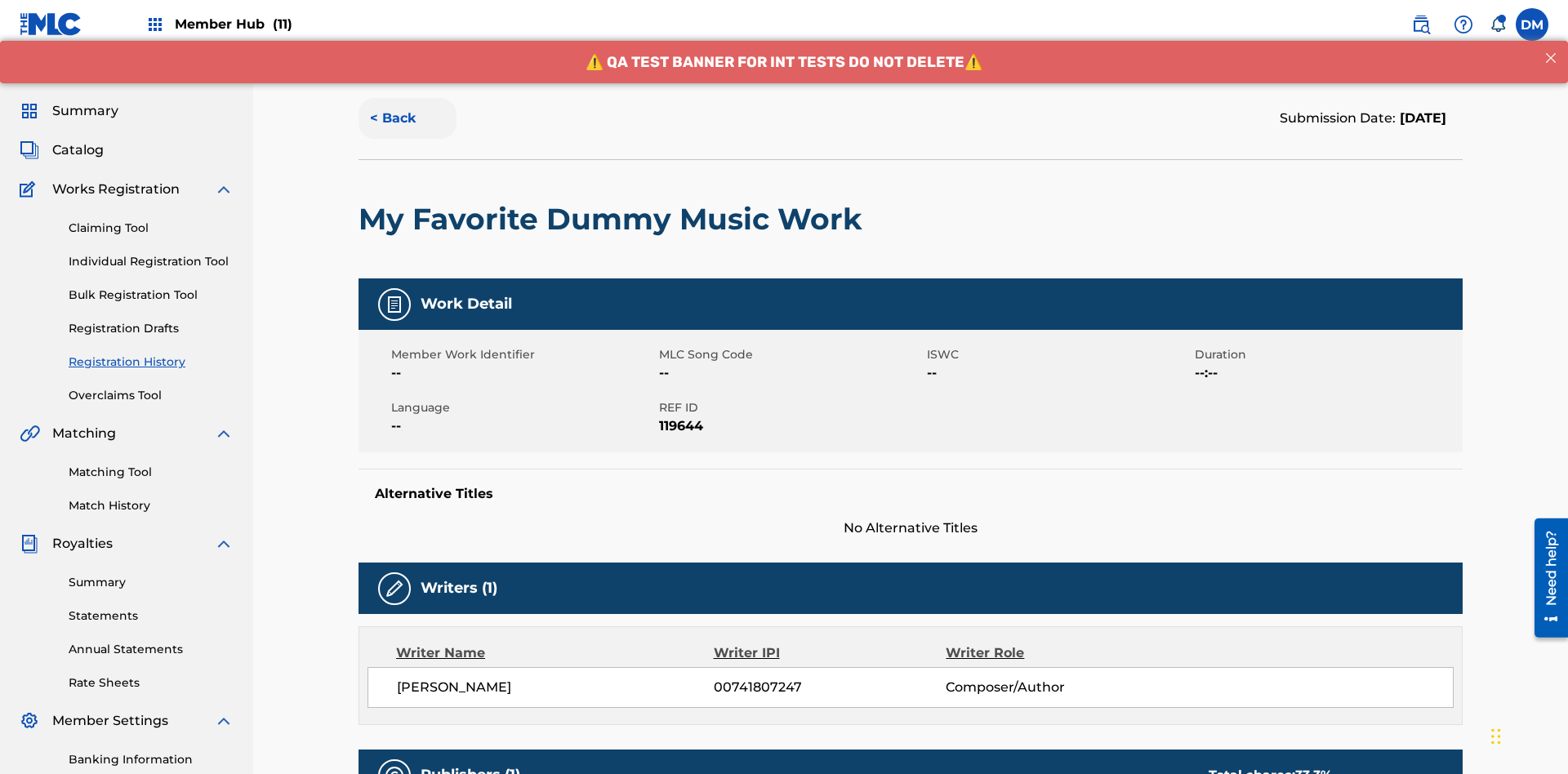
click at [407, 119] on button "< Back" at bounding box center [407, 119] width 98 height 40
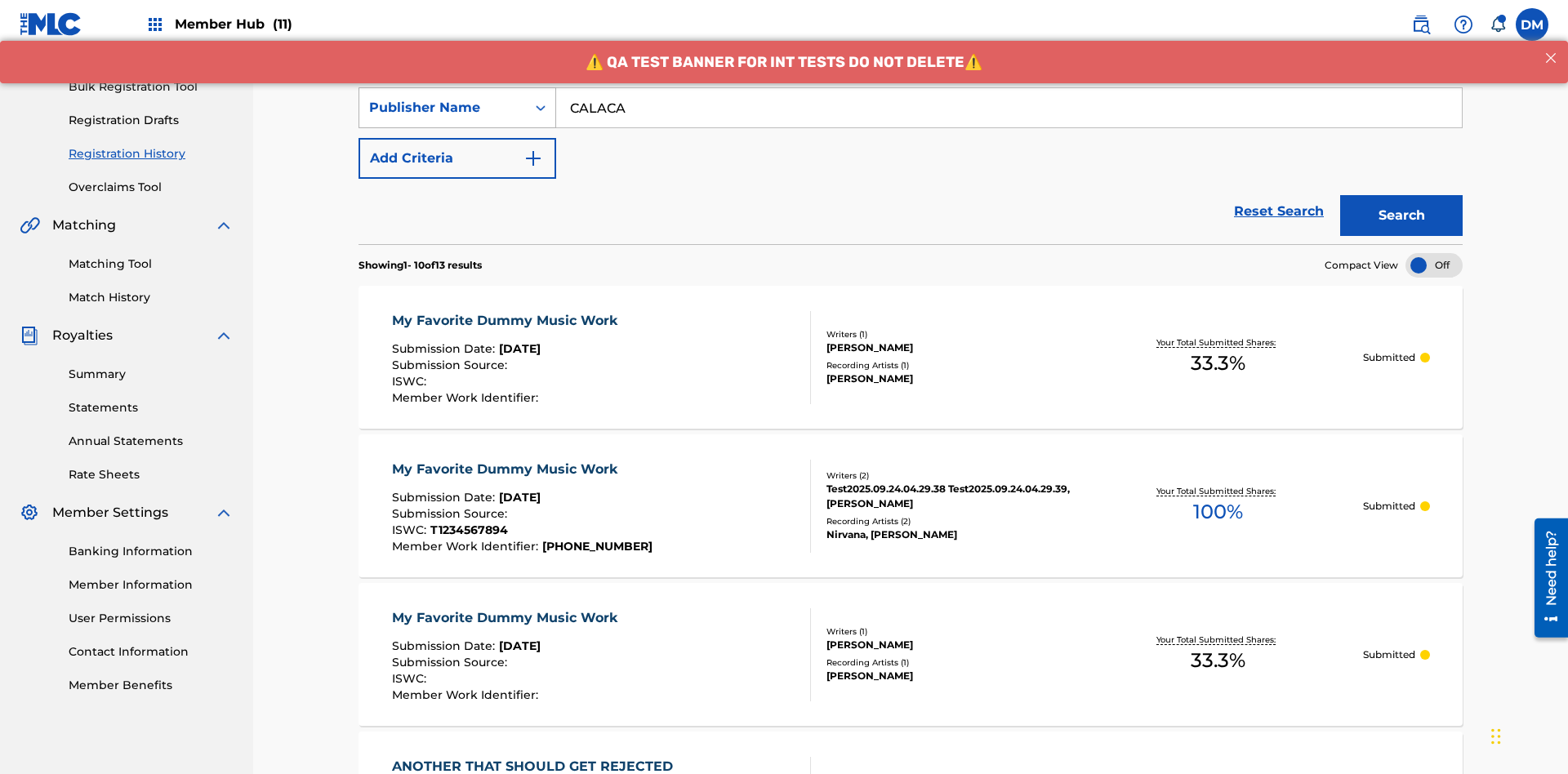
click at [442, 108] on div "Publisher Name" at bounding box center [442, 108] width 147 height 19
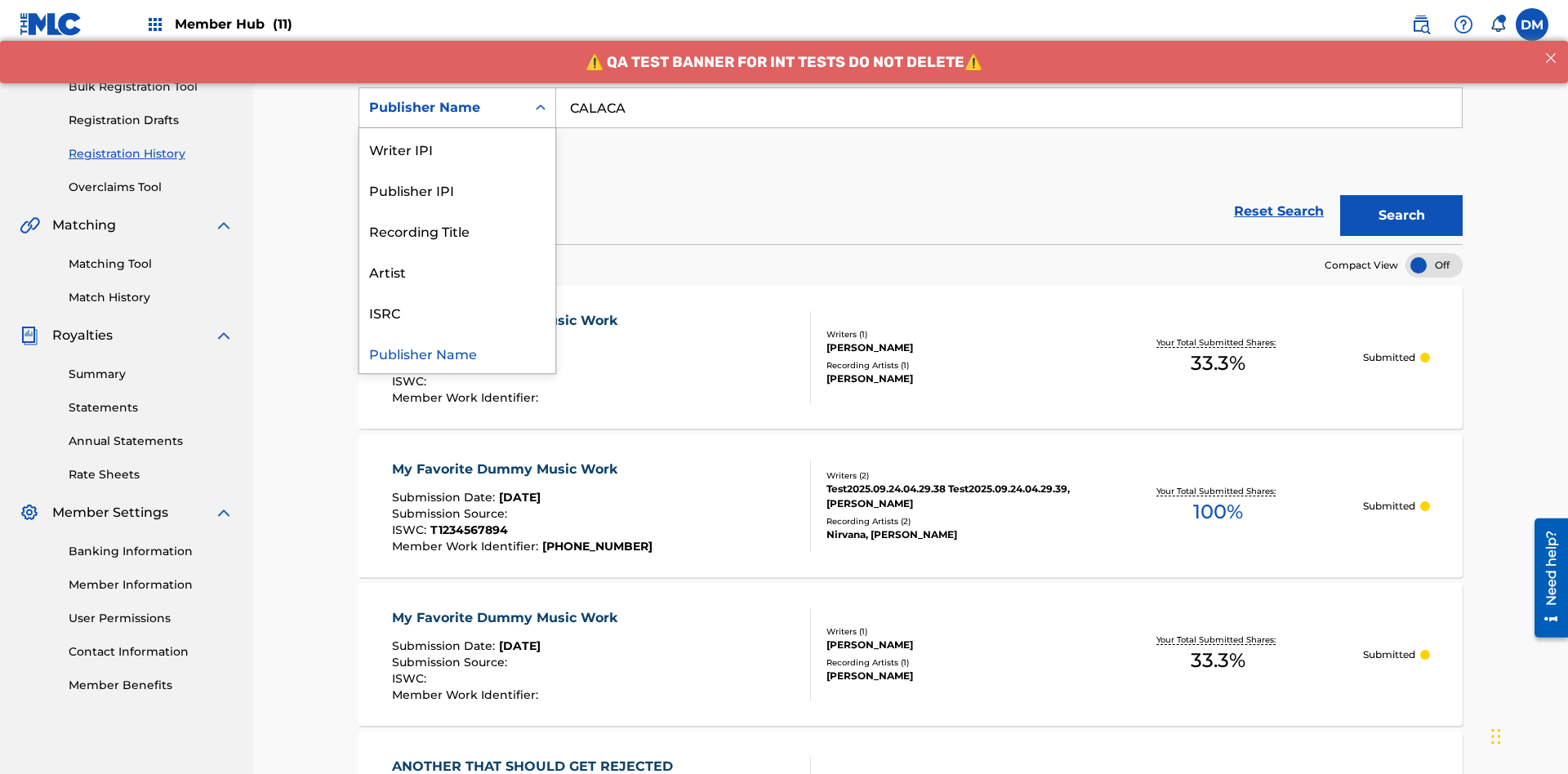
click at [457, 189] on div "Publisher IPI" at bounding box center [457, 189] width 196 height 40
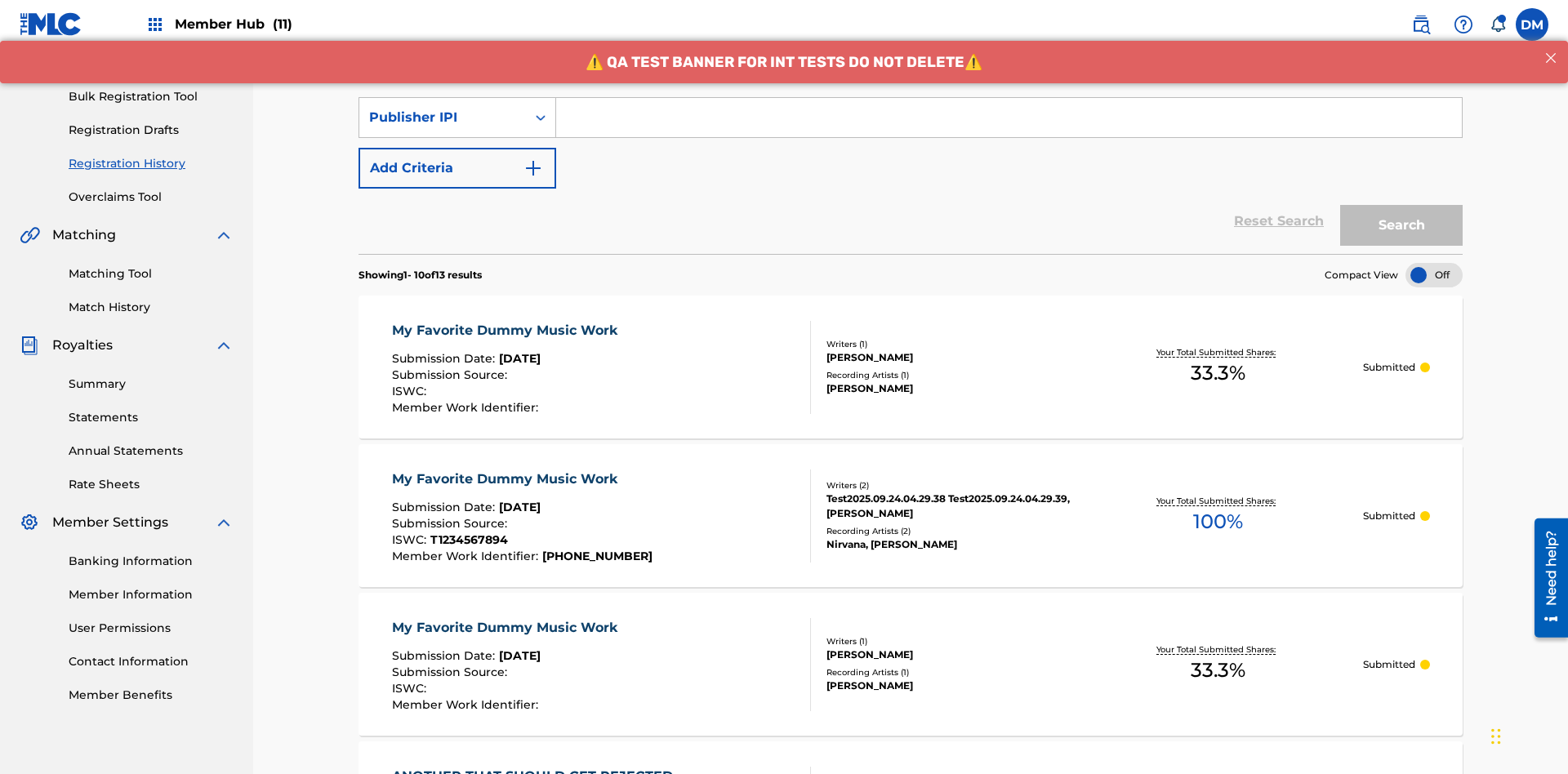
click at [1009, 118] on input "Search Form" at bounding box center [1009, 118] width 906 height 40
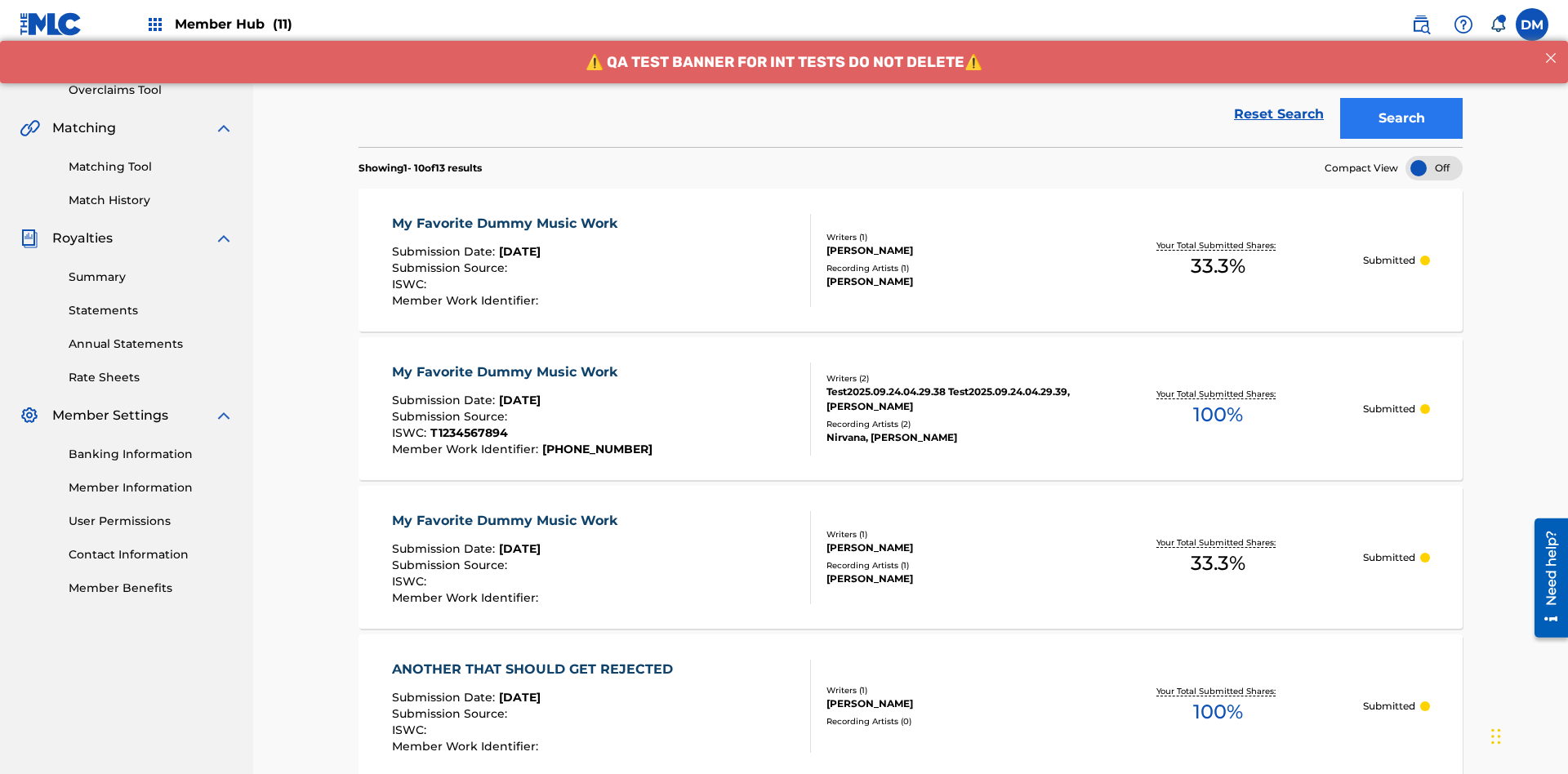
type input "00214463592"
click at [1402, 119] on button "Search" at bounding box center [1402, 119] width 122 height 40
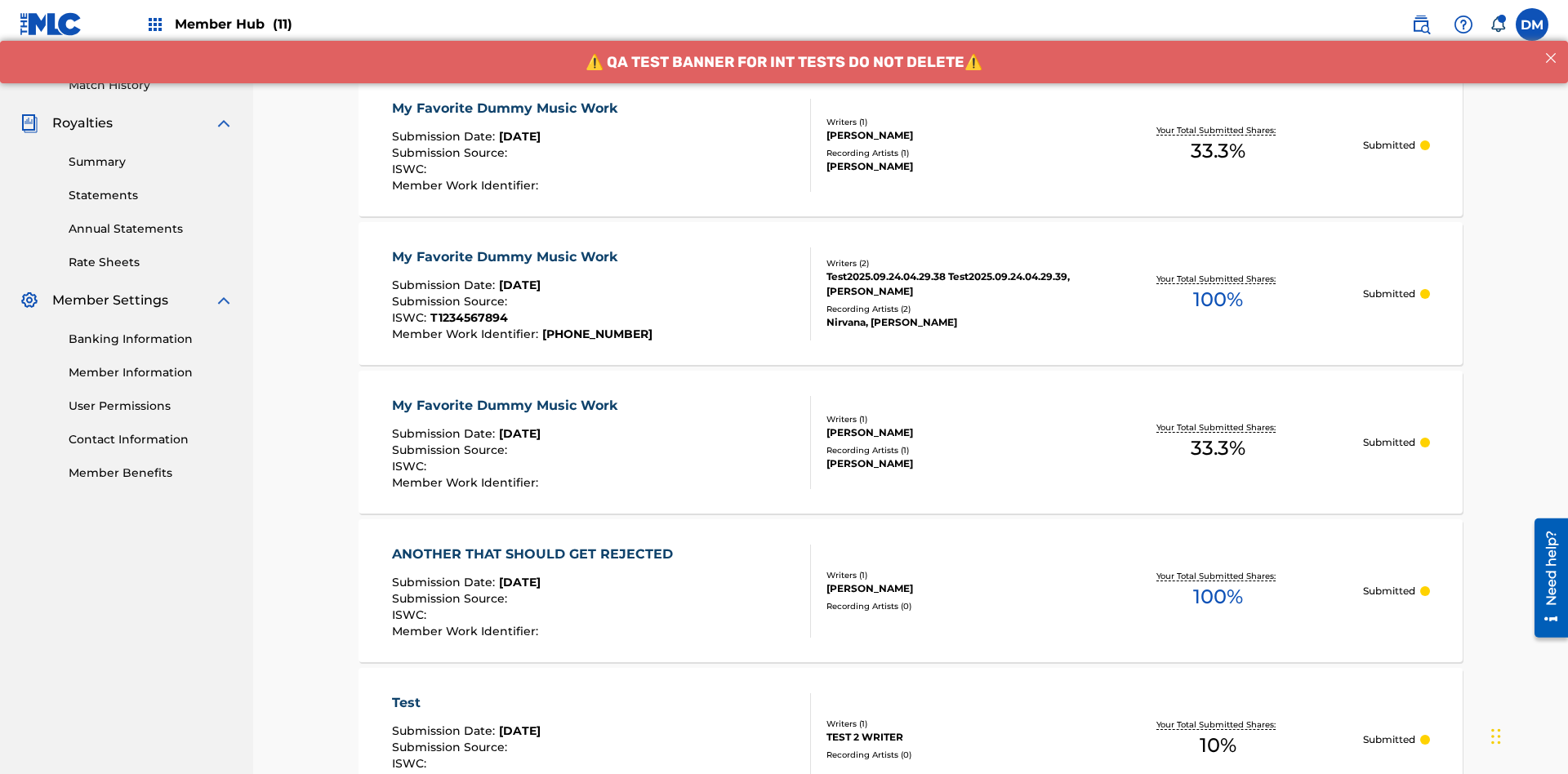
click at [507, 108] on div "My Favorite Dummy Music Work" at bounding box center [509, 108] width 234 height 19
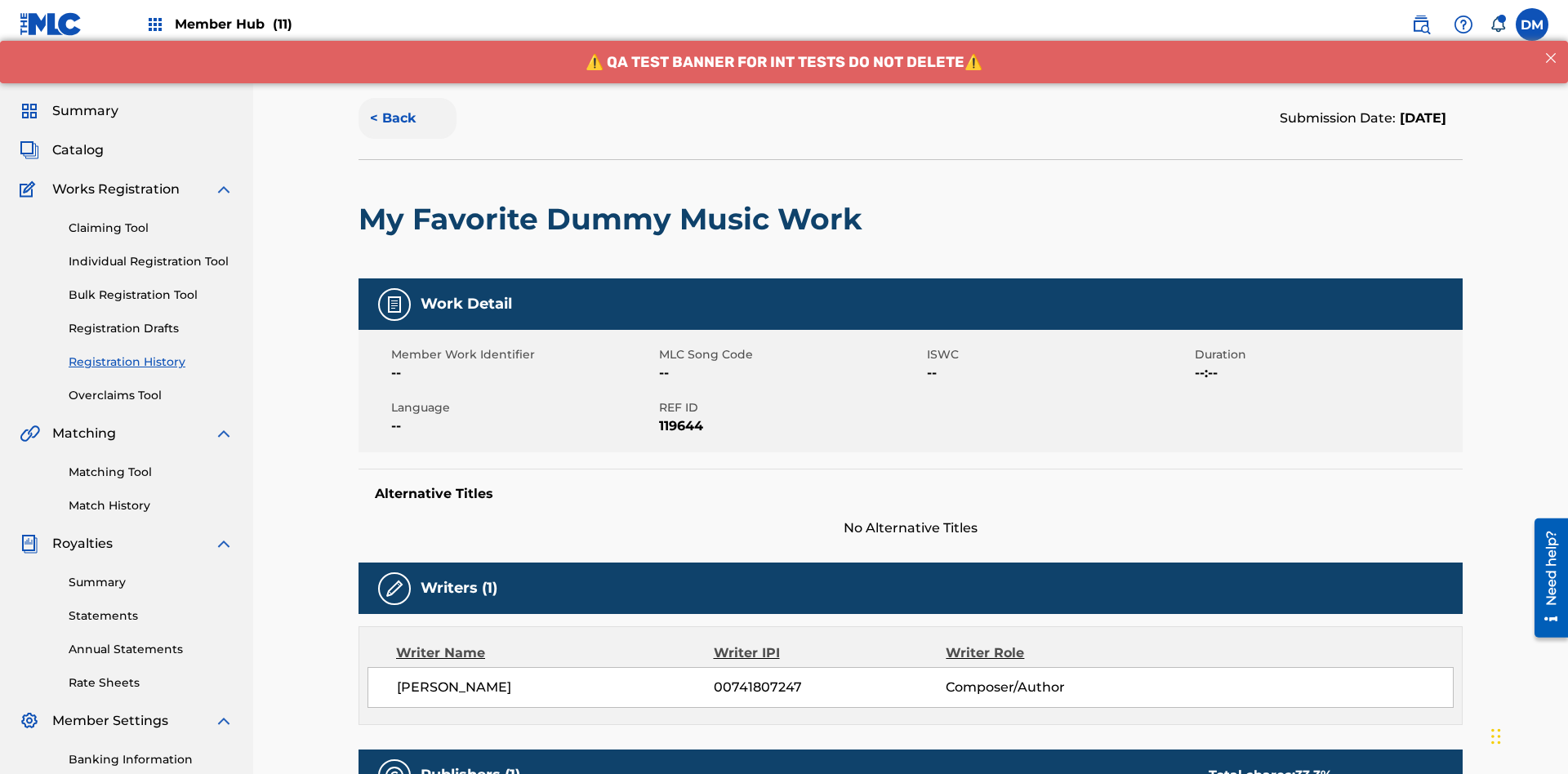
click at [407, 119] on button "< Back" at bounding box center [407, 119] width 98 height 40
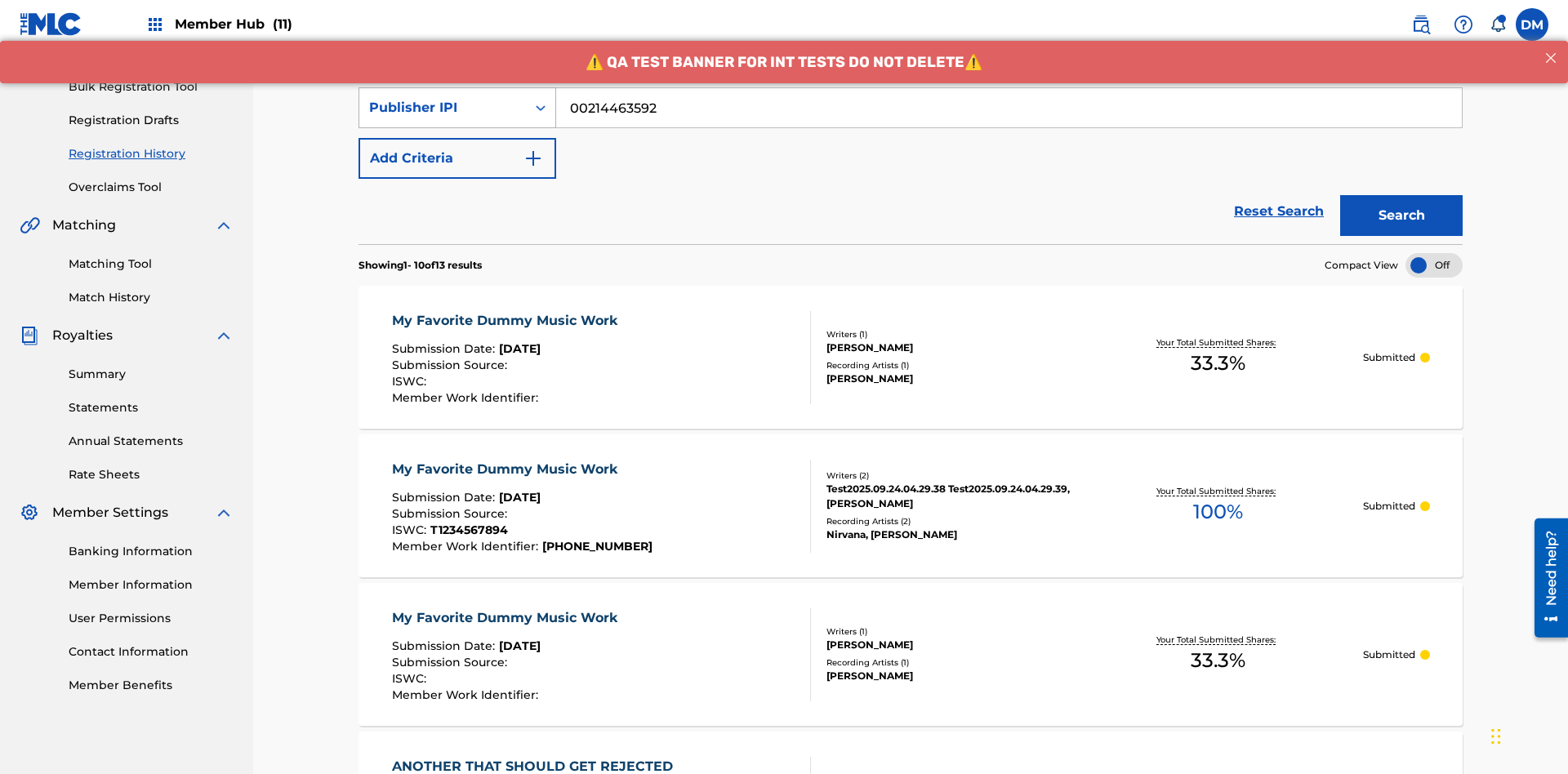
click at [442, 108] on div "Publisher IPI" at bounding box center [442, 108] width 147 height 19
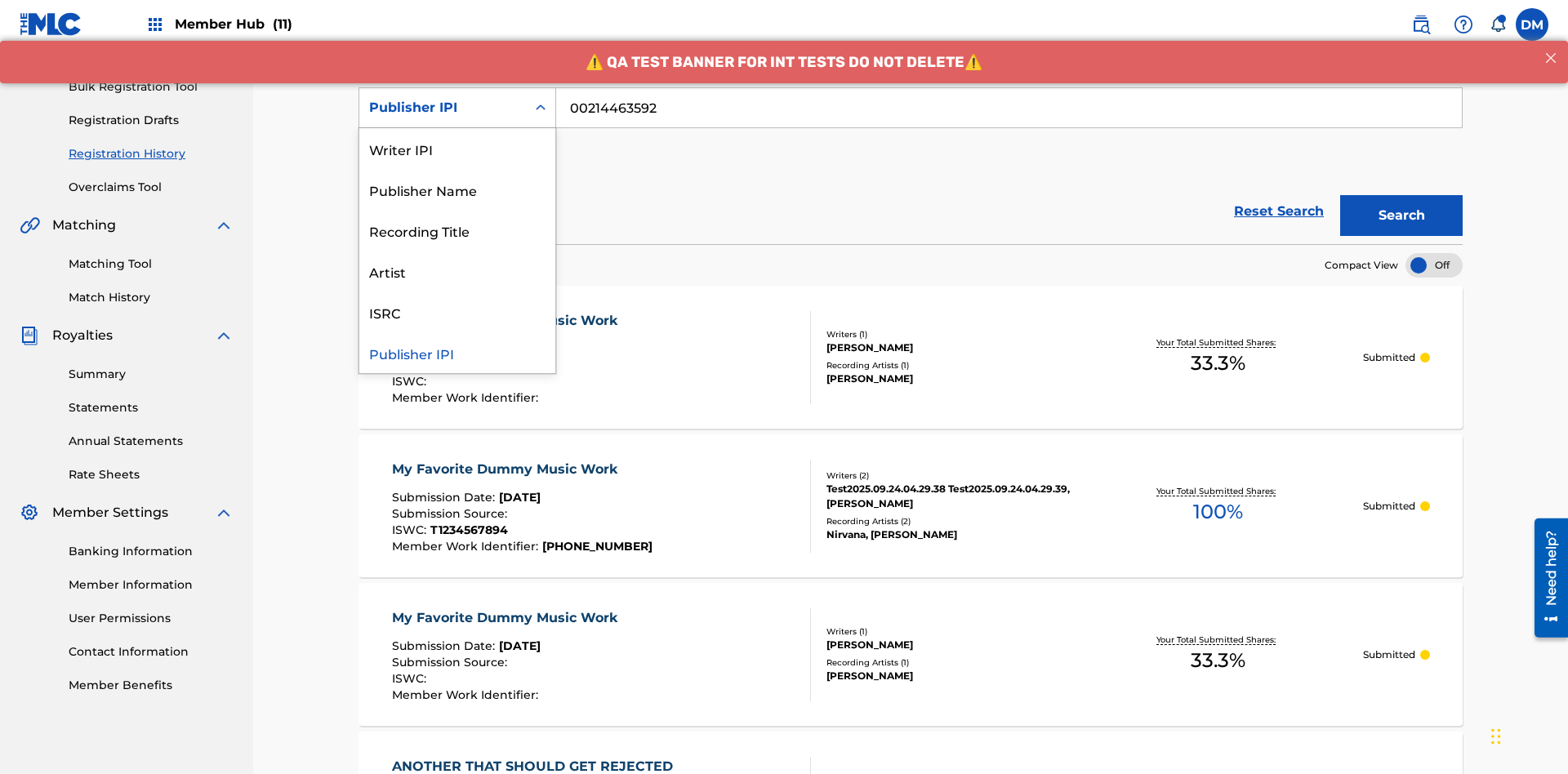
click at [457, 271] on div "Artist" at bounding box center [457, 271] width 196 height 40
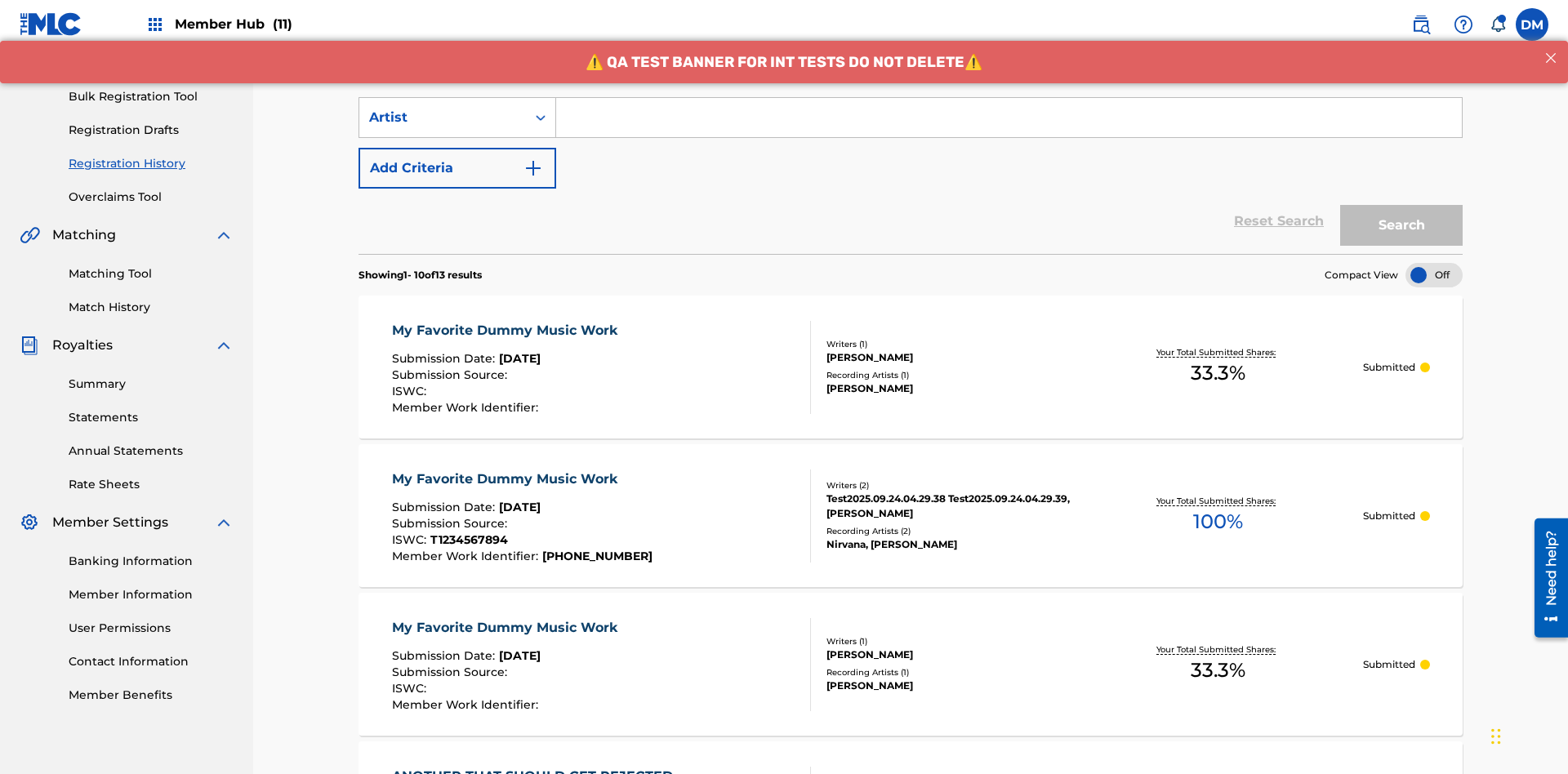
click at [1009, 118] on input "Search Form" at bounding box center [1009, 118] width 906 height 40
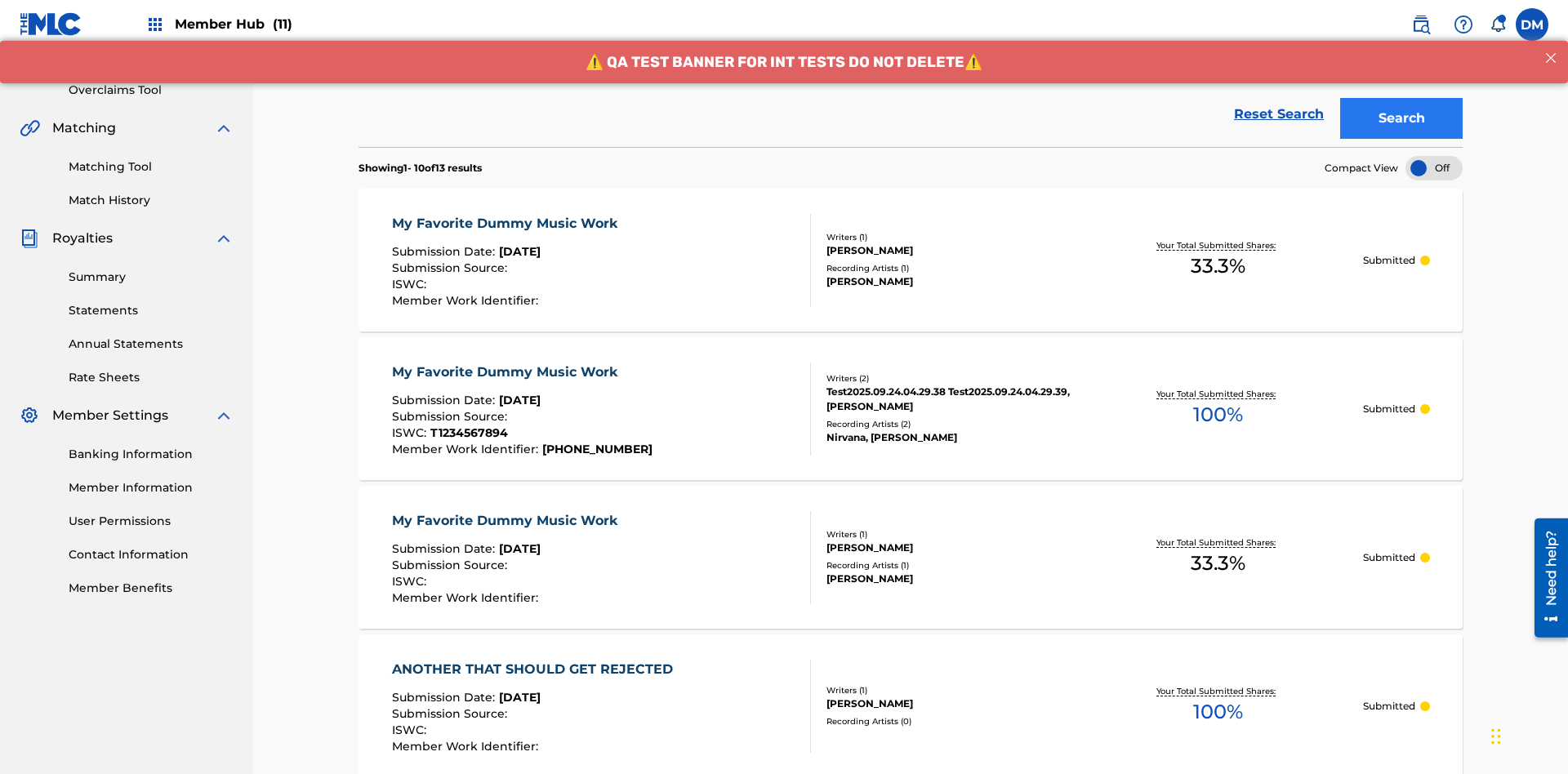
type input "[PERSON_NAME]"
click at [1402, 119] on button "Search" at bounding box center [1402, 119] width 122 height 40
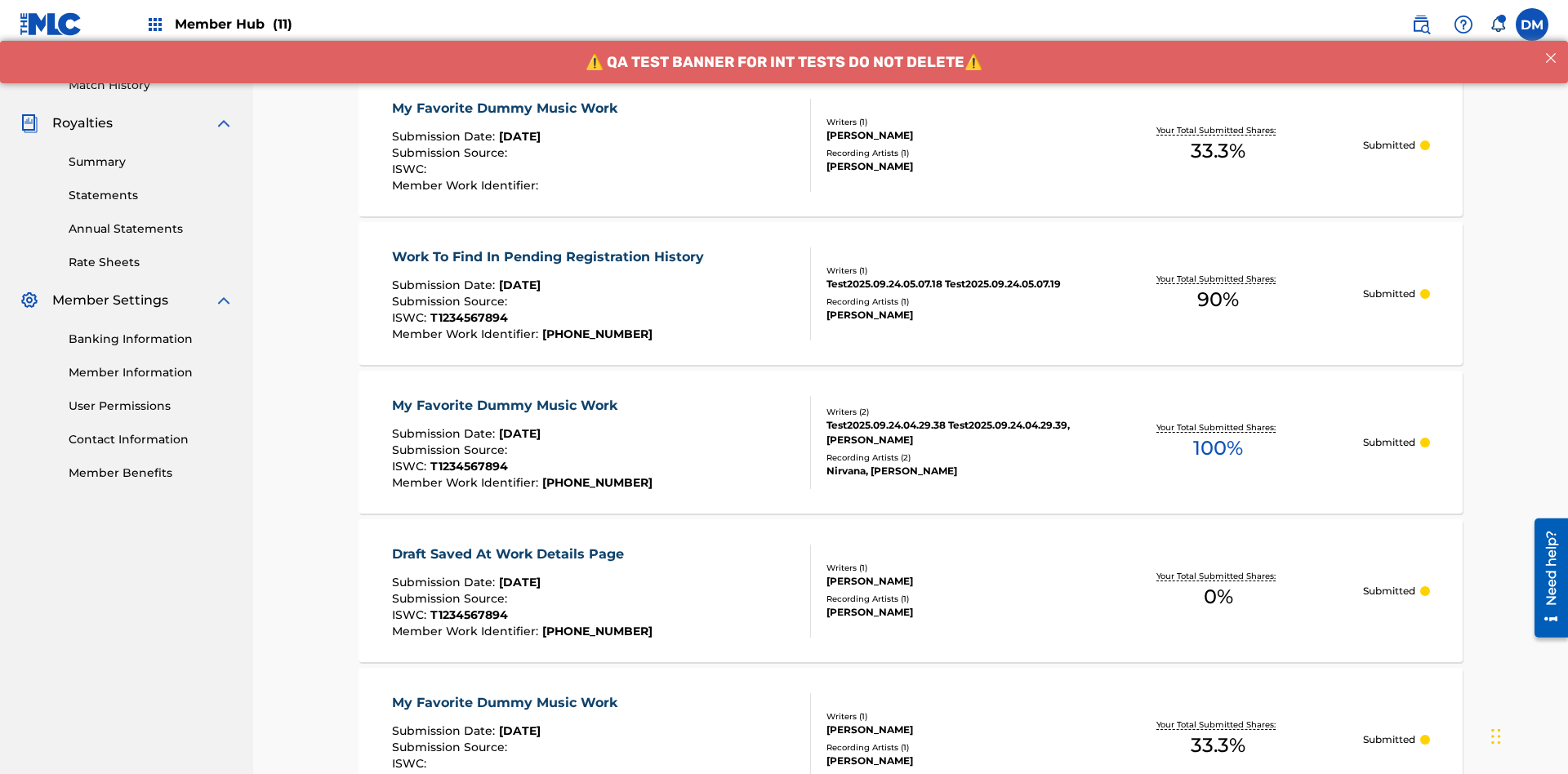
click at [507, 108] on div "My Favorite Dummy Music Work" at bounding box center [509, 108] width 234 height 19
